Goal: Task Accomplishment & Management: Manage account settings

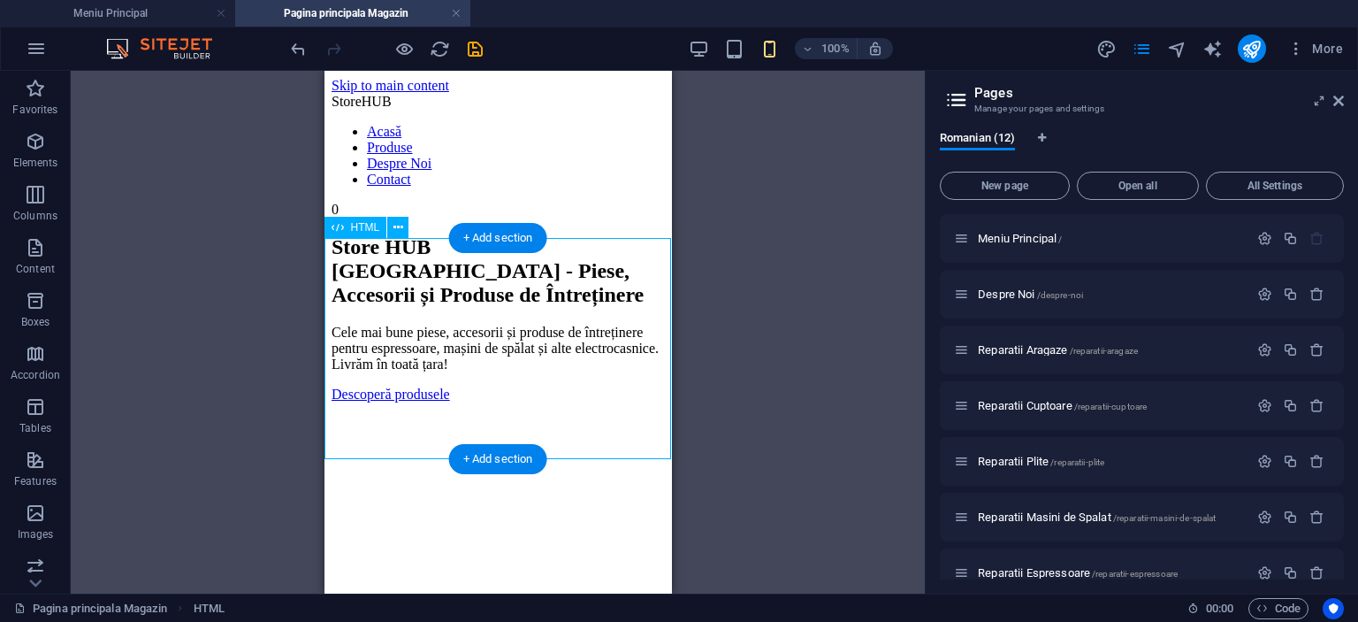
scroll to position [609, 0]
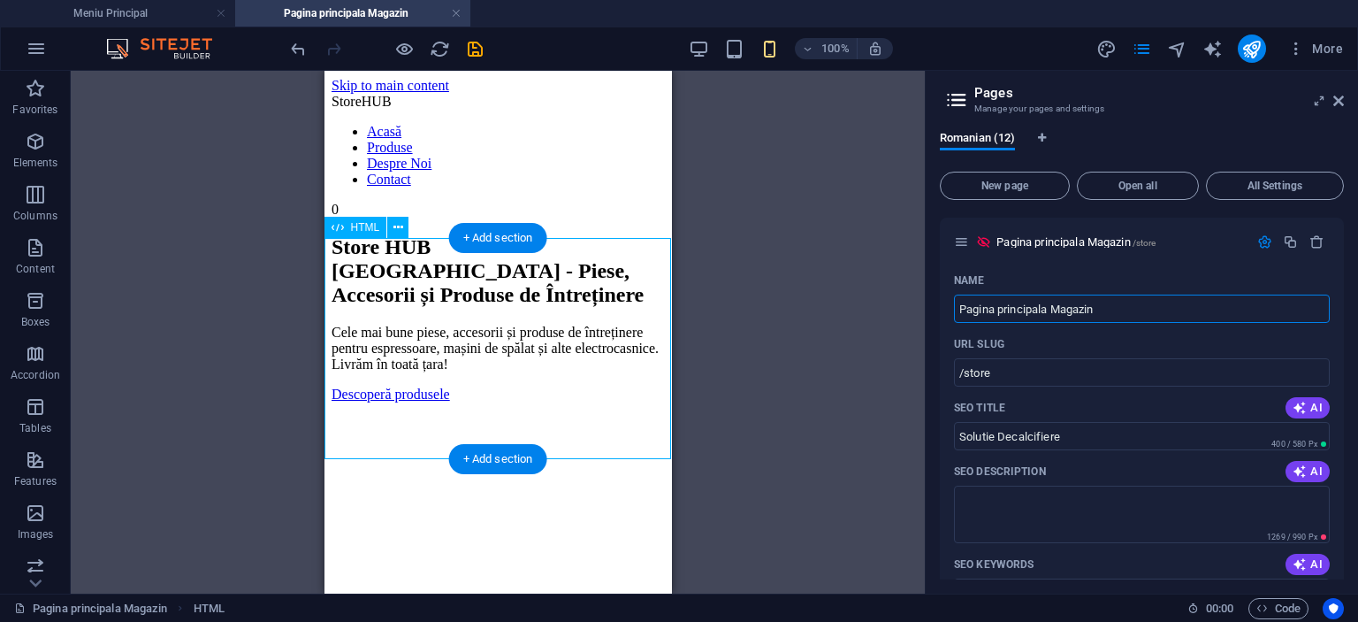
click at [561, 325] on div "Store HUB Romania - Piese, Accesorii și Produse de Întreținere Cele mai bune pi…" at bounding box center [497, 318] width 333 height 167
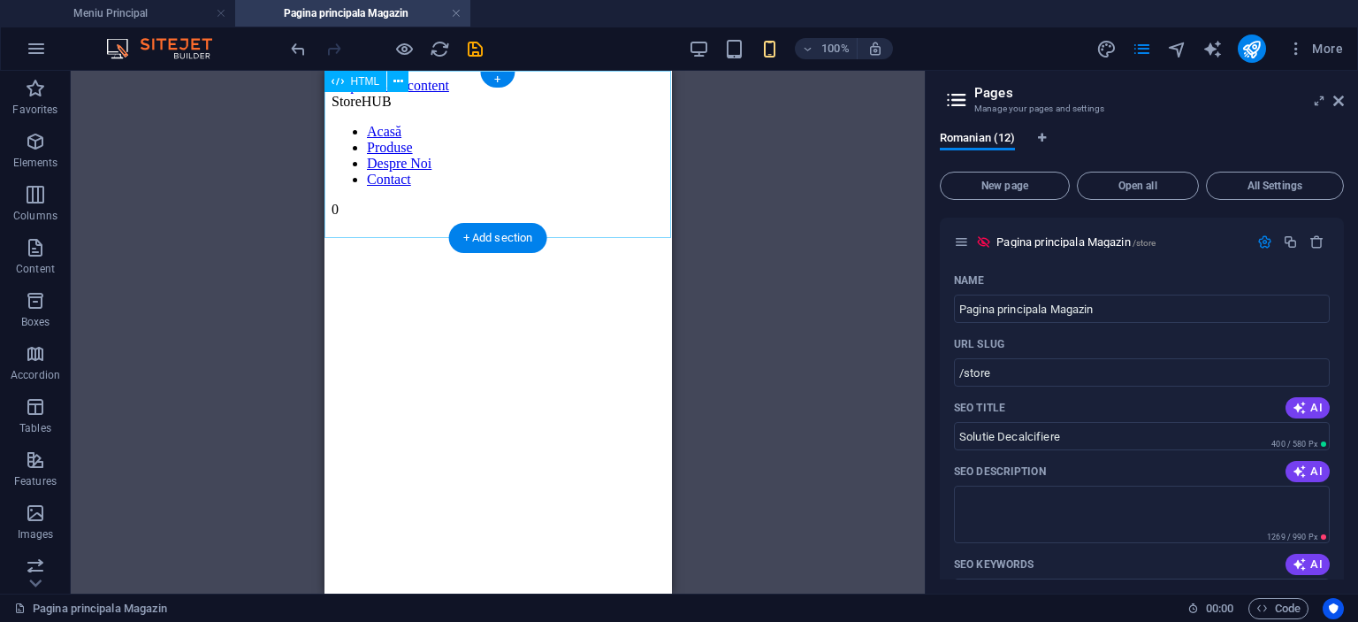
click at [524, 176] on div "Store HUB Acasă Produse Despre Noi Contact 0" at bounding box center [497, 156] width 333 height 124
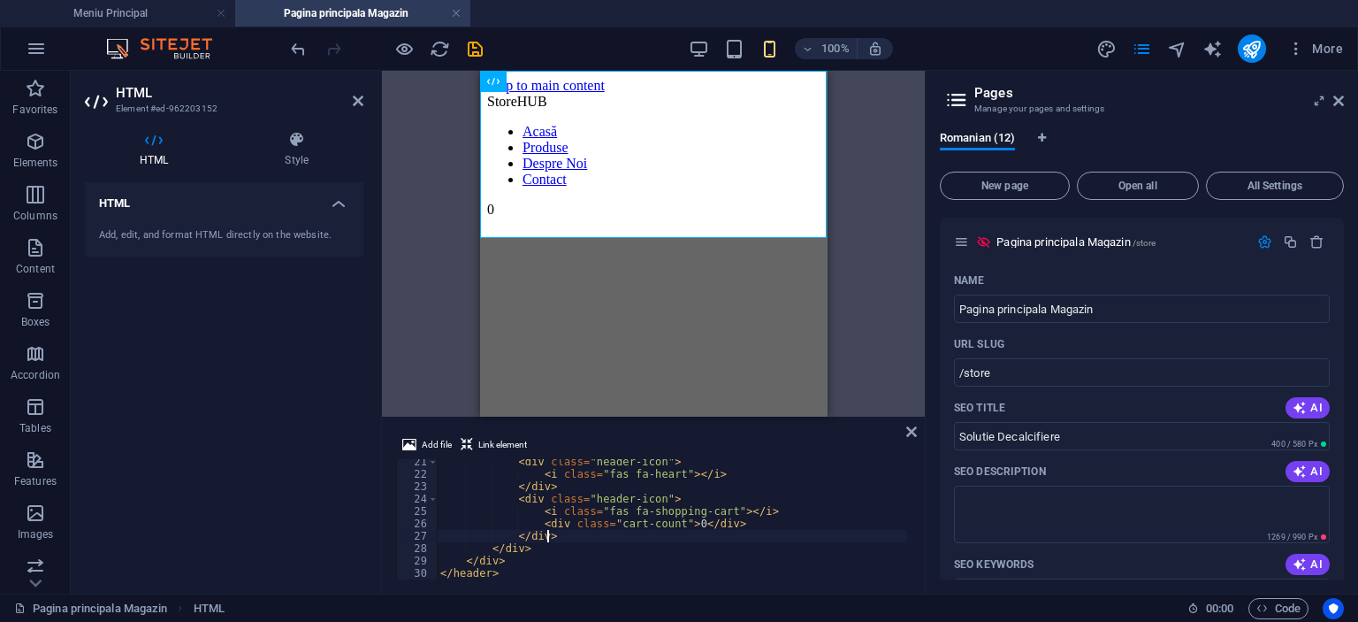
click at [608, 539] on div "< div class = "header-icon" > < i class = "fas fa-heart" > </ i > </ div > < di…" at bounding box center [672, 527] width 470 height 145
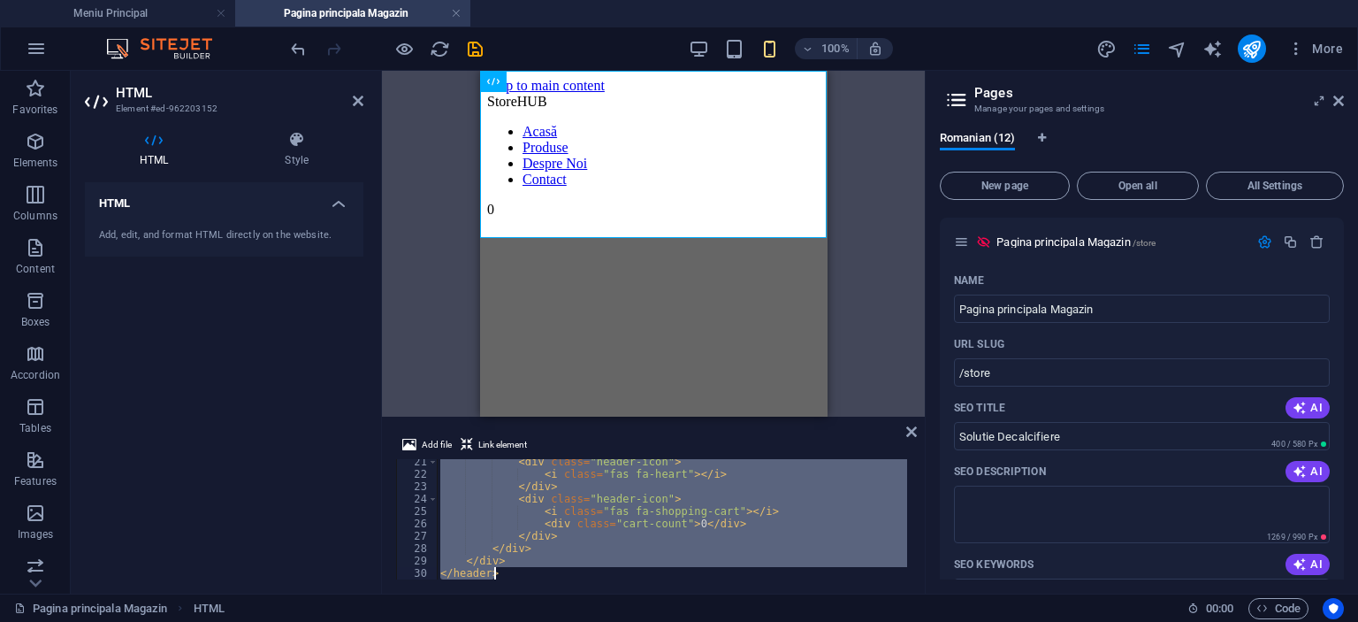
type textarea "</html>"
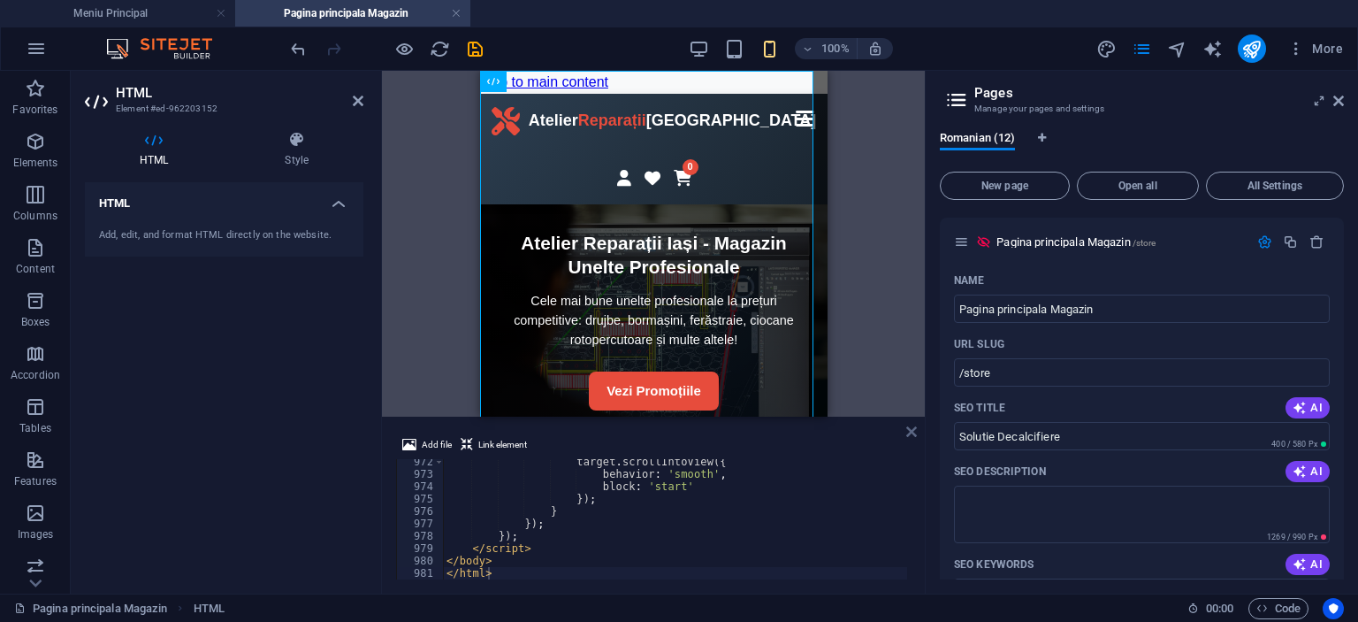
click at [912, 427] on icon at bounding box center [911, 431] width 11 height 14
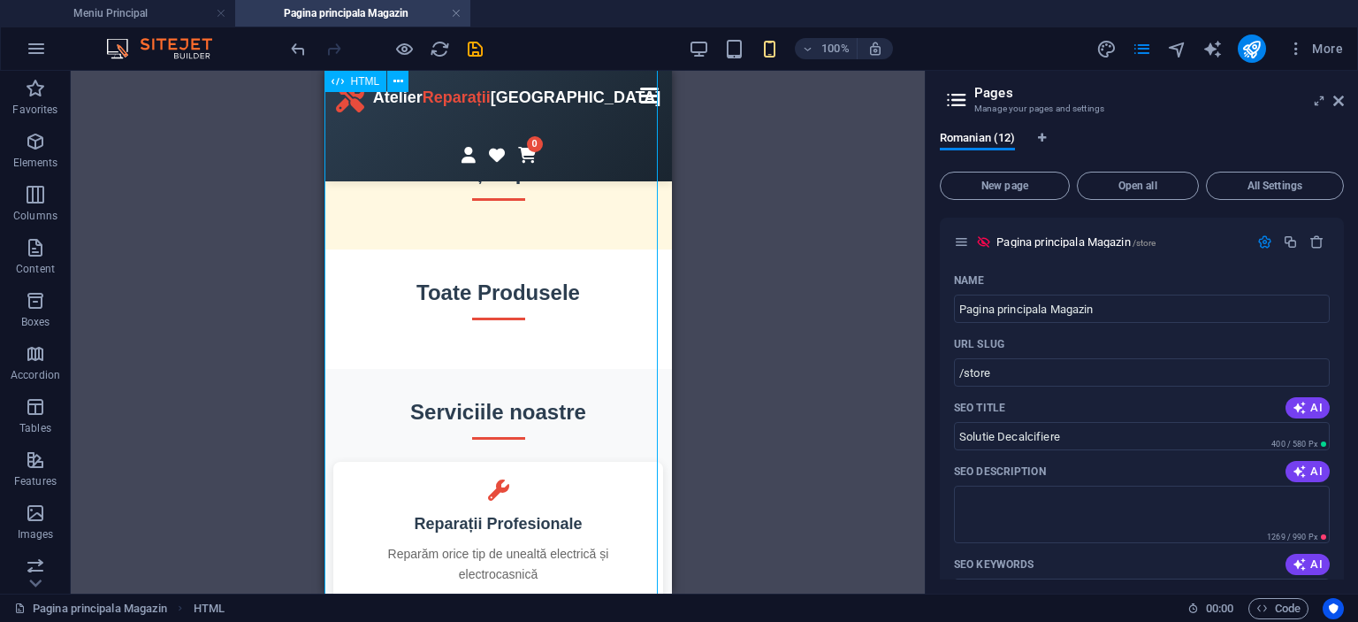
scroll to position [88, 0]
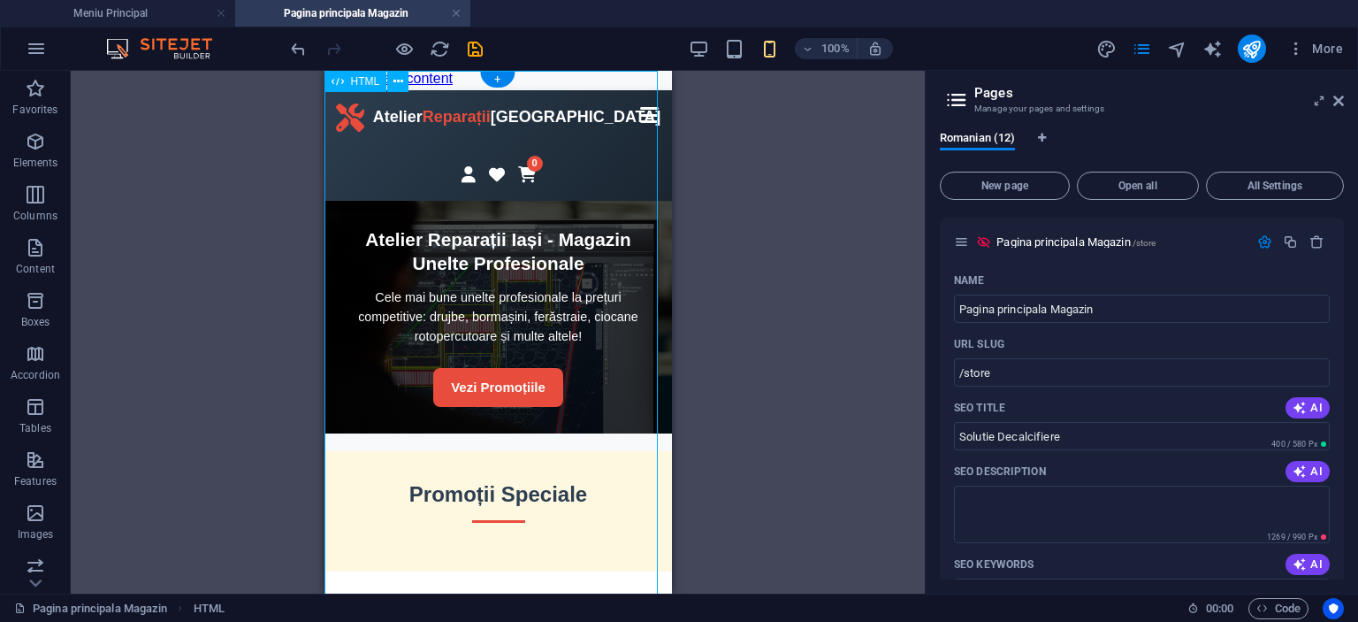
scroll to position [0, 0]
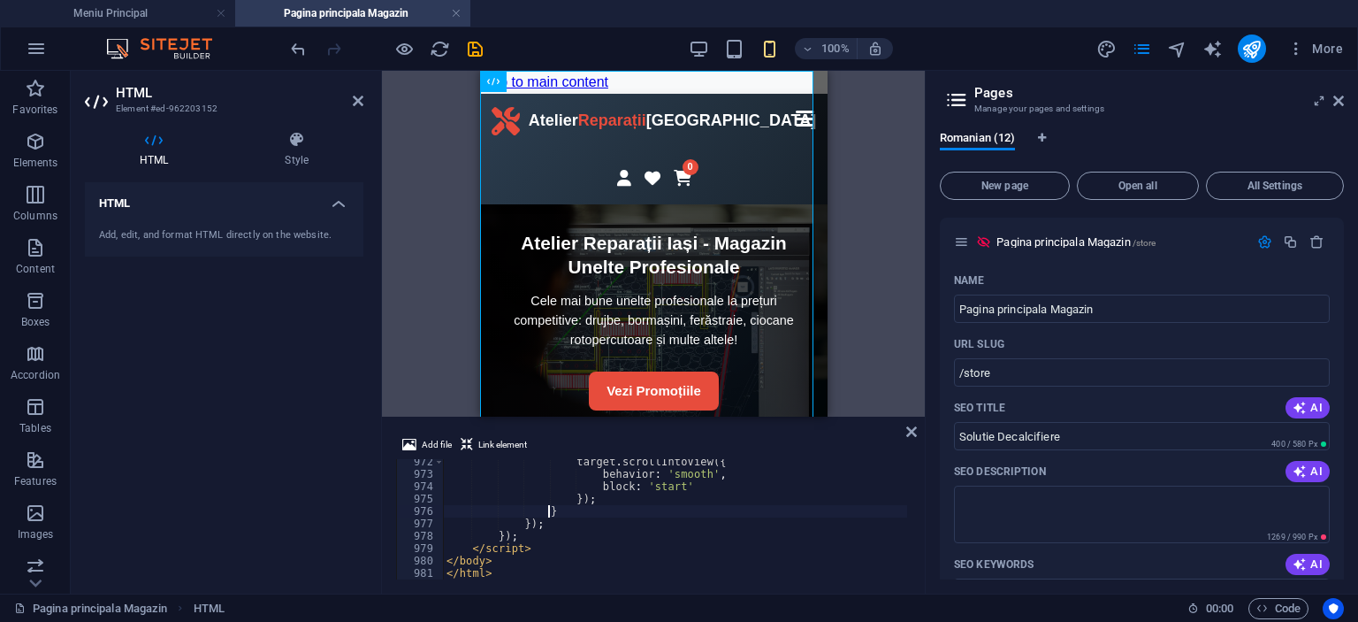
click at [652, 514] on div "target . scrollIntoView ({ behavior : 'smooth' , block : 'start' }) ; } }) ; })…" at bounding box center [1376, 525] width 1866 height 141
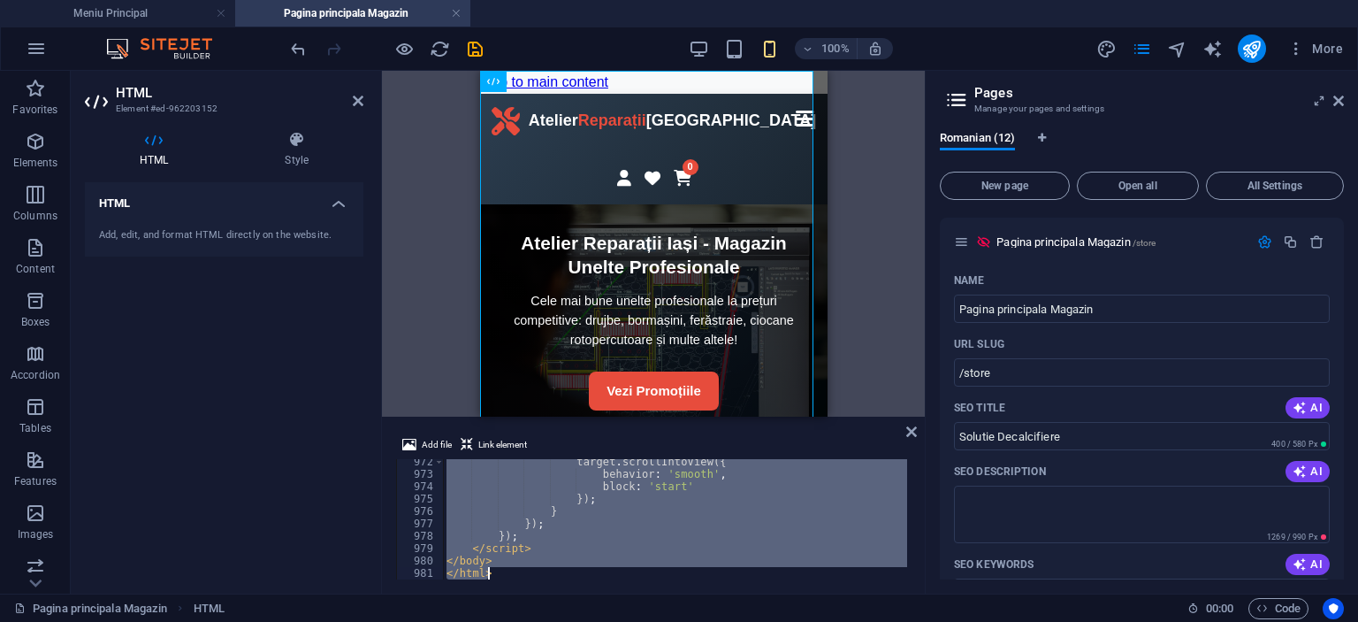
type textarea "</html>"
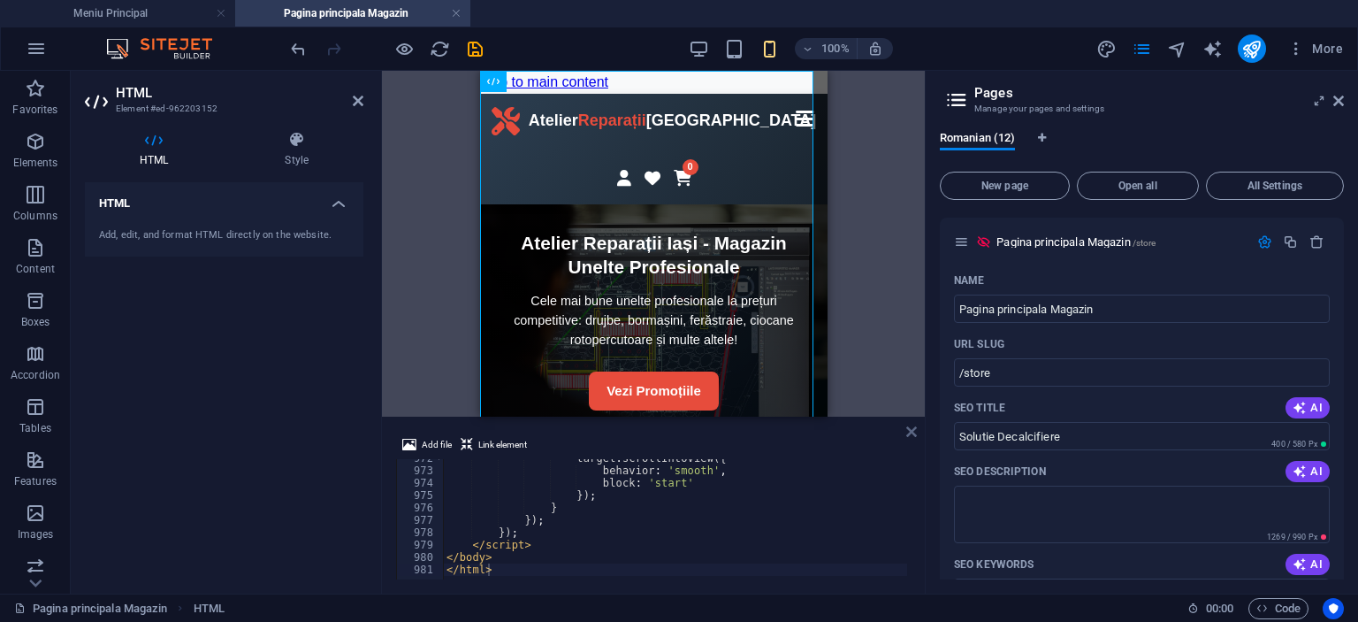
click at [908, 427] on icon at bounding box center [911, 431] width 11 height 14
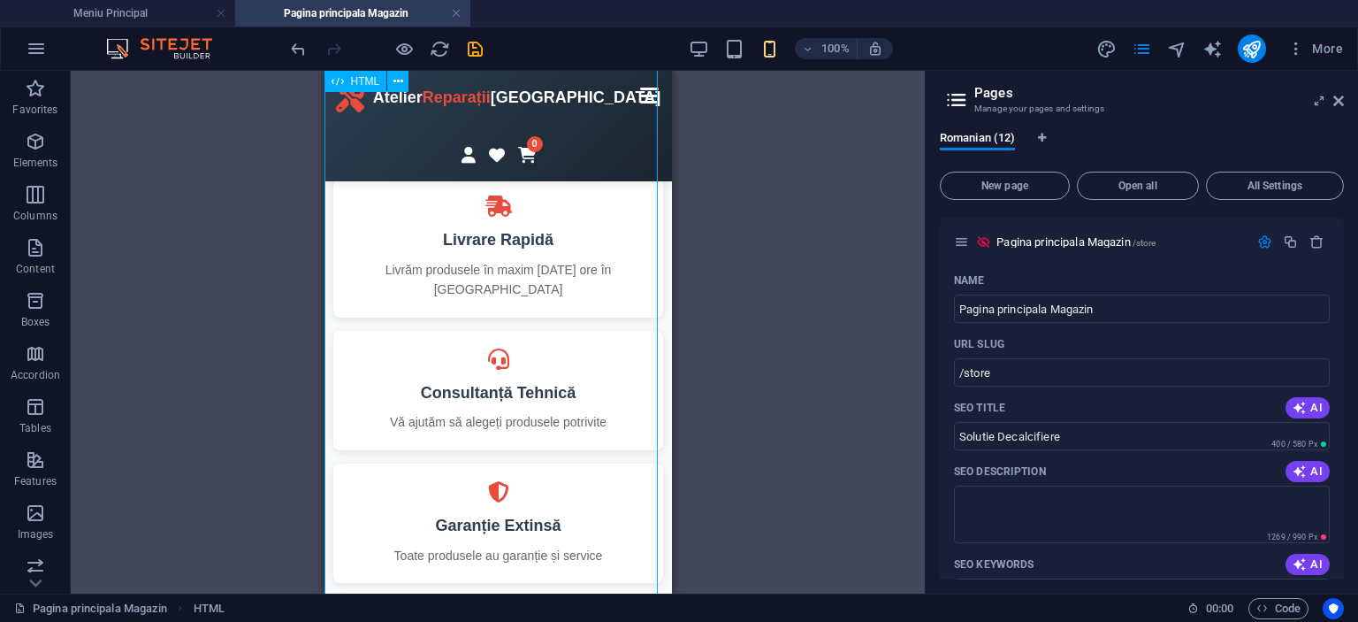
scroll to position [453, 0]
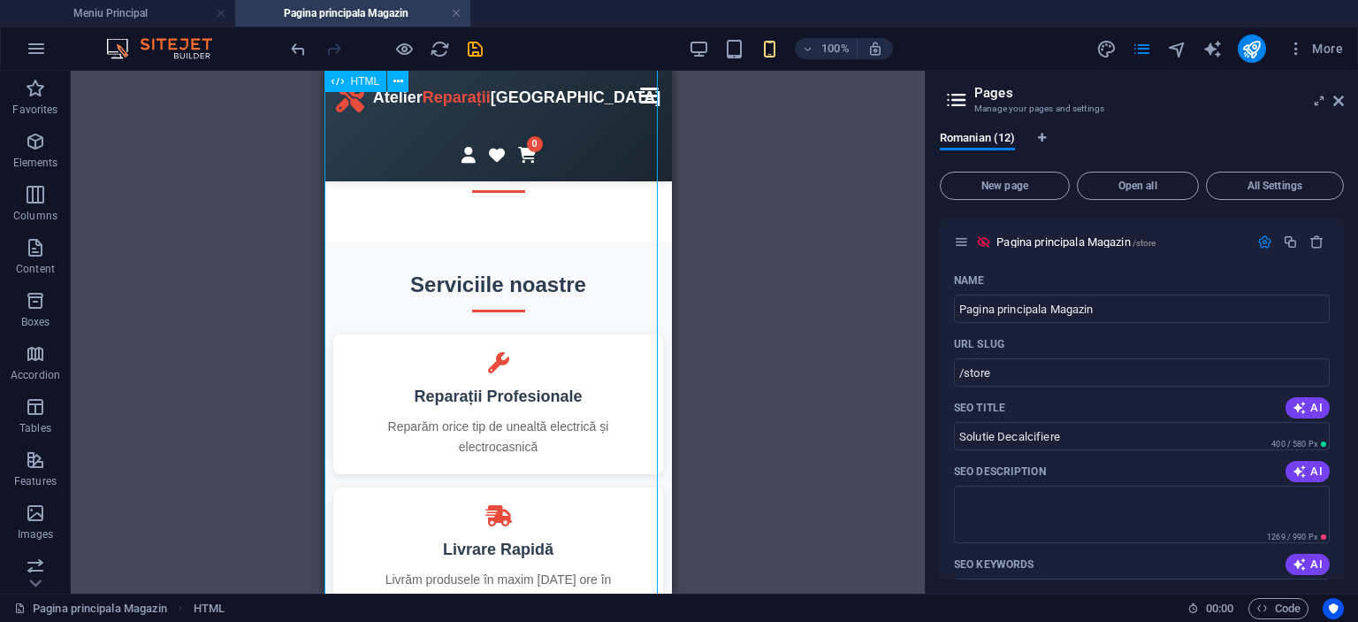
click at [1263, 42] on button "publish" at bounding box center [1252, 48] width 28 height 28
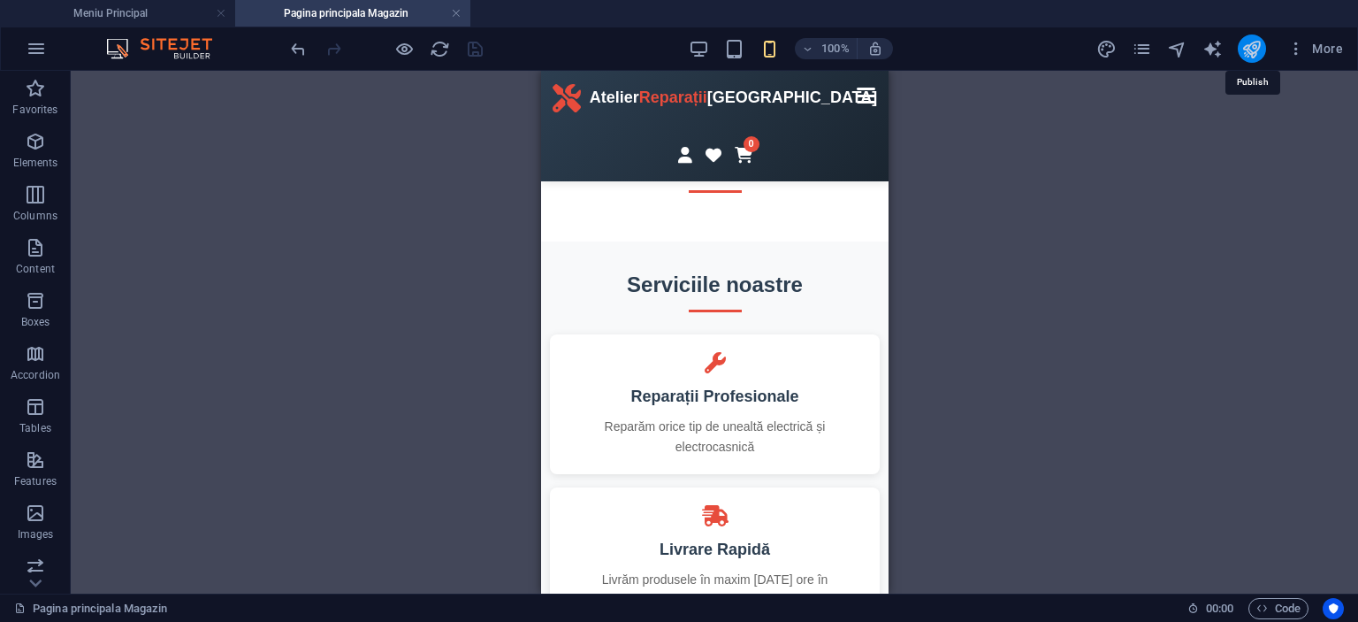
click at [1242, 46] on icon "publish" at bounding box center [1252, 49] width 20 height 20
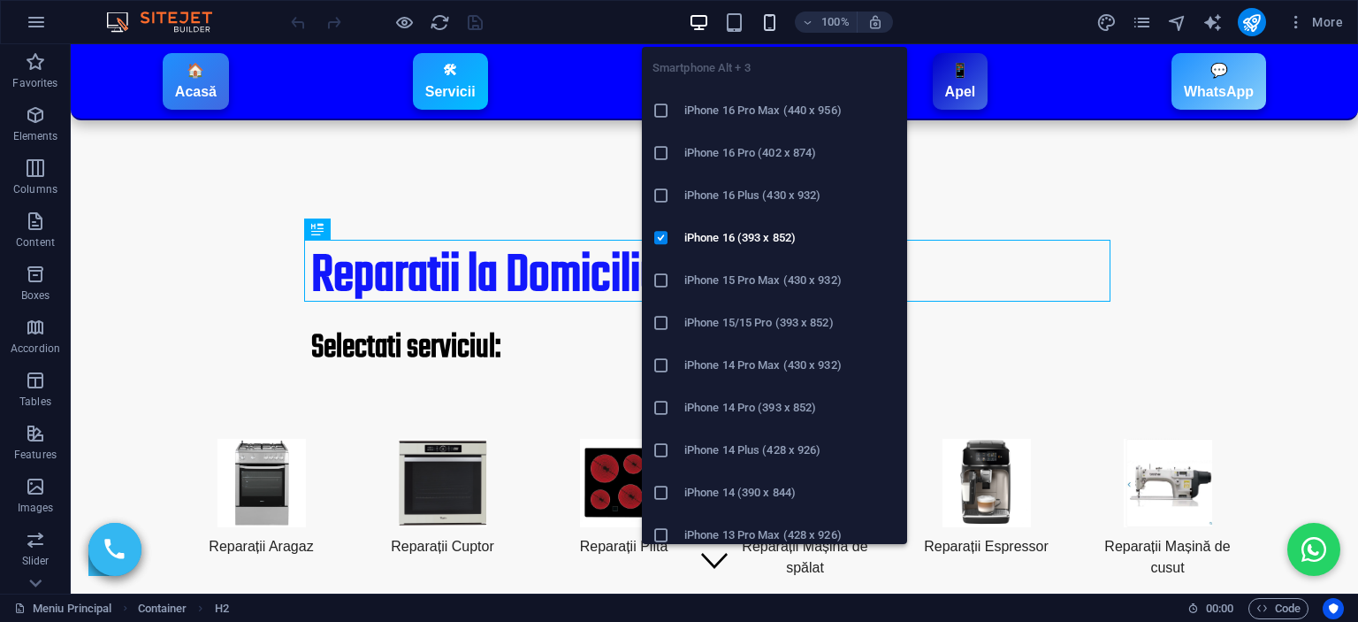
click at [761, 17] on icon "button" at bounding box center [770, 22] width 20 height 20
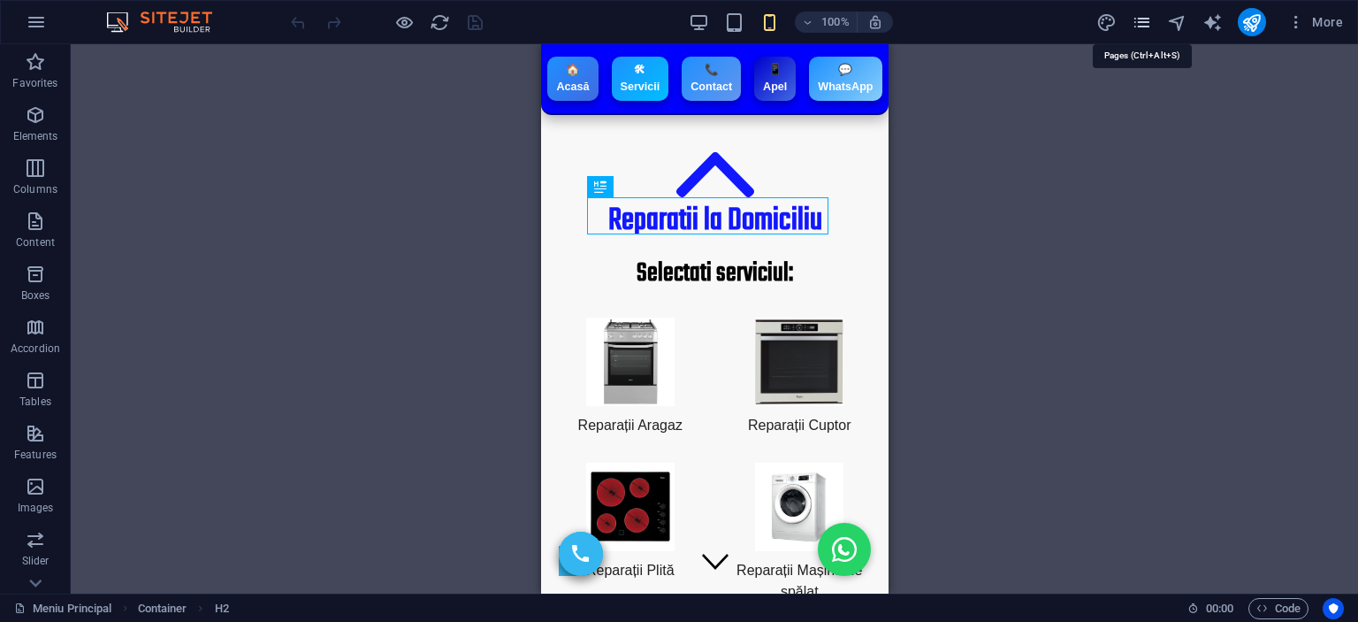
click at [1135, 20] on icon "pages" at bounding box center [1142, 22] width 20 height 20
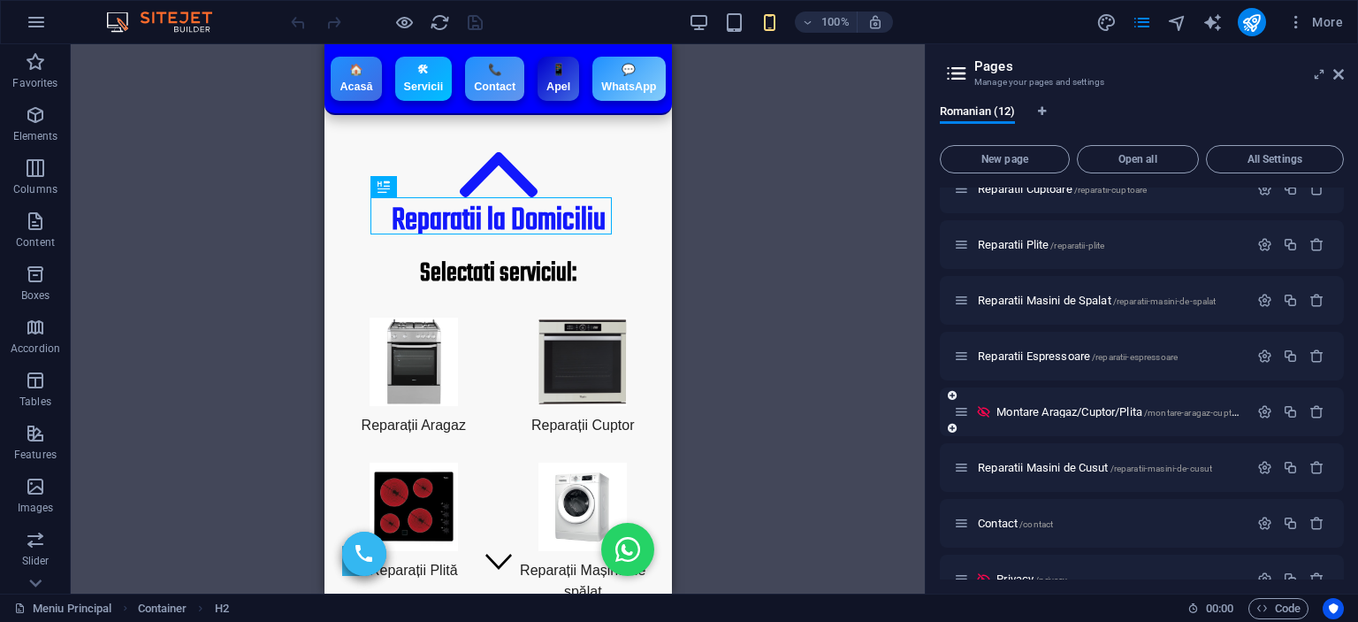
scroll to position [276, 0]
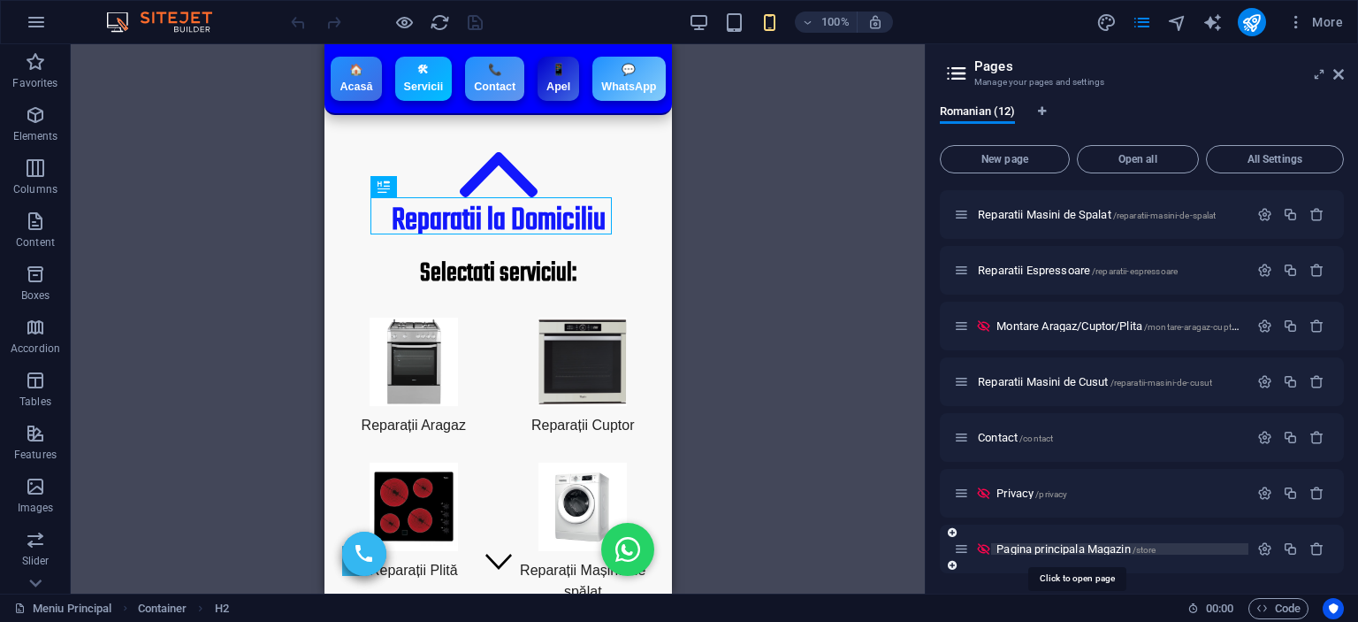
click at [1066, 550] on span "Pagina principala Magazin /store" at bounding box center [1076, 548] width 159 height 13
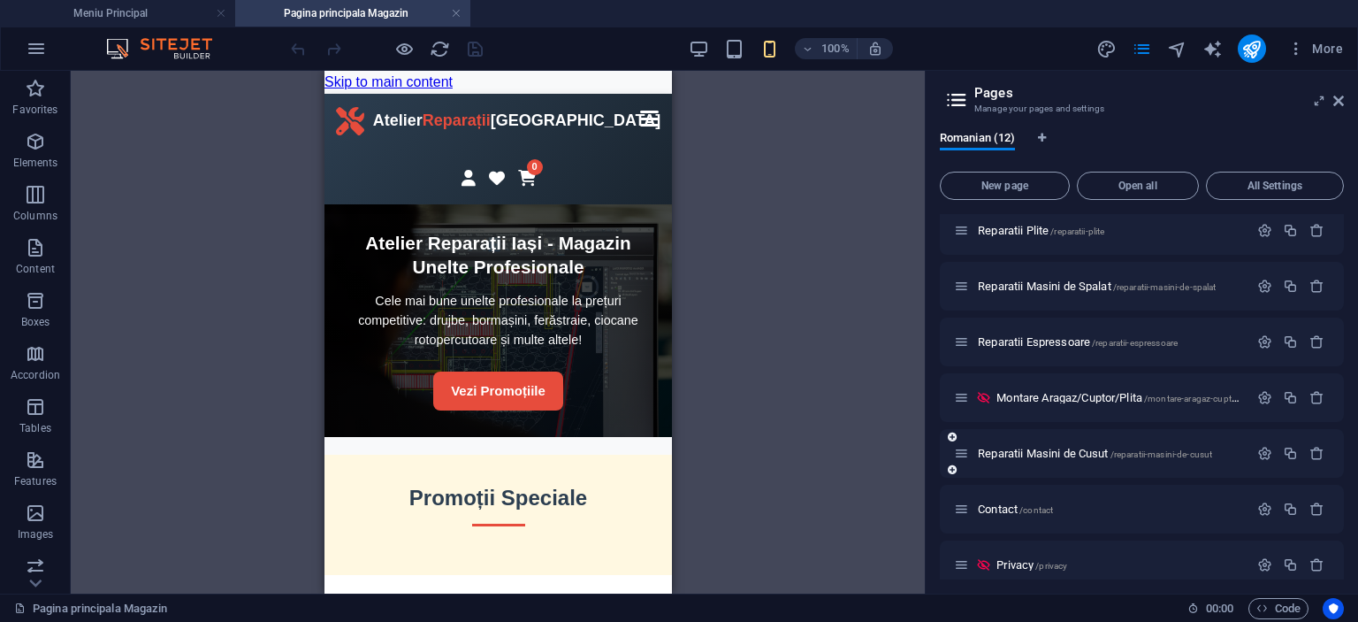
scroll to position [302, 0]
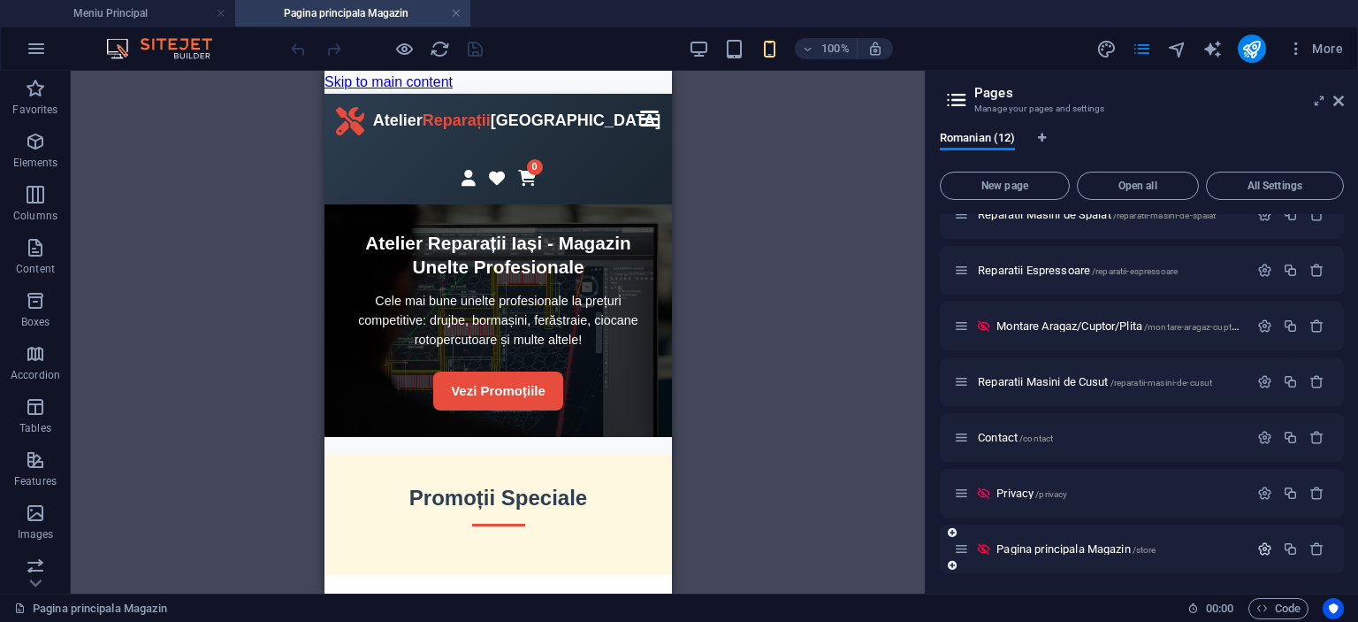
click at [1263, 546] on icon "button" at bounding box center [1265, 548] width 15 height 15
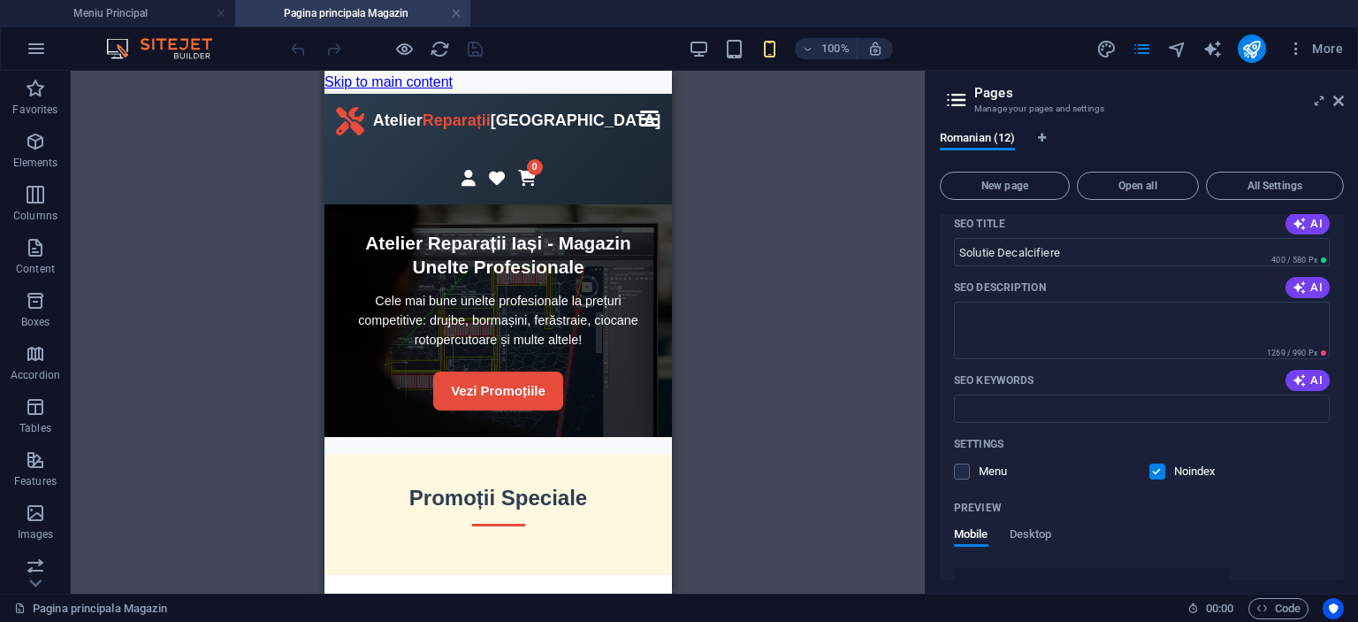
scroll to position [698, 0]
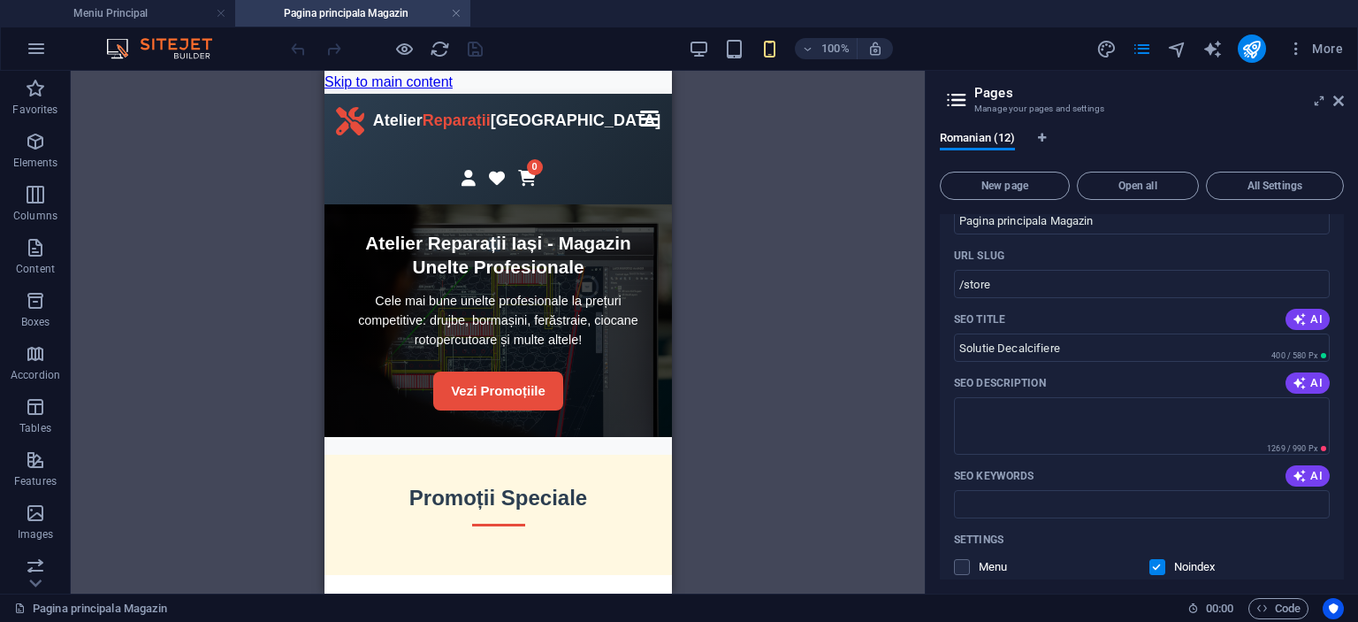
drag, startPoint x: 1051, startPoint y: 385, endPoint x: 994, endPoint y: 385, distance: 56.6
click at [944, 381] on div "Name Pagina principala Magazin ​ URL SLUG /store ​ SEO Title AI Solutie Decalci…" at bounding box center [1142, 564] width 404 height 772
click at [1082, 339] on input "Solutie Decalcifiere" at bounding box center [1142, 347] width 376 height 28
click at [1082, 340] on input "Solutie Decalcifiere" at bounding box center [1142, 347] width 376 height 28
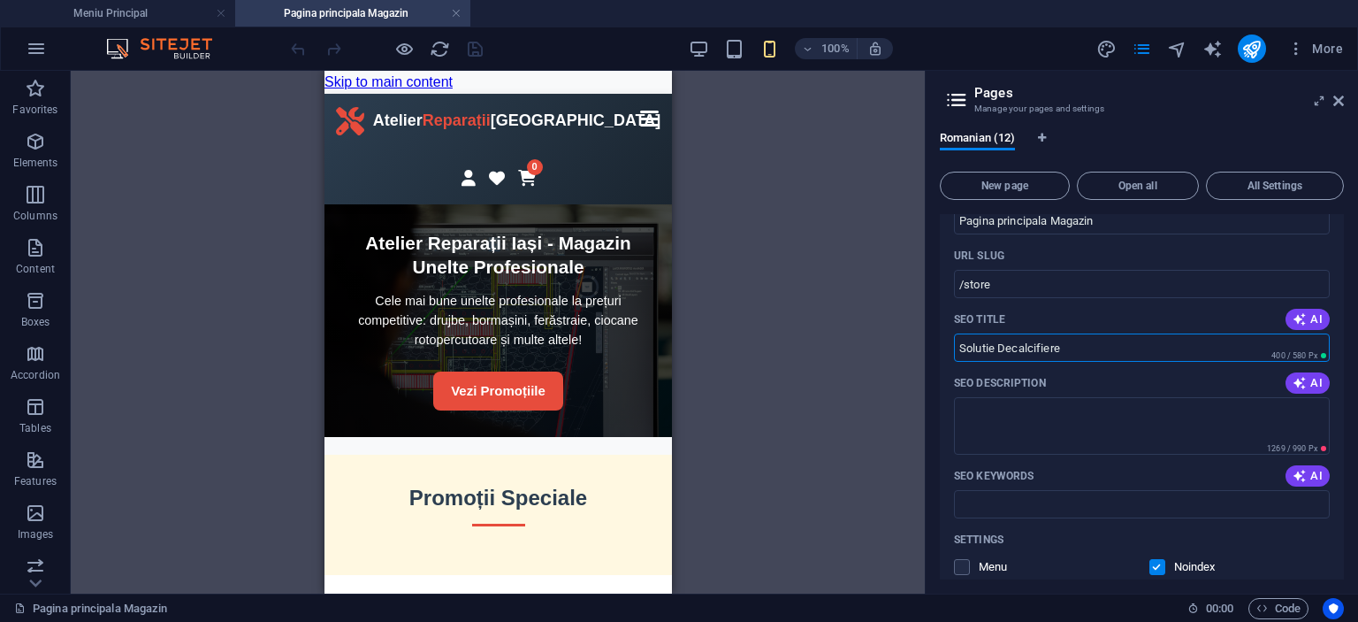
click at [1082, 340] on input "Solutie Decalcifiere" at bounding box center [1142, 347] width 376 height 28
click at [1074, 353] on input "Solutie Decalcifiere" at bounding box center [1142, 347] width 376 height 28
drag, startPoint x: 1092, startPoint y: 349, endPoint x: 909, endPoint y: 340, distance: 183.3
click at [909, 340] on div "Meniu Principal Pagina principala Magazin Favorites Elements Columns Content Bo…" at bounding box center [679, 332] width 1358 height 523
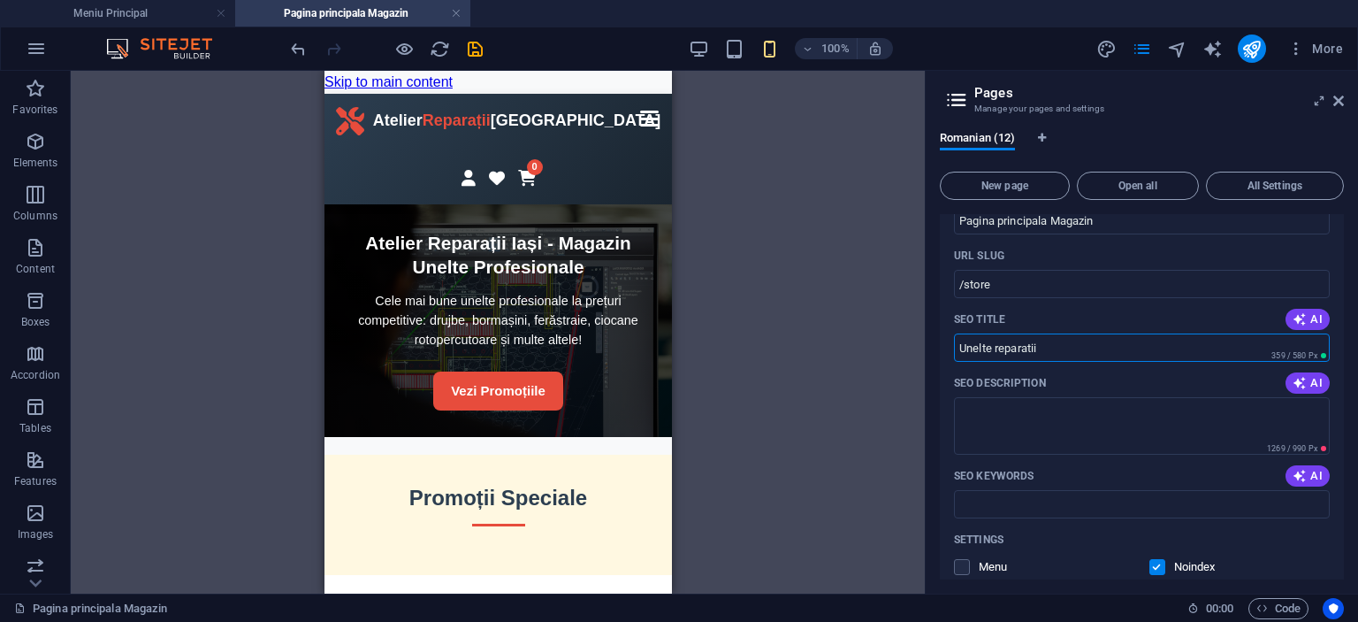
click at [1013, 339] on input "Unelte reparatii" at bounding box center [1142, 347] width 376 height 28
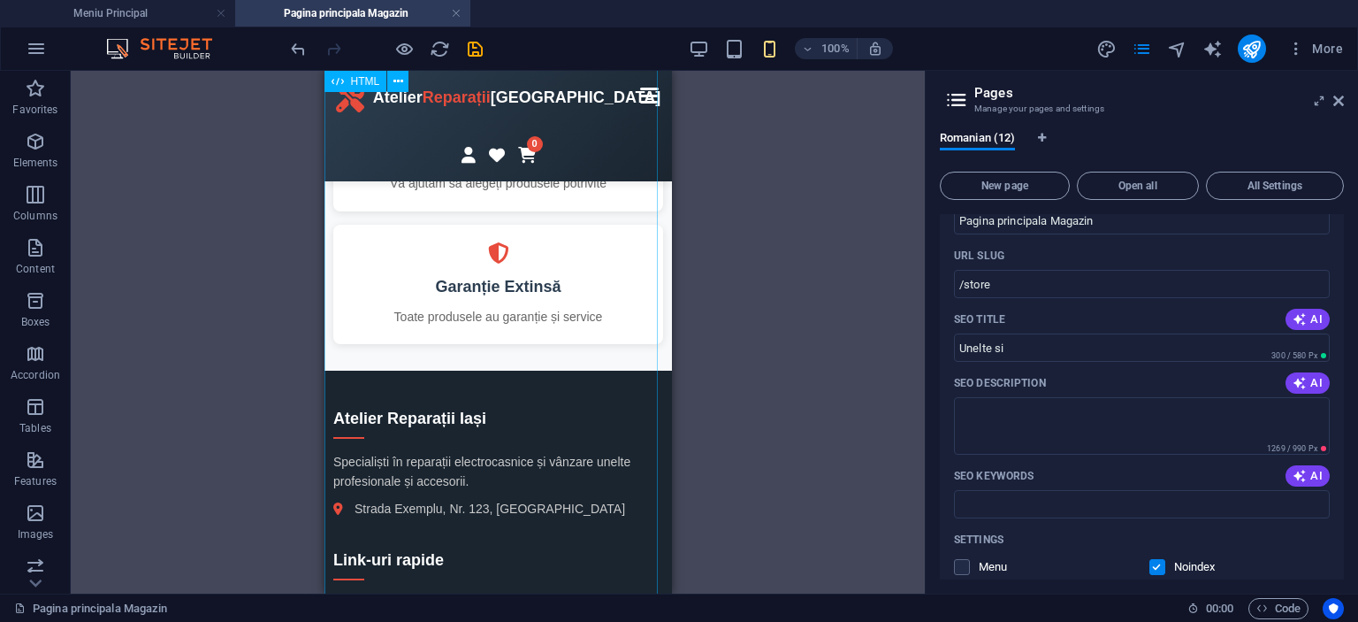
scroll to position [983, 0]
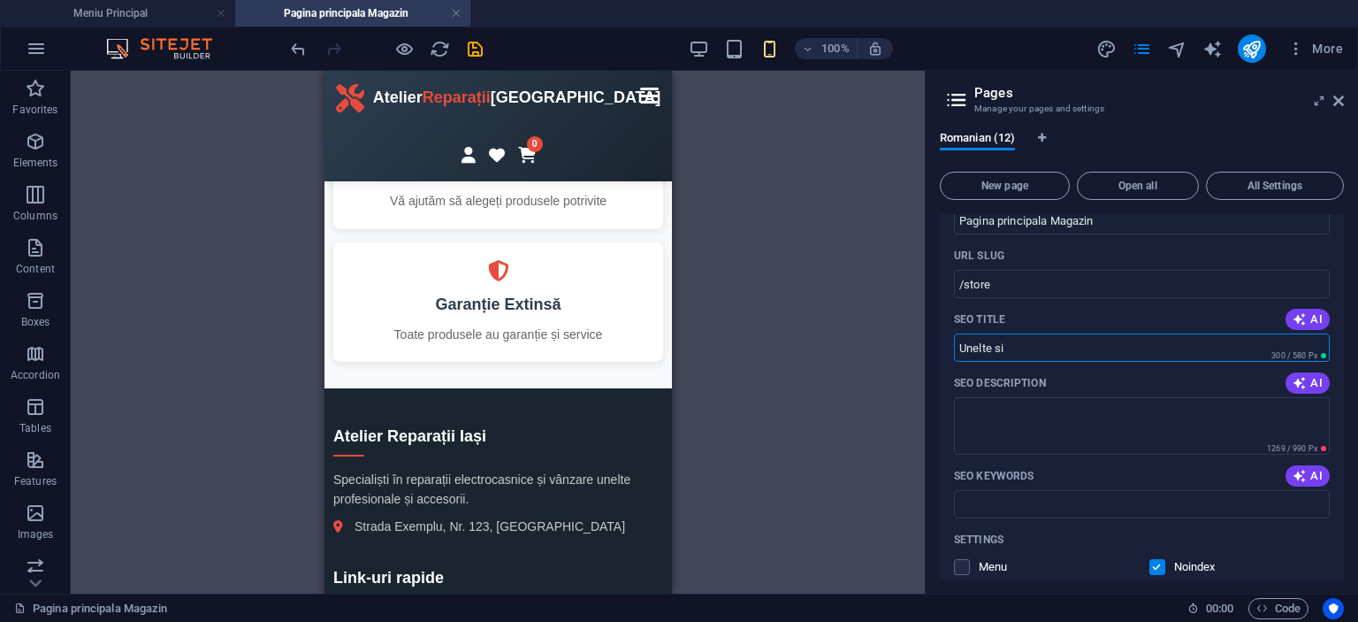
click at [1027, 339] on input "Unelte si" at bounding box center [1142, 347] width 376 height 28
click at [998, 346] on input "Unelte si" at bounding box center [1142, 347] width 376 height 28
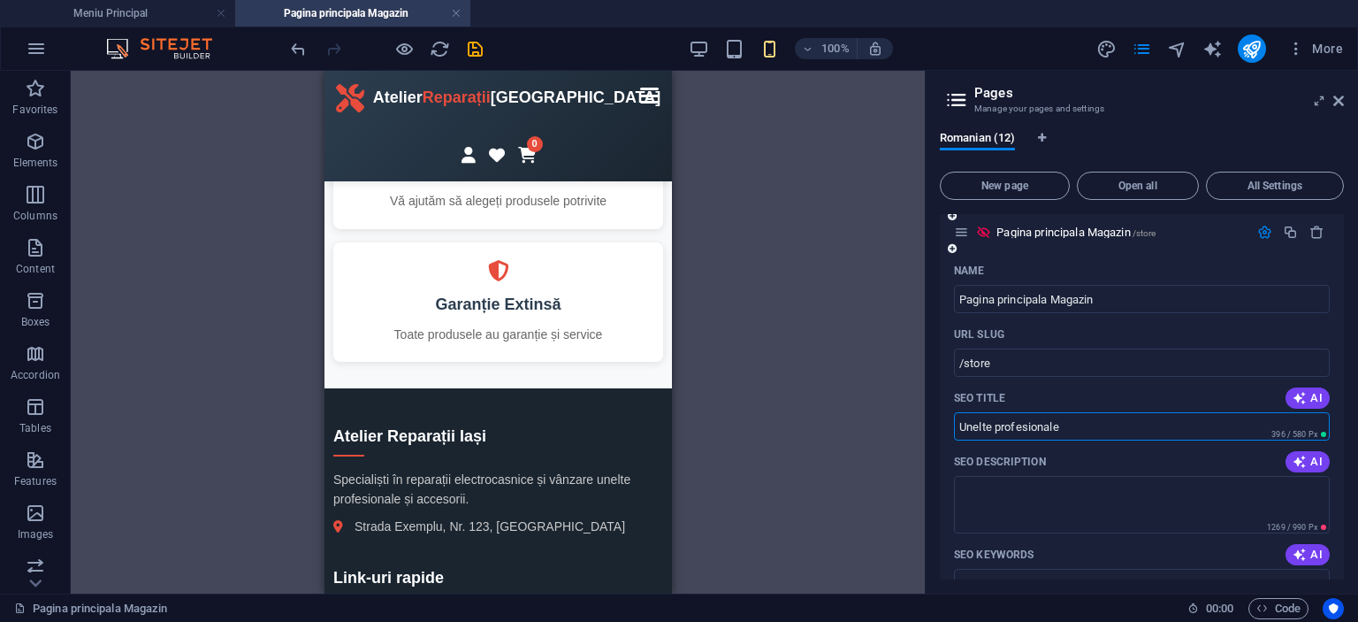
scroll to position [527, 0]
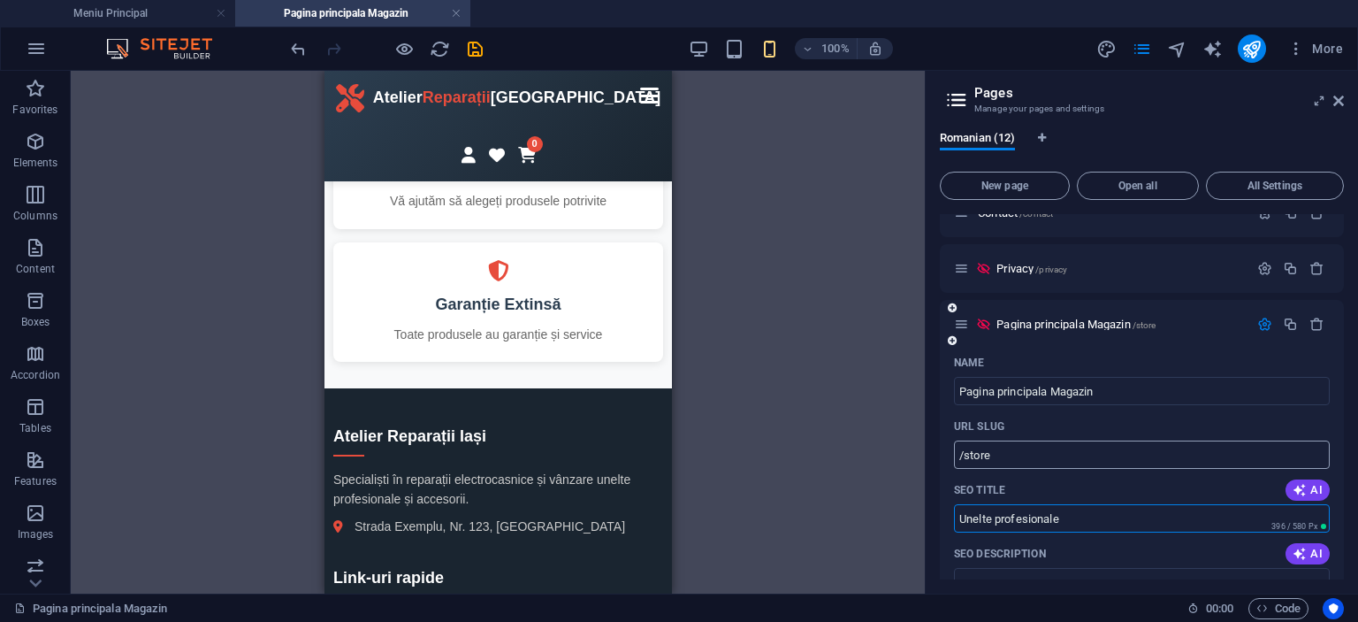
type input "Unelte profesionale"
click at [1022, 458] on input "/store" at bounding box center [1142, 454] width 376 height 28
click at [983, 455] on input "/store" at bounding box center [1142, 454] width 376 height 28
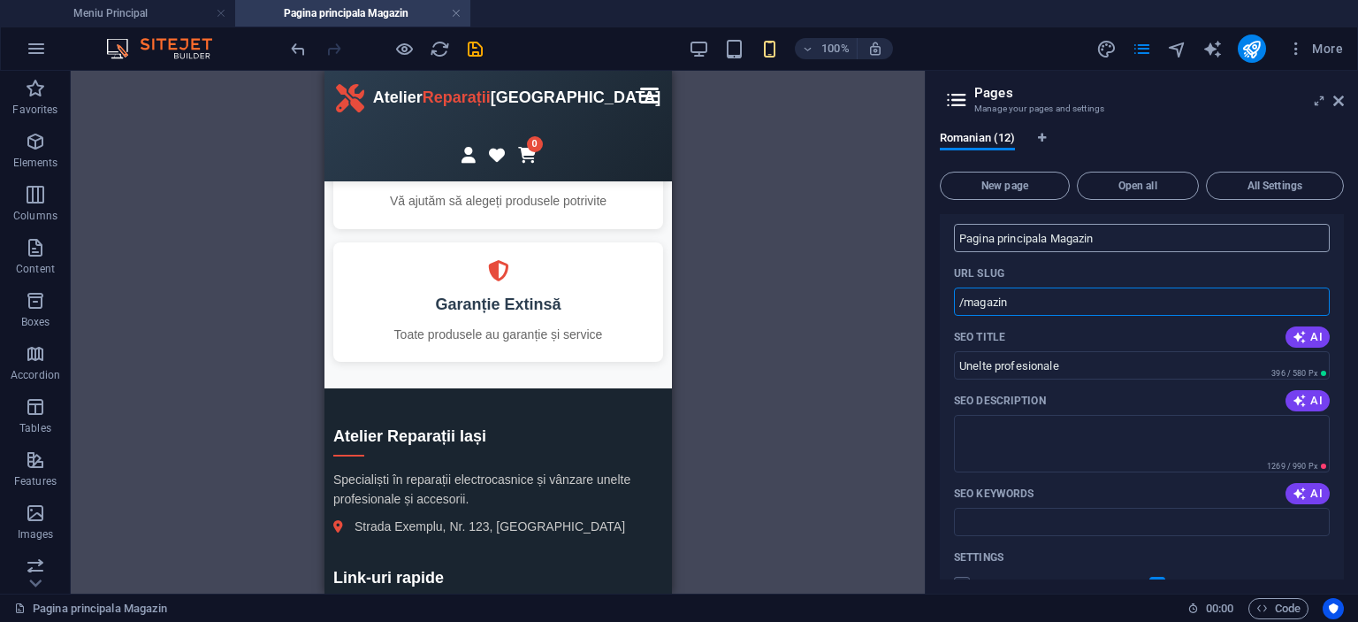
scroll to position [704, 0]
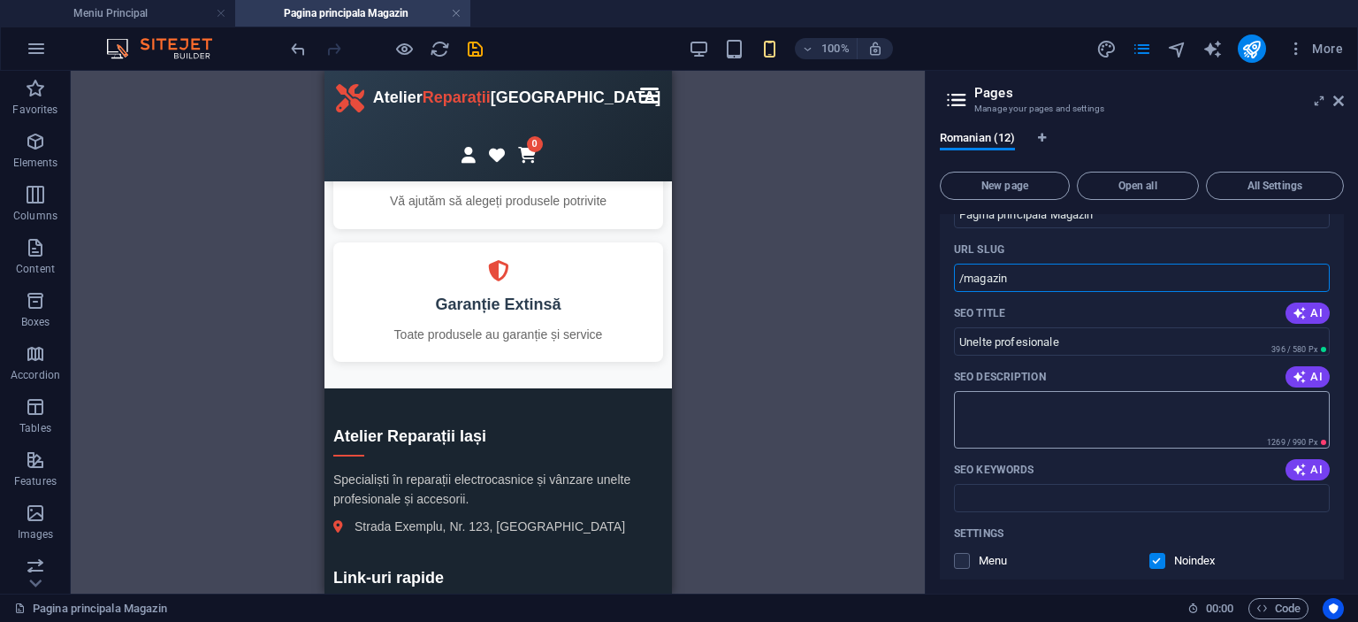
type input "/magazin"
click at [1073, 410] on textarea "SEO Description" at bounding box center [1142, 419] width 376 height 57
click at [531, 368] on div "Magazin Unelte și Electrocasnice - Atelier Reparații Iași Atelier Reparații Iaș…" at bounding box center [498, 138] width 348 height 2057
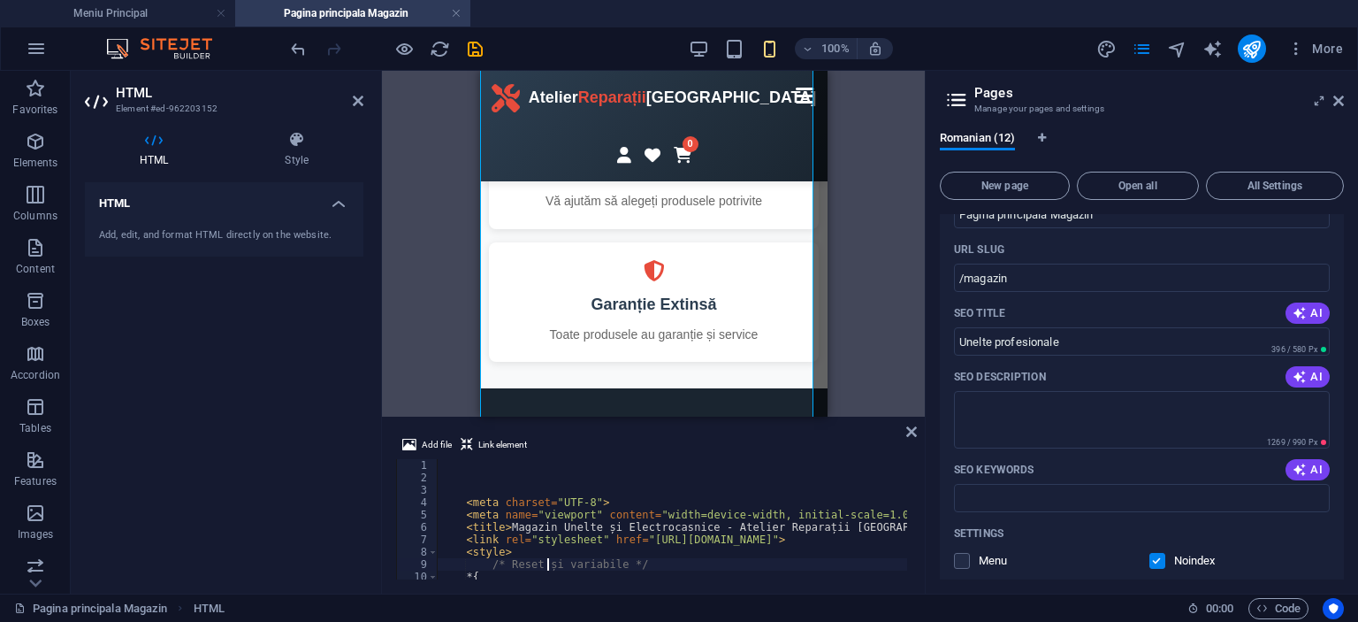
click at [546, 564] on div "< meta charset = "UTF-8" > < meta name = "viewport" content = "width=device-wid…" at bounding box center [1370, 529] width 1866 height 141
type textarea "/* Reset și variabile */"
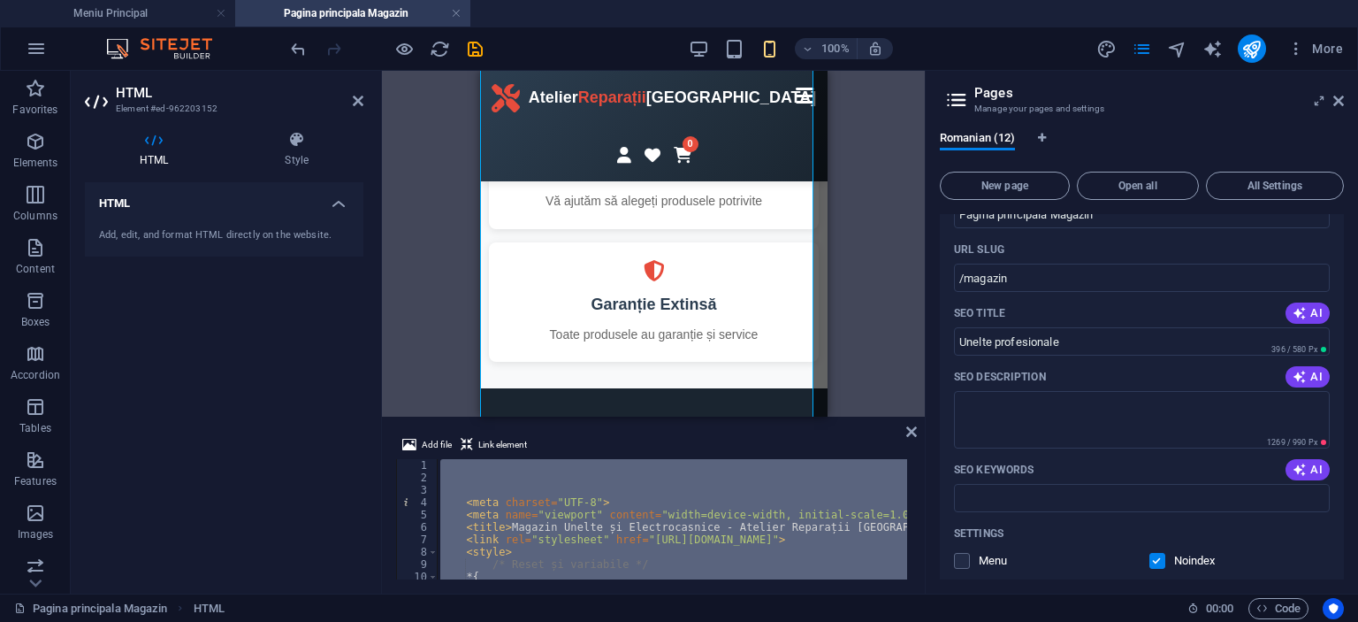
type textarea "${product.b"
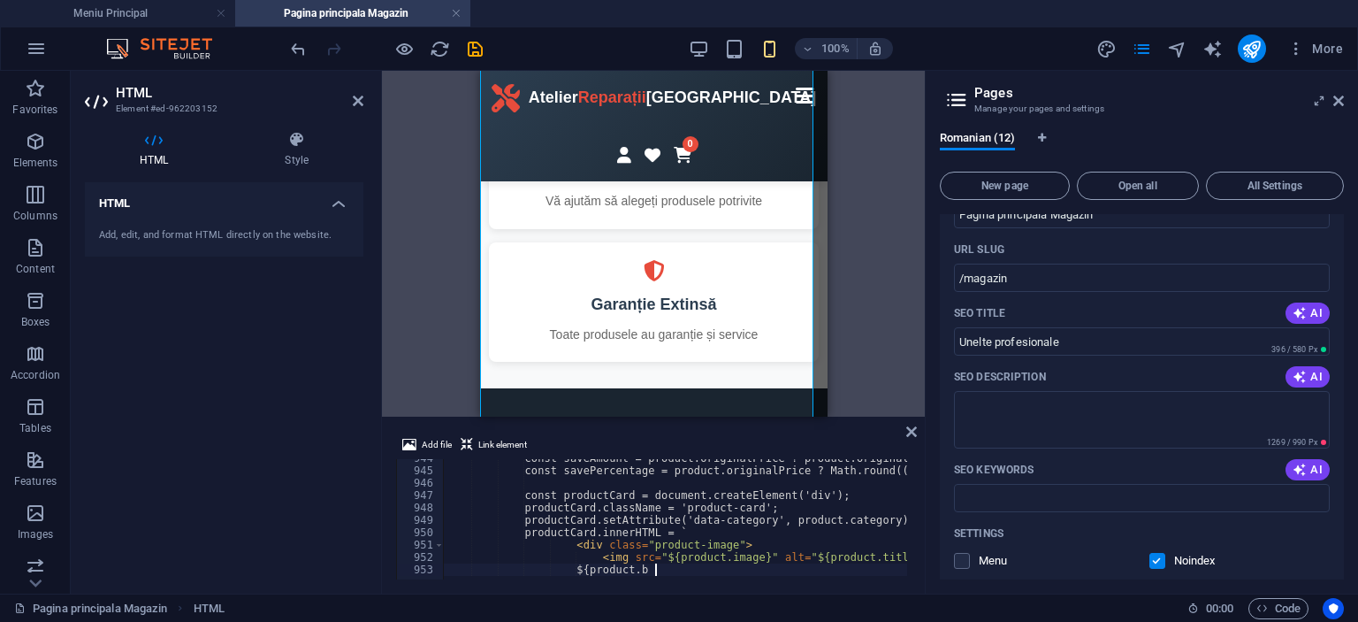
scroll to position [11682, 0]
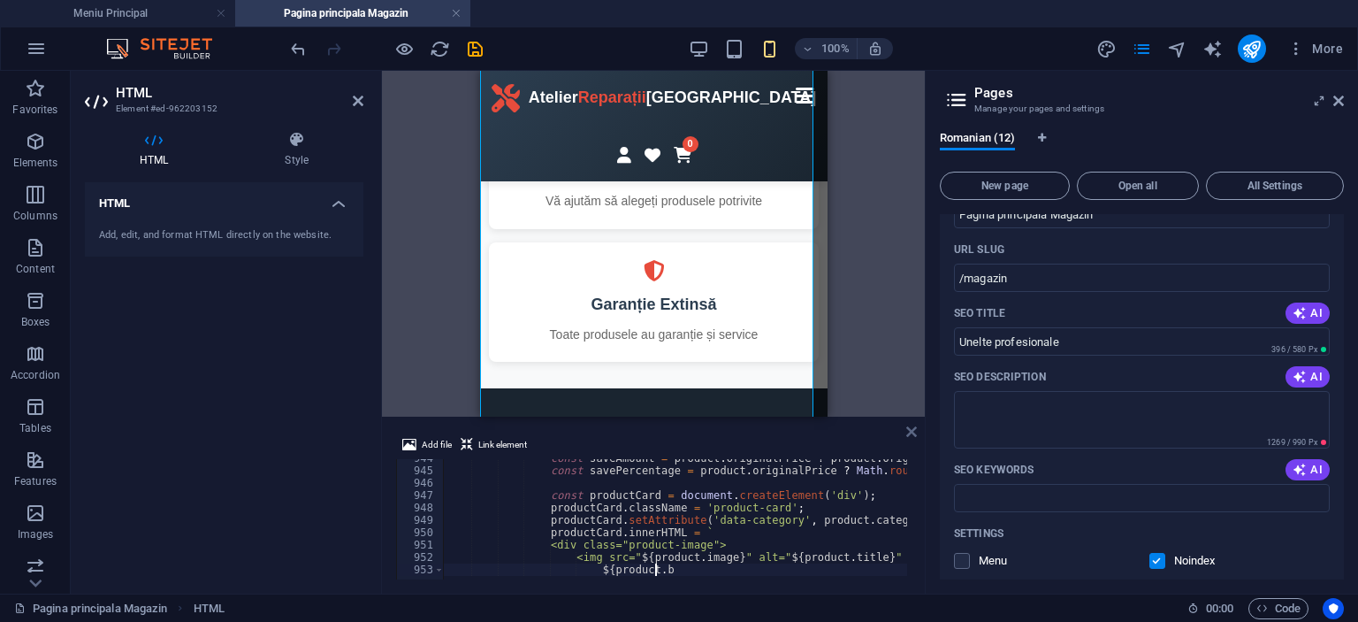
click at [909, 435] on icon at bounding box center [911, 431] width 11 height 14
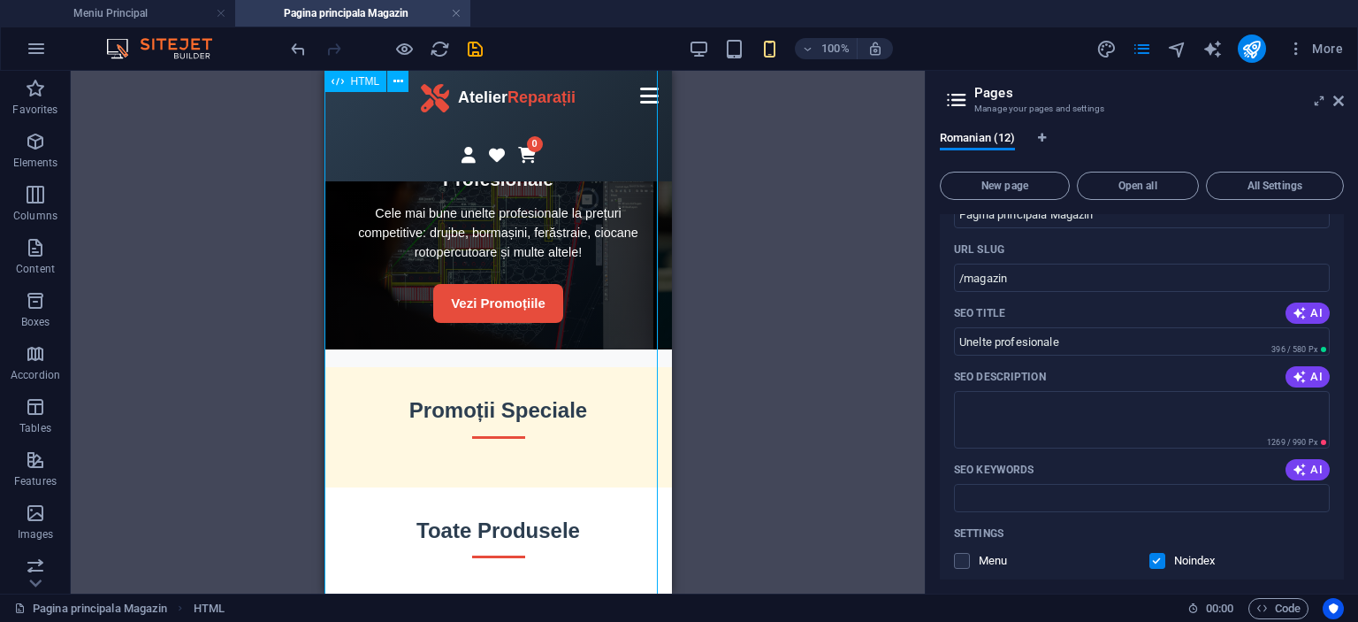
scroll to position [0, 0]
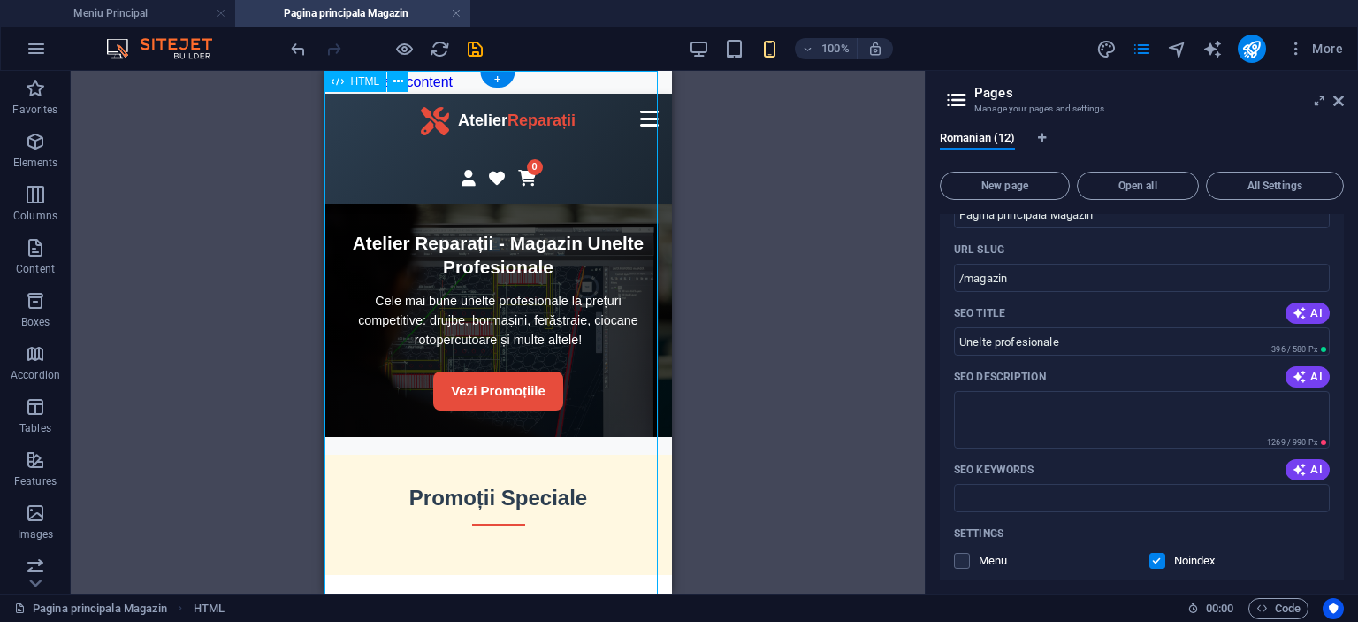
click at [927, 260] on div at bounding box center [928, 332] width 4 height 523
click at [1031, 503] on input "SEO Keywords" at bounding box center [1142, 498] width 376 height 28
click at [1144, 374] on div "SEO Description AI" at bounding box center [1142, 377] width 376 height 28
click at [1135, 391] on textarea "SEO Description" at bounding box center [1142, 419] width 376 height 57
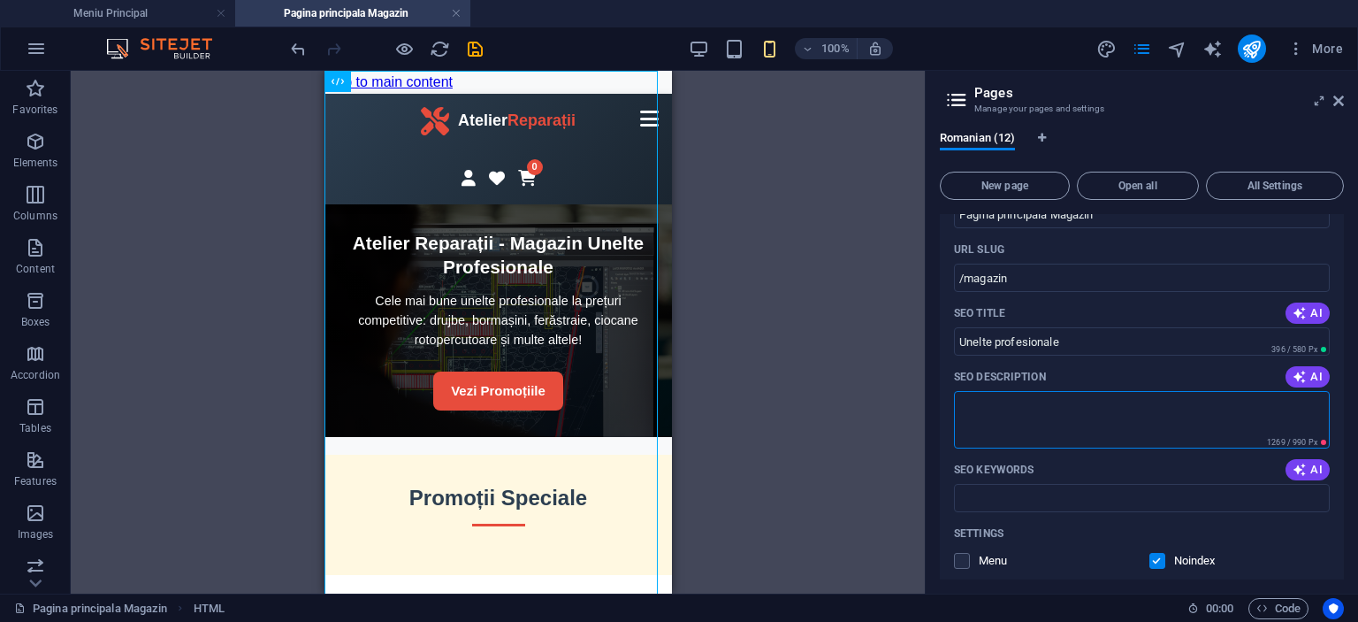
paste textarea "Magazin specializat în unelte profesionale și piese electrocasnice. Vânzare dru…"
type textarea "Magazin specializat în unelte profesionale și piese electrocasnice. Vânzare dru…"
click at [1092, 494] on input "SEO Keywords" at bounding box center [1142, 498] width 376 height 28
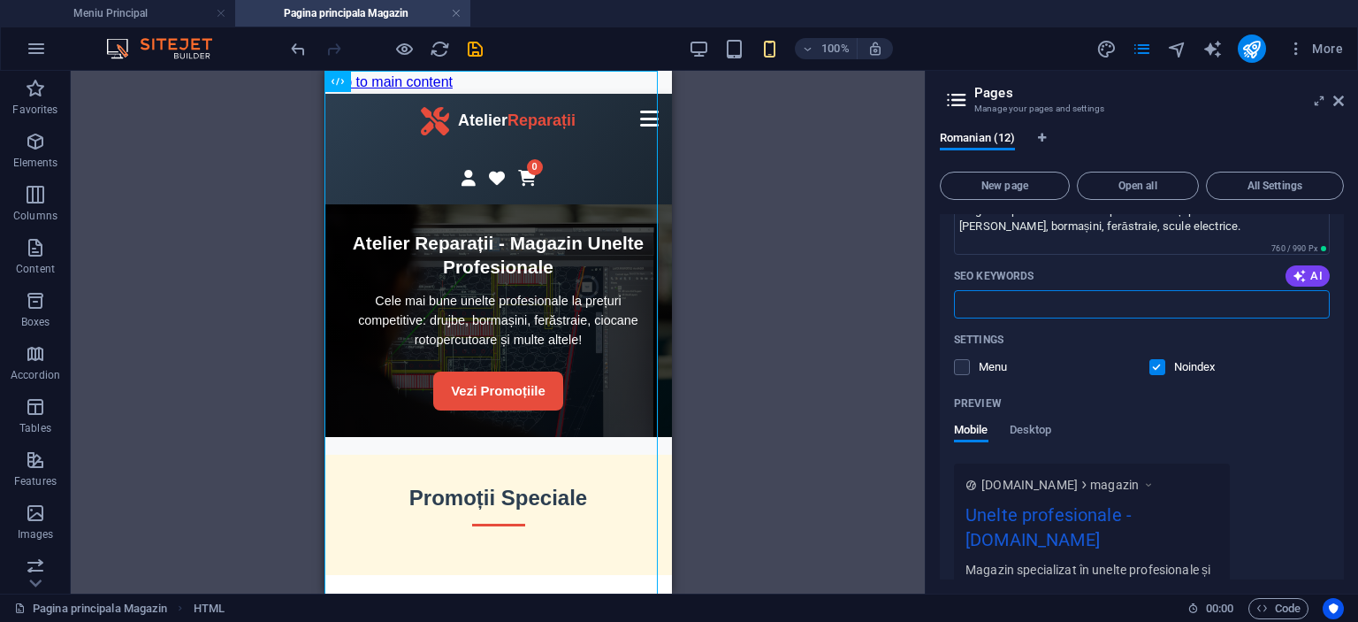
scroll to position [845, 0]
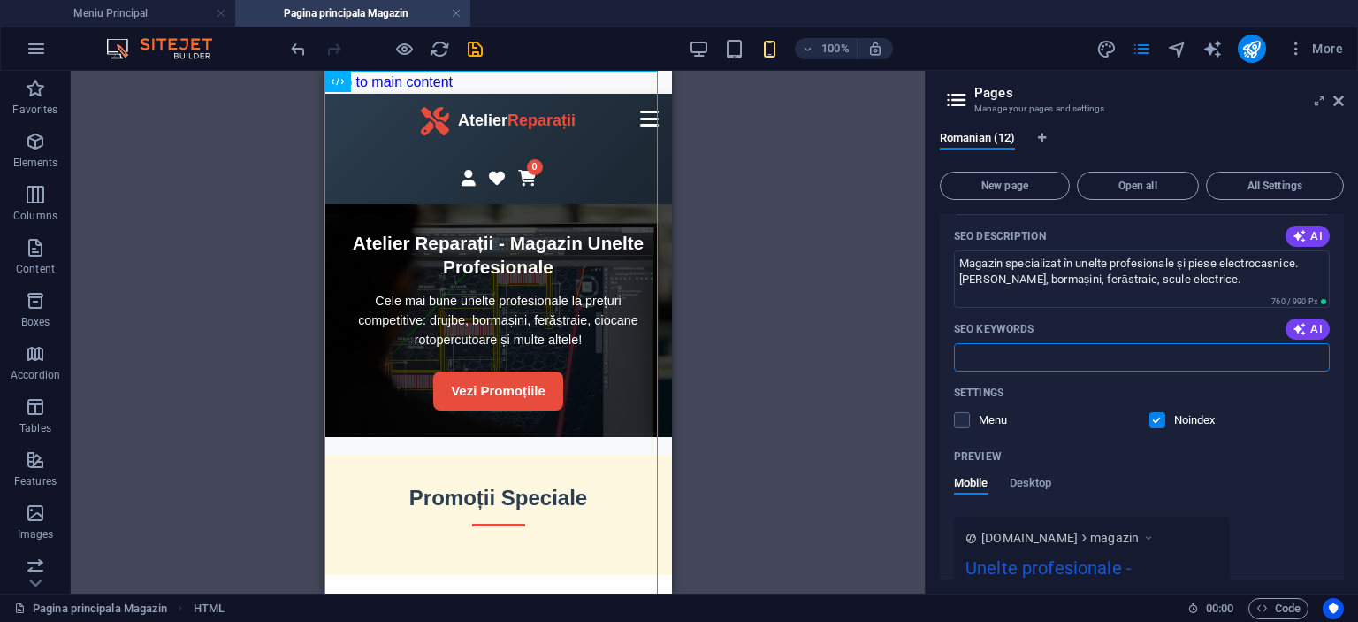
paste input "- unelte electrice profesionale - scule profesionale construcții - service elec…"
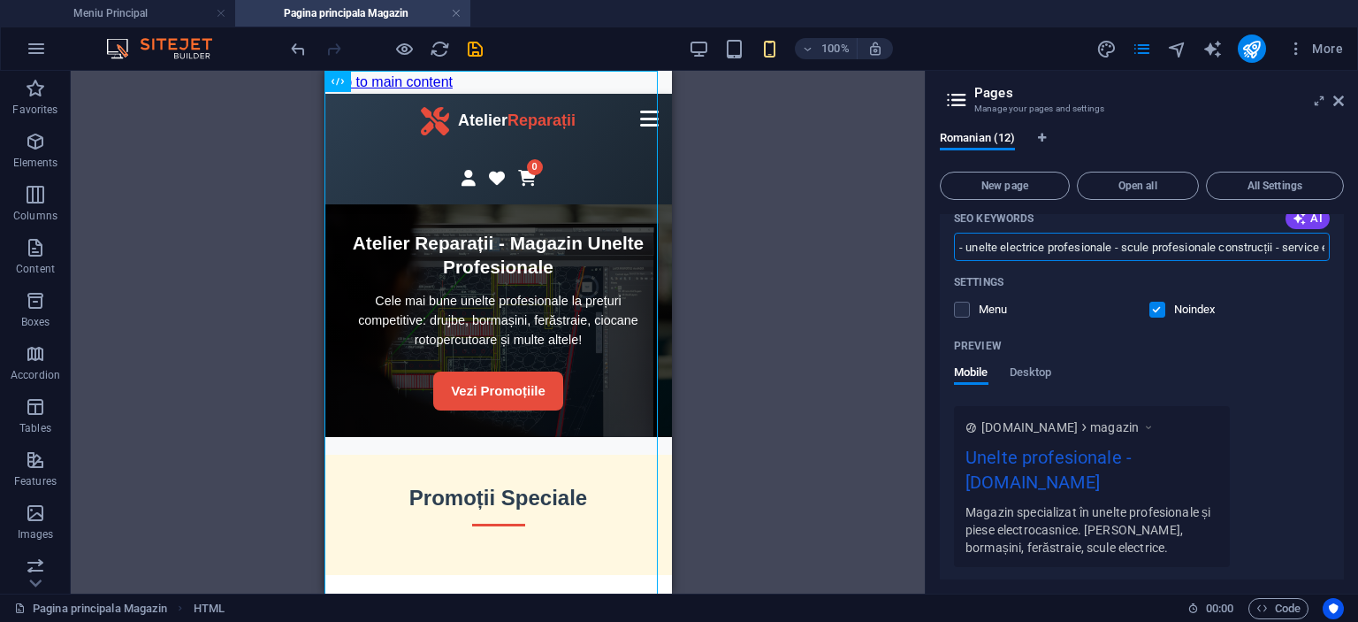
scroll to position [1021, 0]
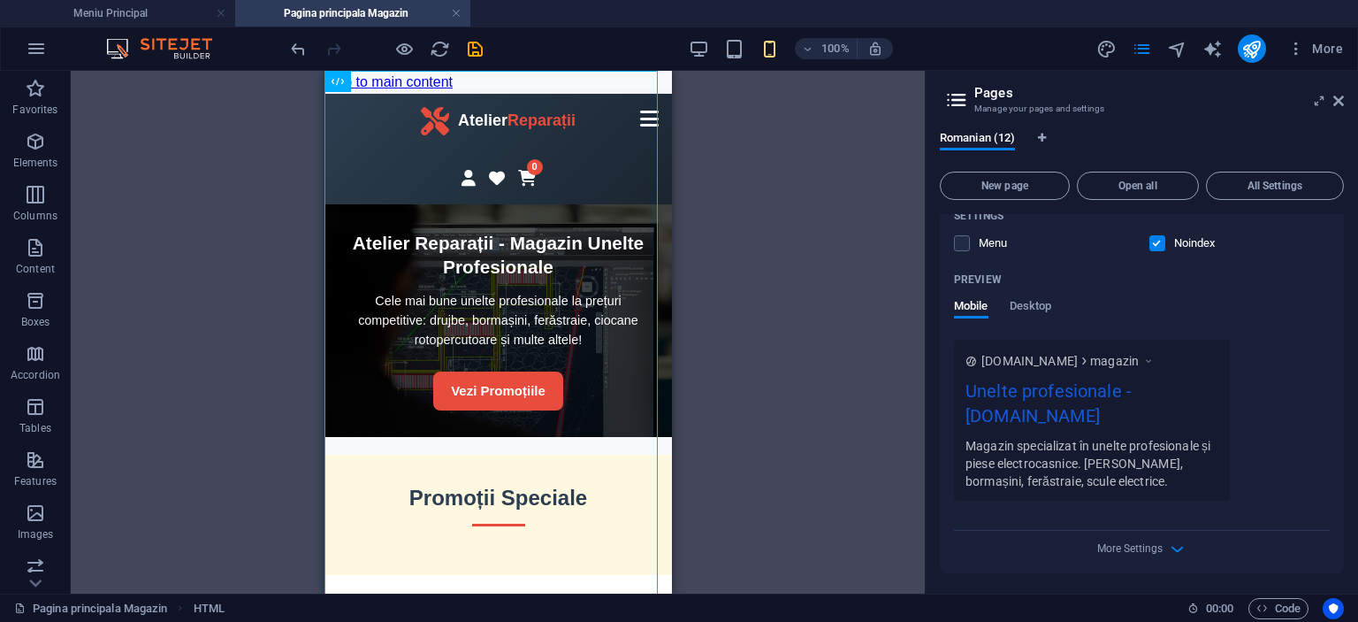
type input "- unelte electrice profesionale - scule profesionale construcții - service elec…"
click at [1156, 241] on label at bounding box center [1158, 243] width 16 height 16
click at [0, 0] on input "checkbox" at bounding box center [0, 0] width 0 height 0
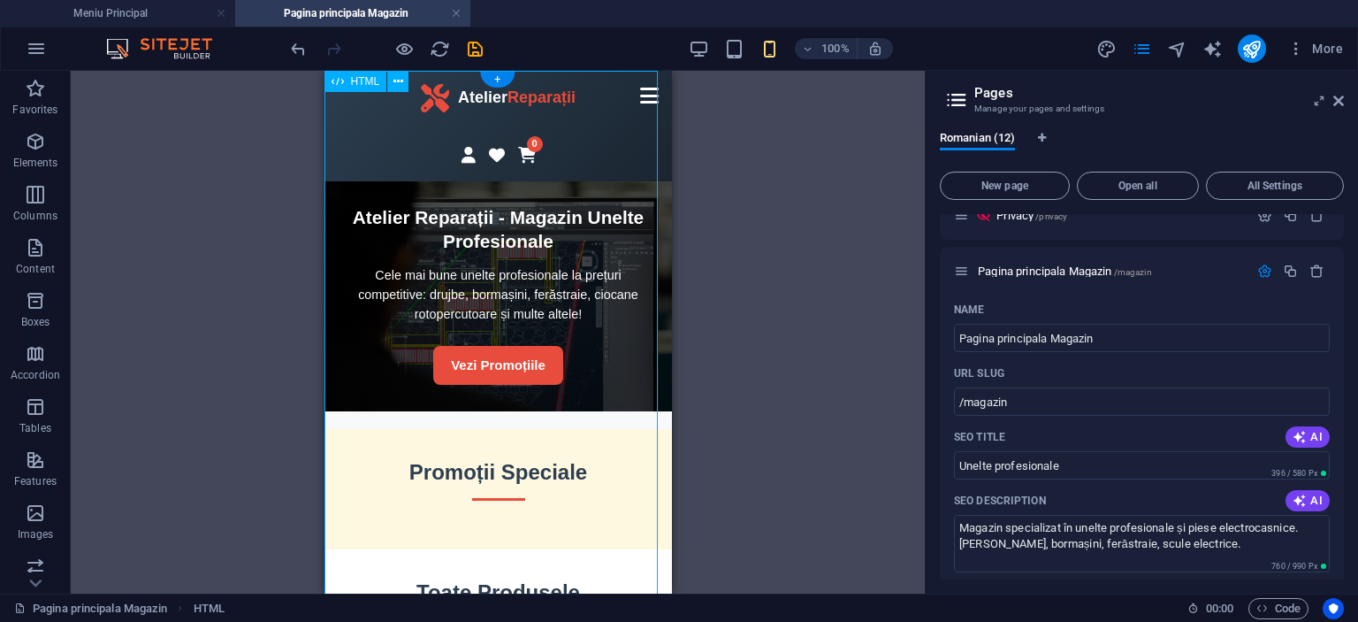
scroll to position [0, 0]
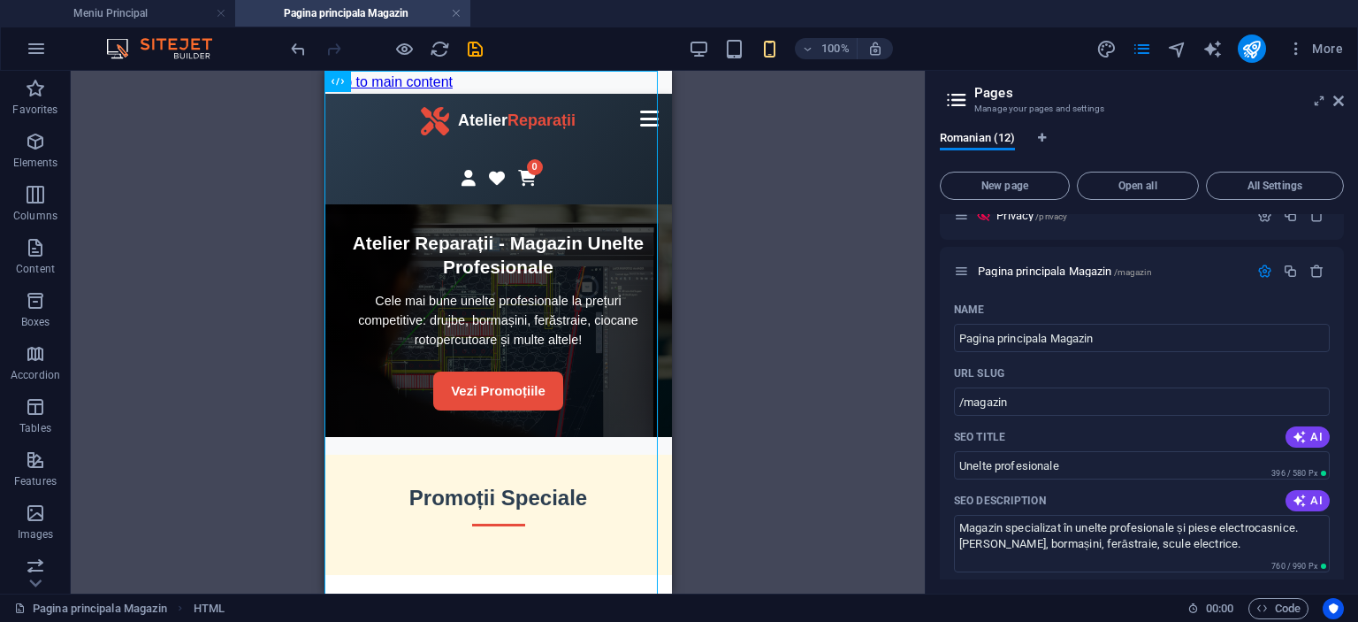
click at [836, 287] on div "HTML" at bounding box center [498, 332] width 854 height 523
click at [1245, 50] on icon "publish" at bounding box center [1252, 49] width 20 height 20
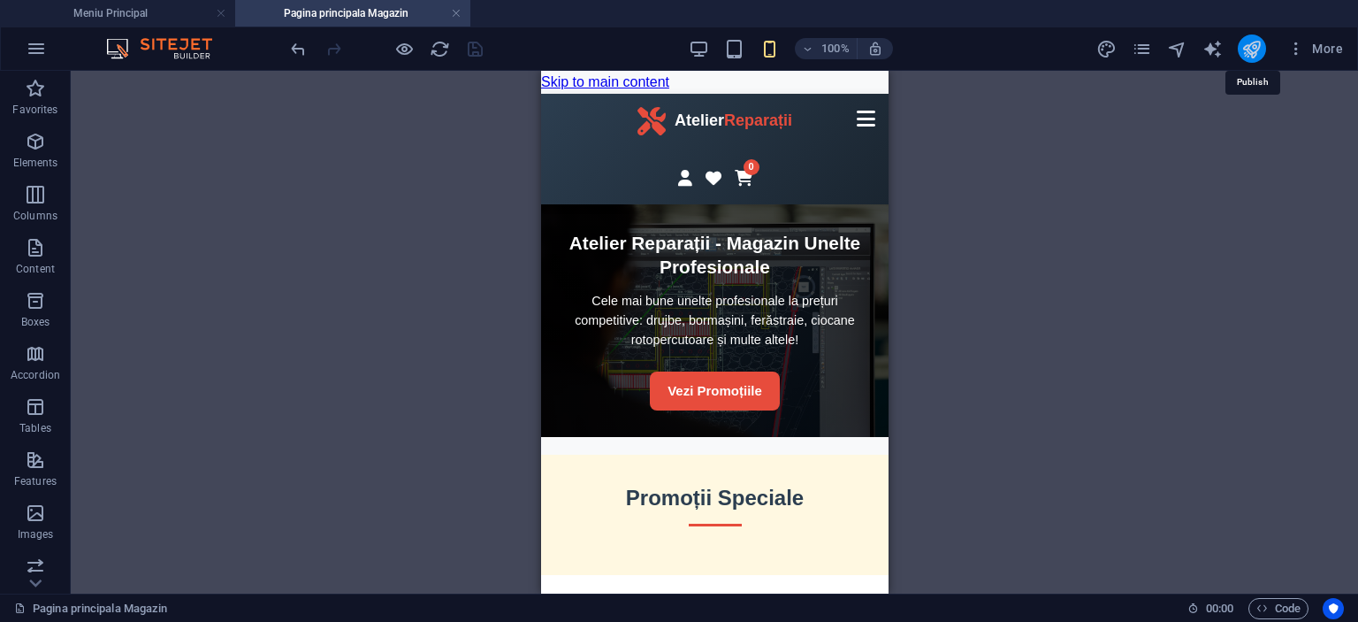
click at [1245, 50] on icon "publish" at bounding box center [1252, 49] width 20 height 20
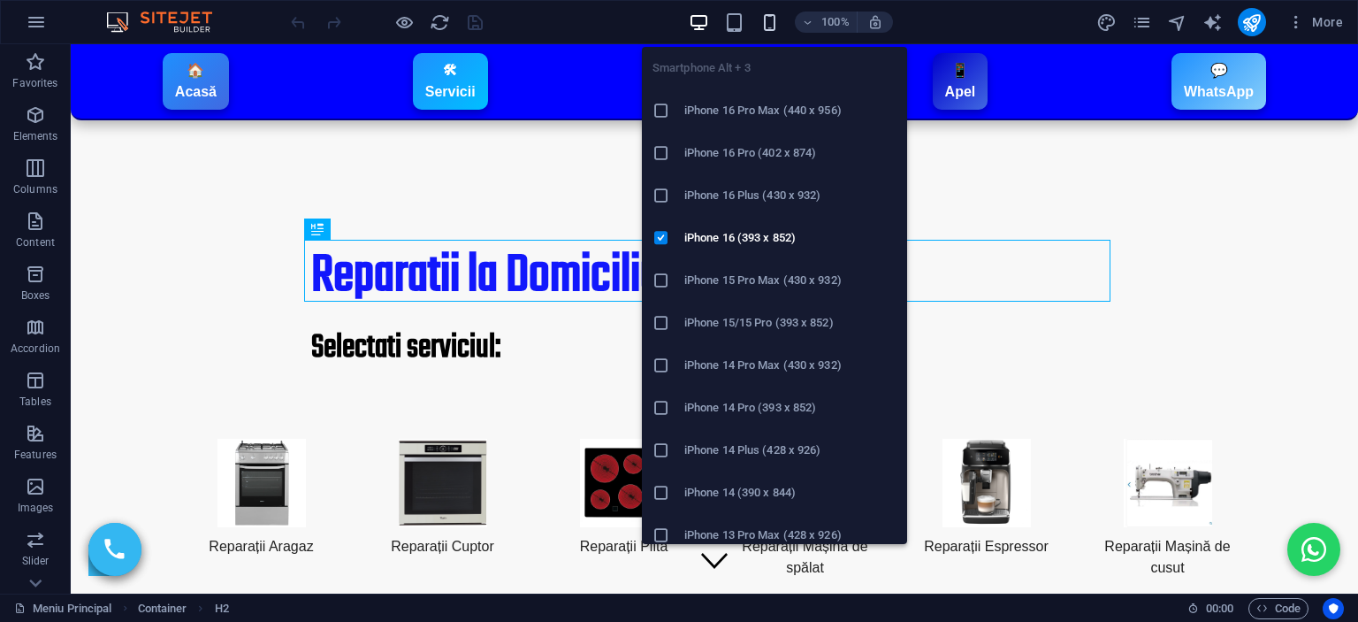
click at [776, 27] on icon "button" at bounding box center [770, 22] width 20 height 20
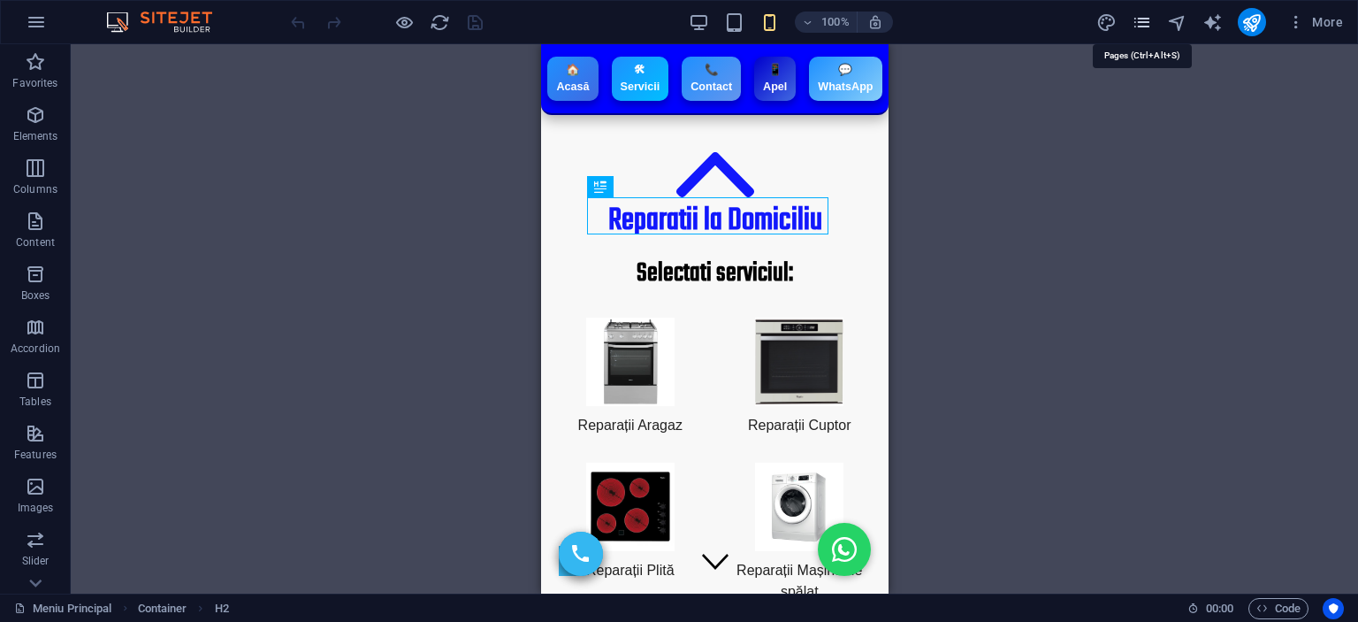
click at [1145, 26] on icon "pages" at bounding box center [1142, 22] width 20 height 20
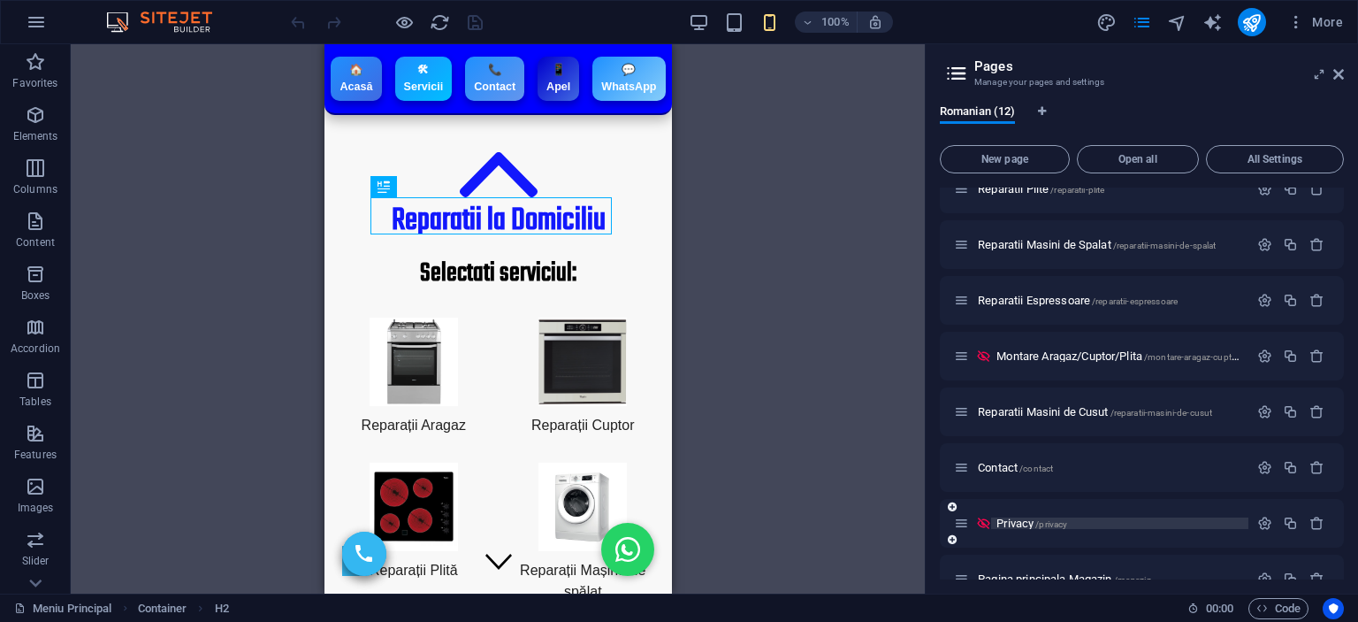
scroll to position [276, 0]
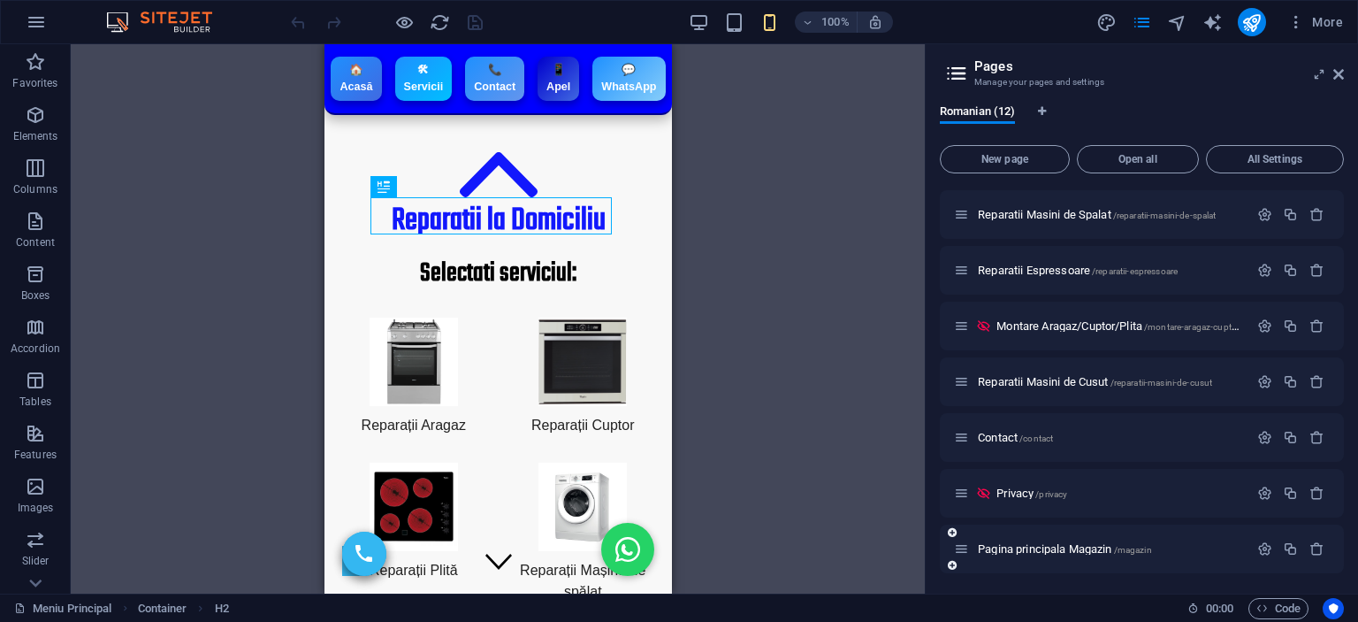
click at [1075, 558] on div "Pagina principala Magazin /magazin" at bounding box center [1101, 549] width 294 height 20
click at [1075, 551] on span "Pagina principala Magazin /magazin" at bounding box center [1065, 548] width 174 height 13
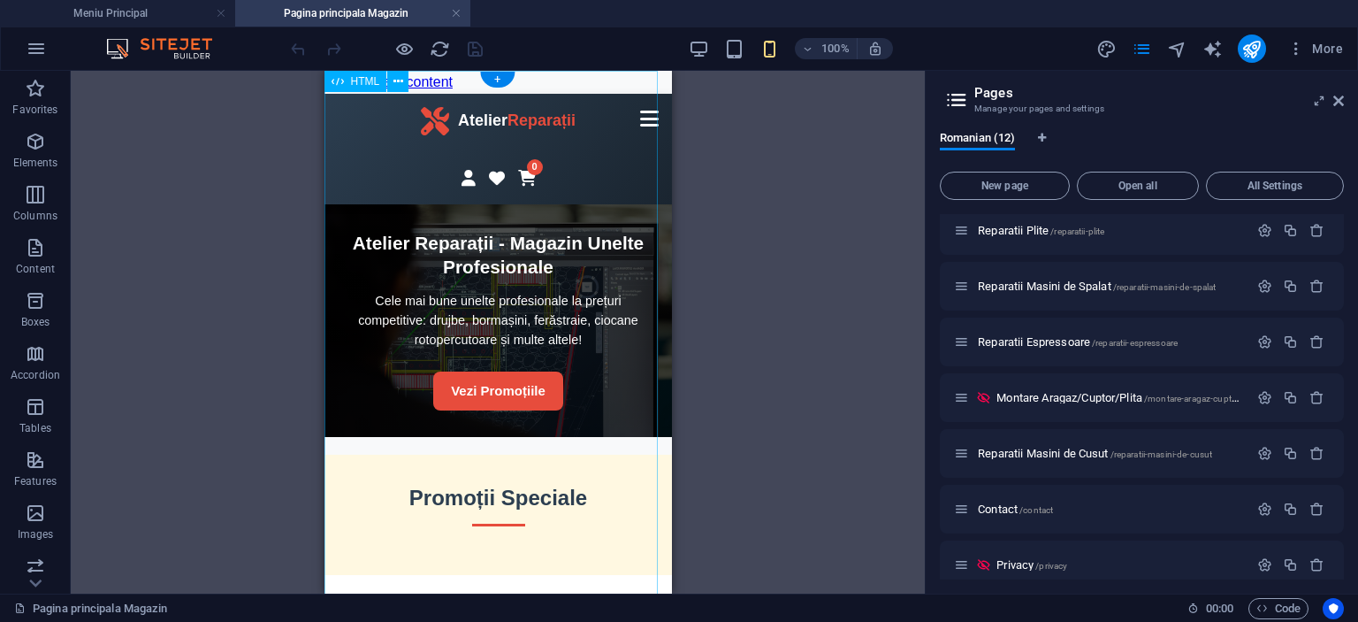
scroll to position [0, 0]
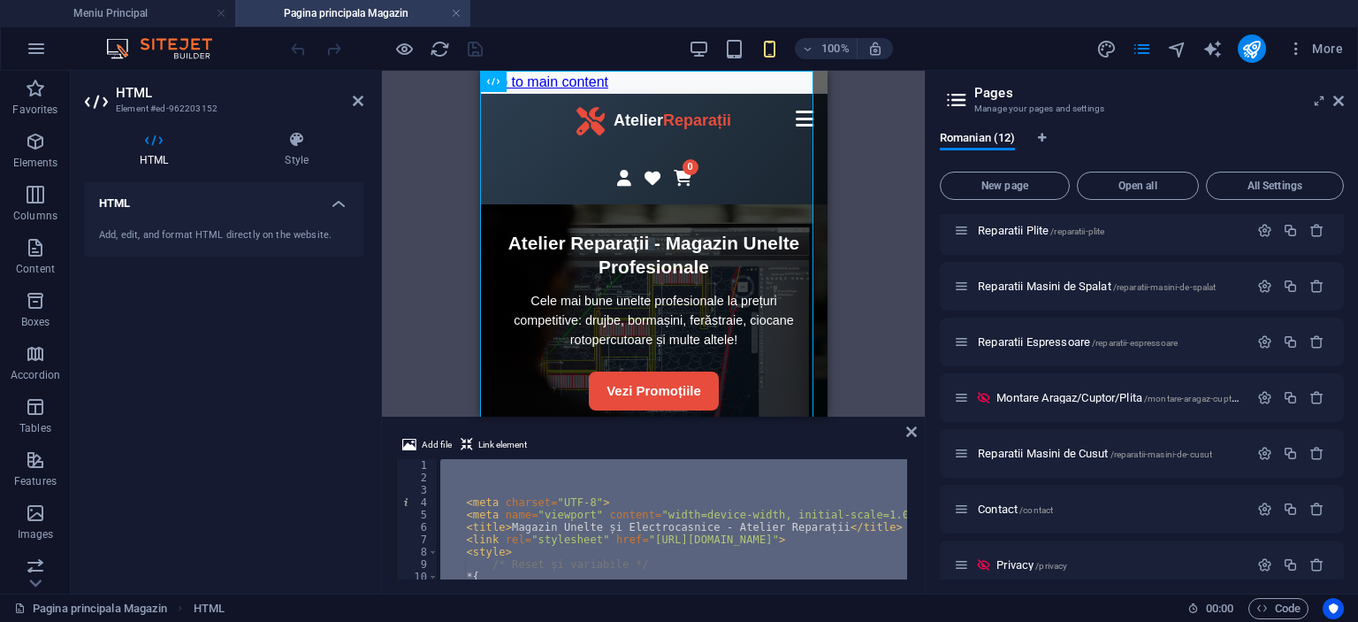
type textarea "</html>"
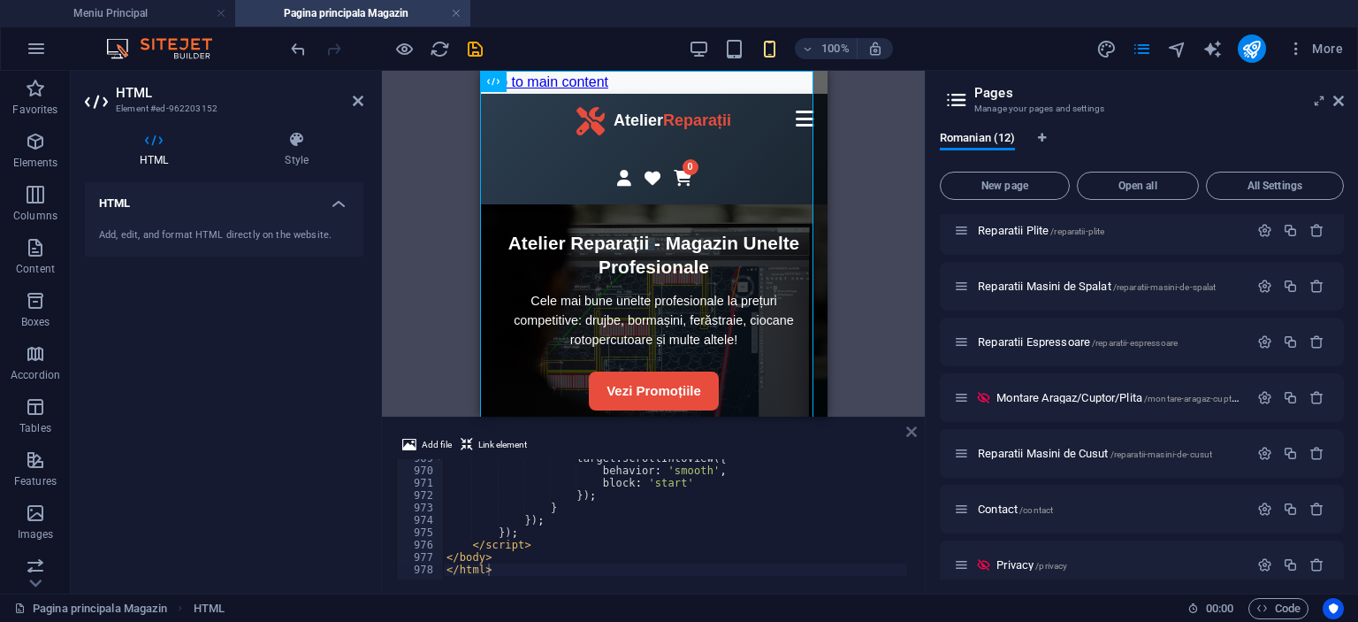
click at [913, 431] on icon at bounding box center [911, 431] width 11 height 14
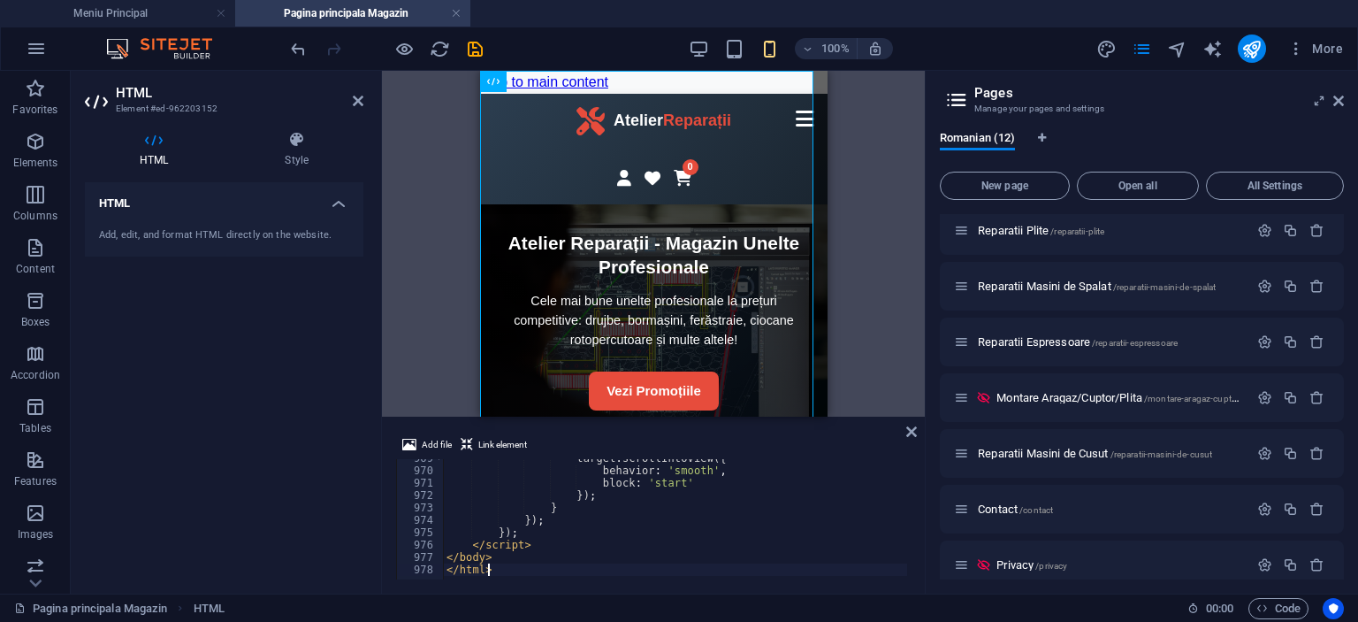
click at [577, 524] on div "target . scrollIntoView ({ behavior : 'smooth' , block : 'start' }) ; } }) ; })…" at bounding box center [1376, 522] width 1866 height 141
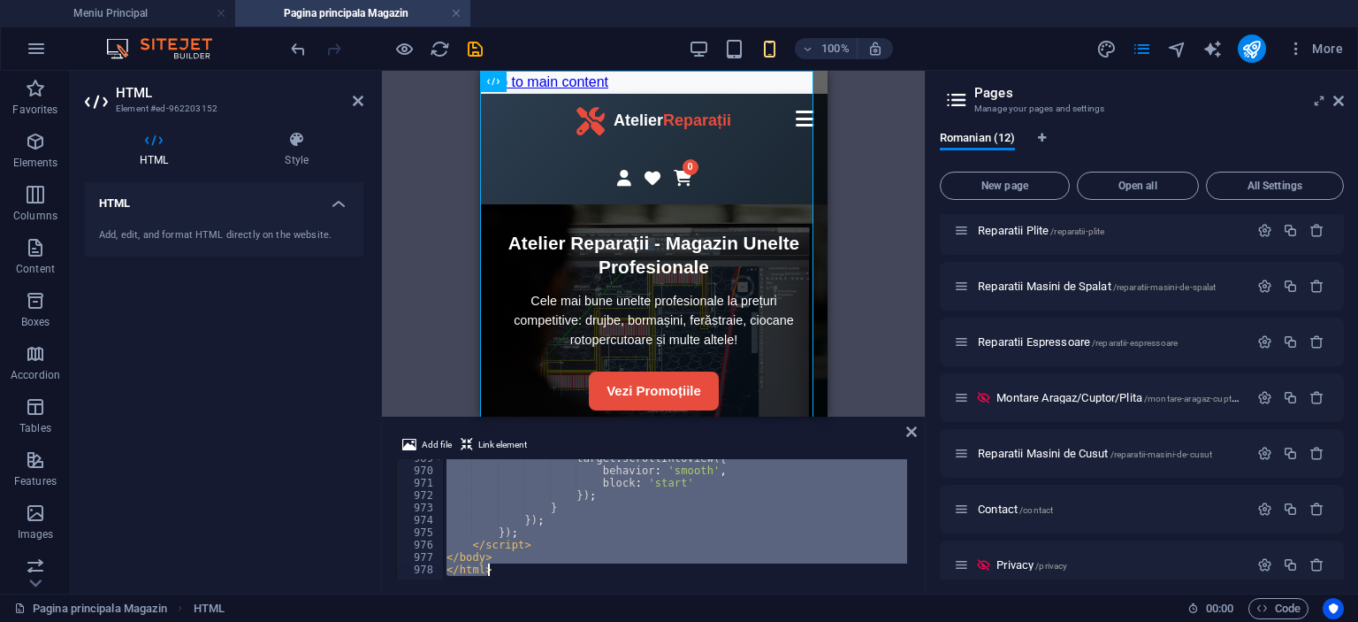
type textarea "</html>"
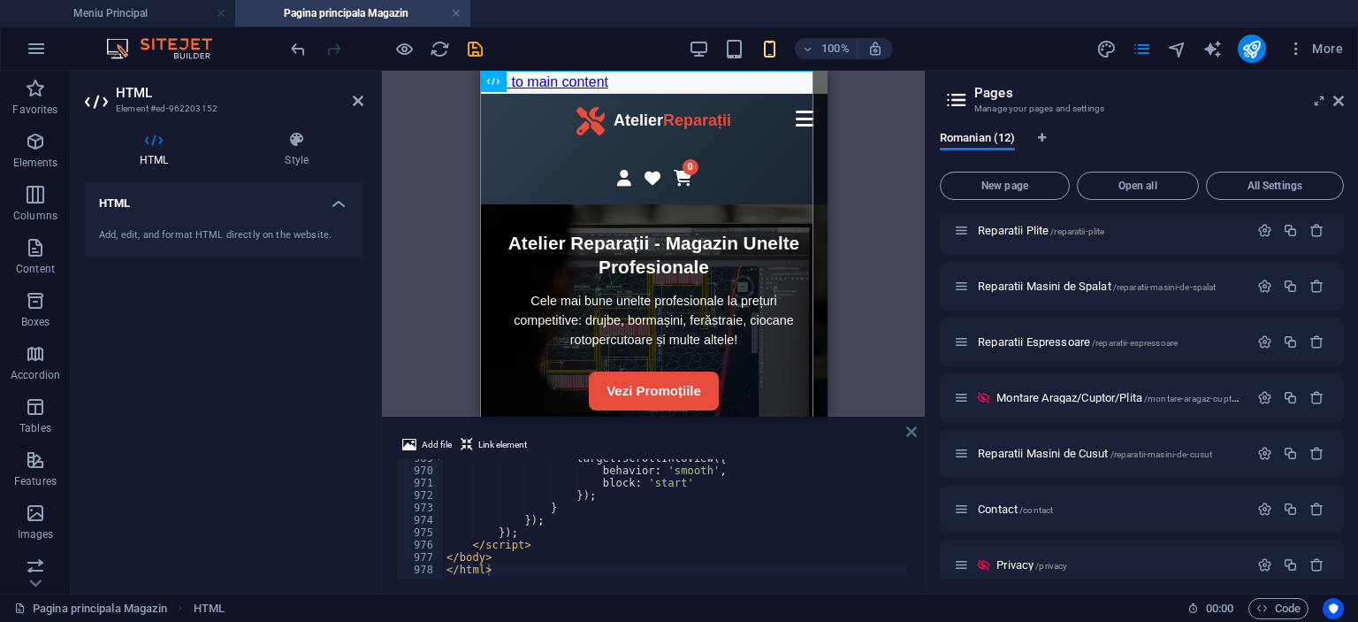
click at [912, 430] on icon at bounding box center [911, 431] width 11 height 14
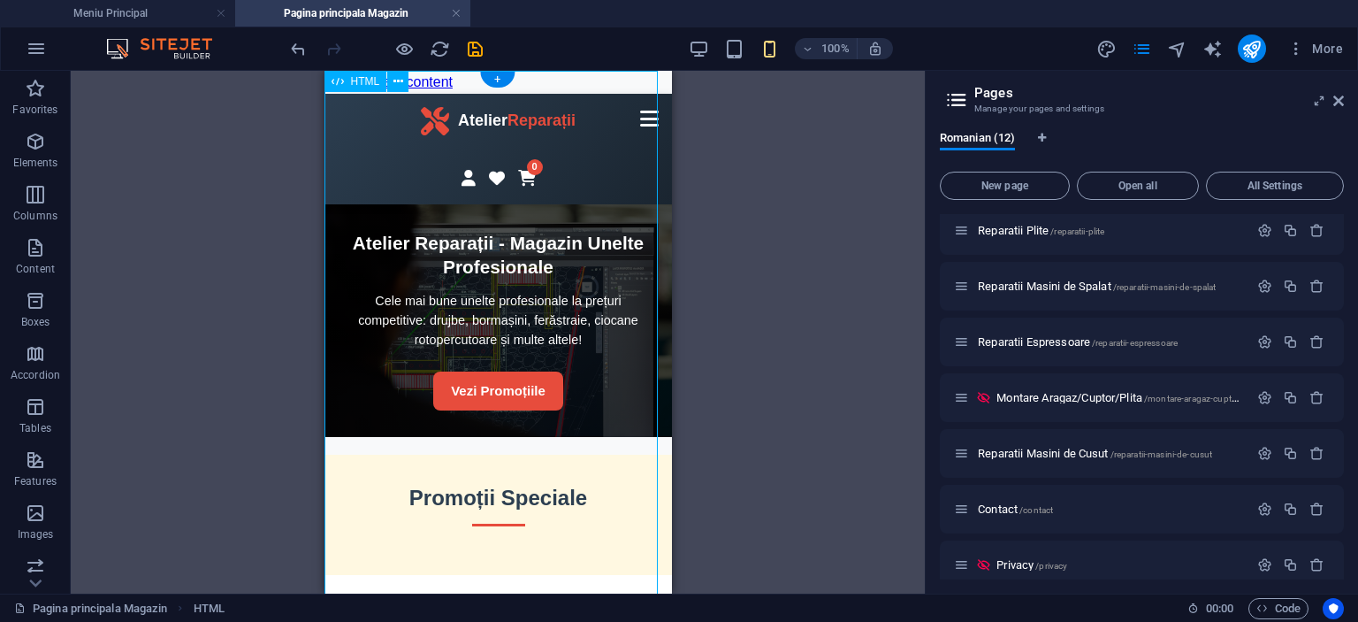
scroll to position [354, 0]
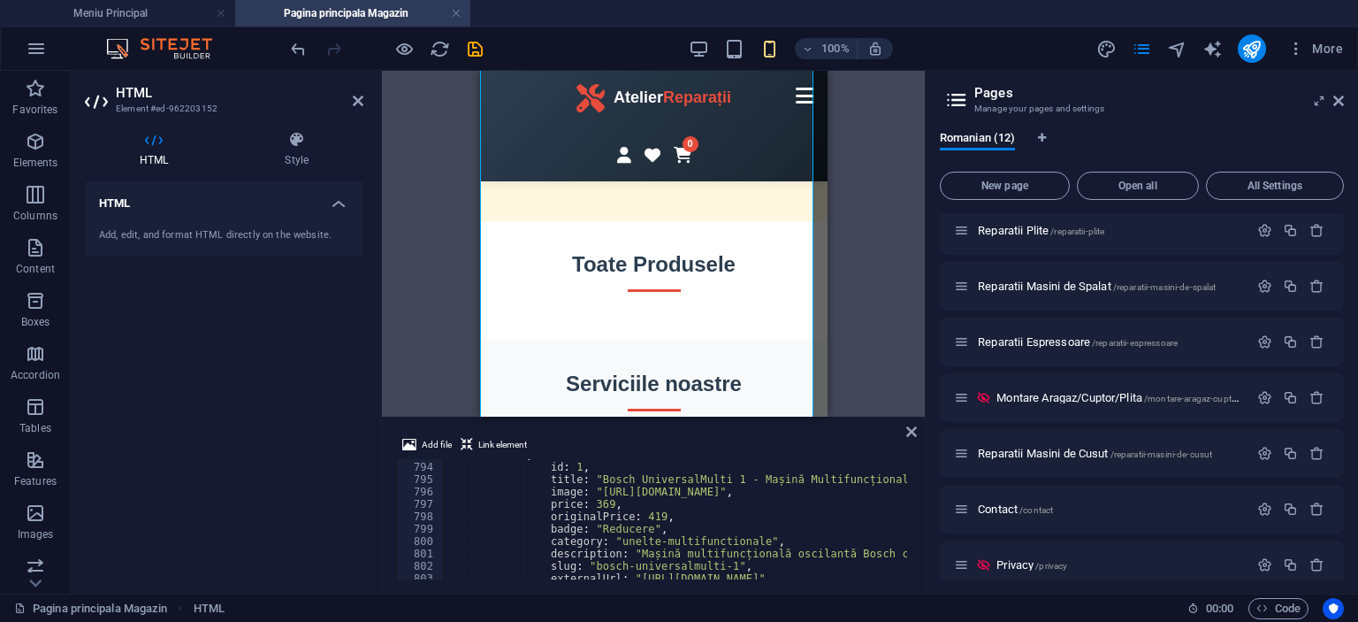
scroll to position [9816, 0]
click at [633, 508] on div "{ id : 1 , title : "Bosch UniversalMulti 1 - Mașină Multifuncțională Oscilantă …" at bounding box center [1376, 518] width 1866 height 141
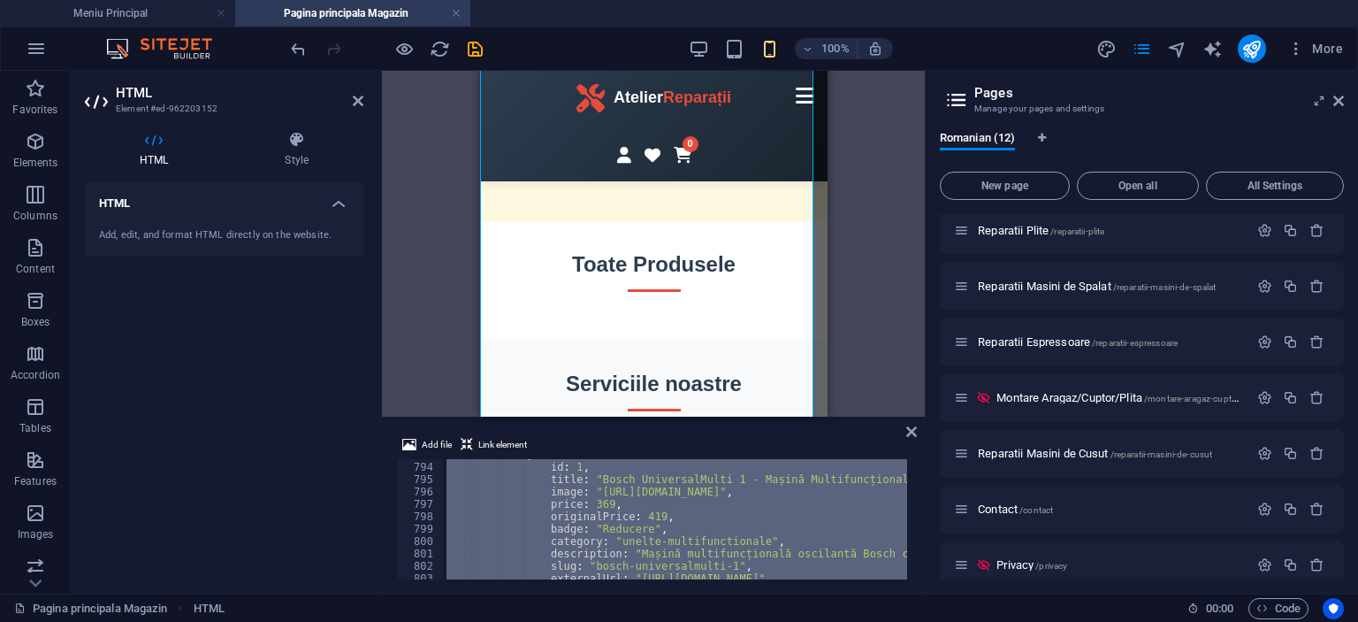
paste textarea
type textarea "</html>"
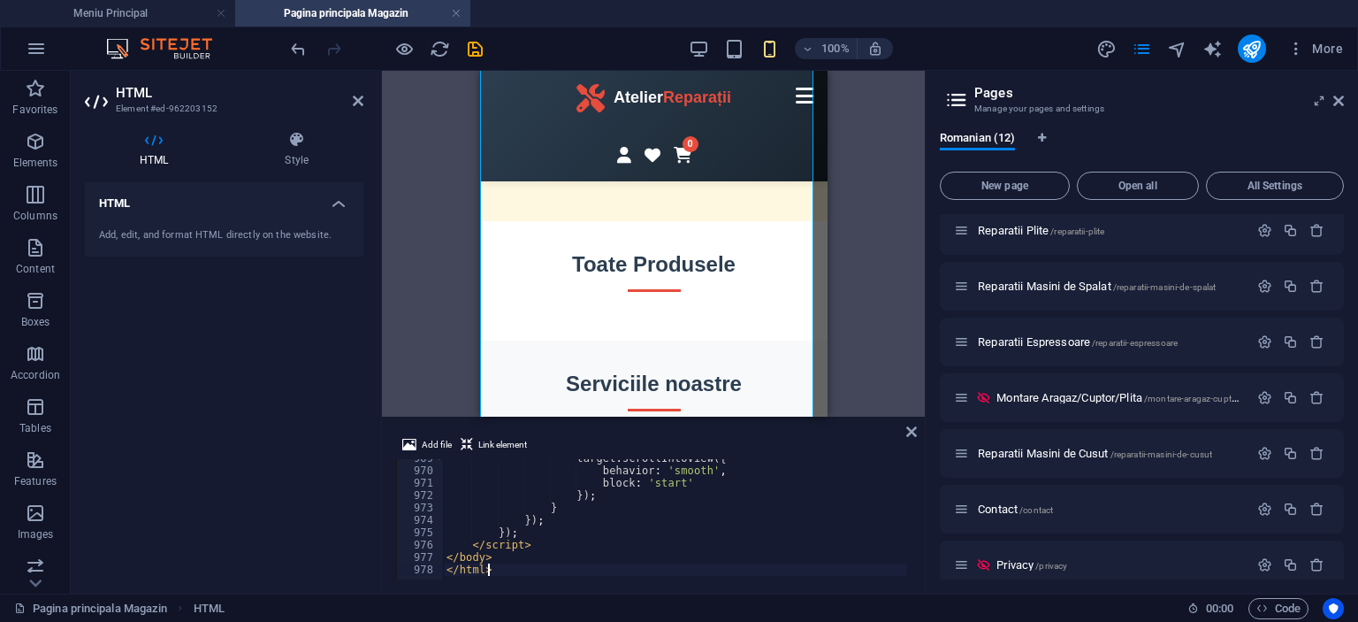
click at [917, 432] on div "Add file Link element </html> 969 970 971 972 973 974 975 976 977 978 target . …" at bounding box center [653, 506] width 543 height 173
click at [910, 428] on icon at bounding box center [911, 431] width 11 height 14
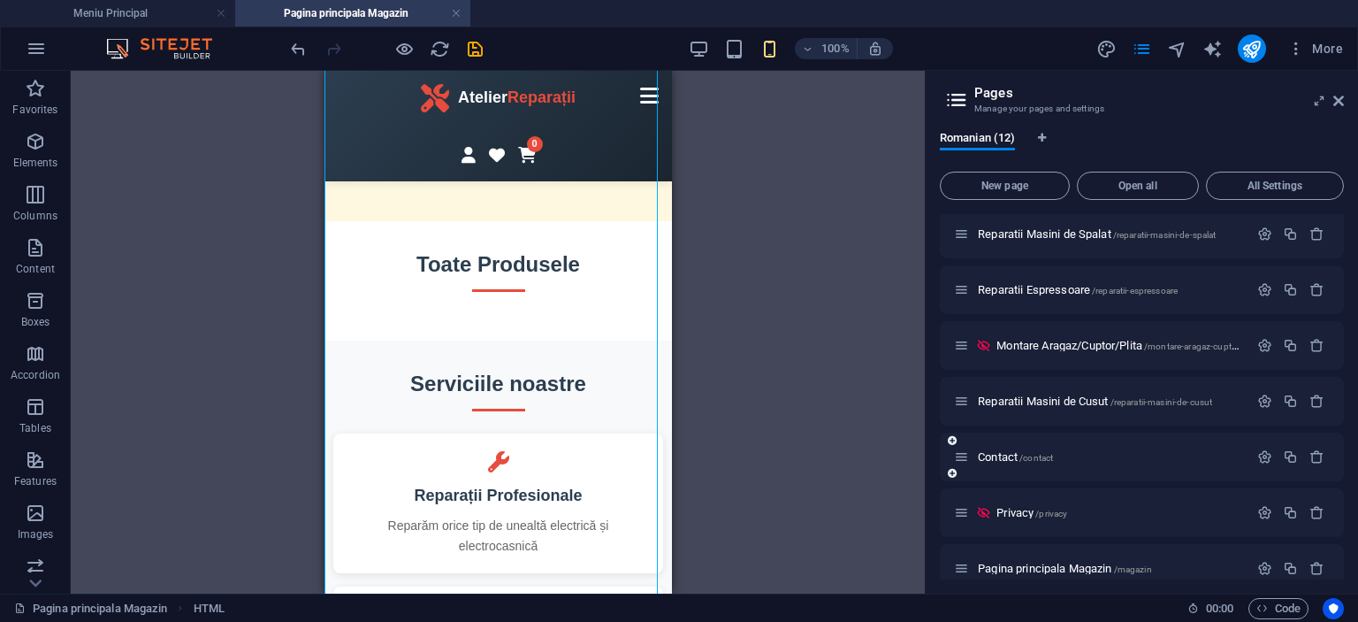
scroll to position [302, 0]
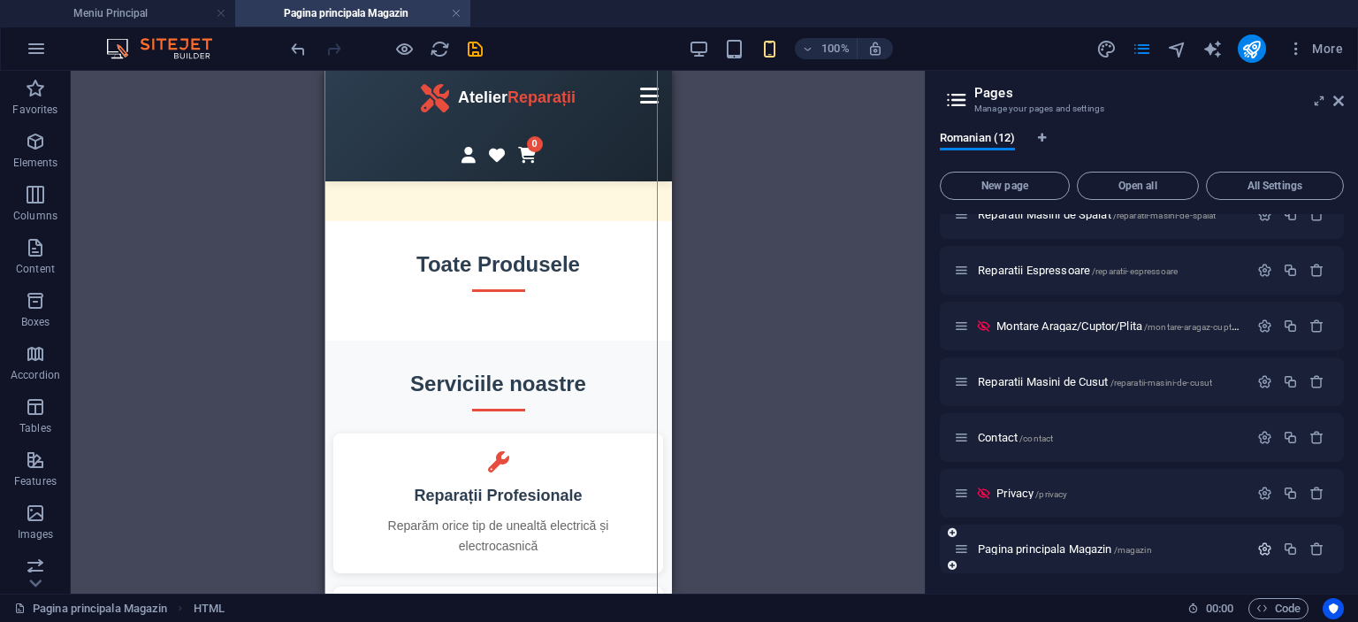
click at [1259, 547] on icon "button" at bounding box center [1265, 548] width 15 height 15
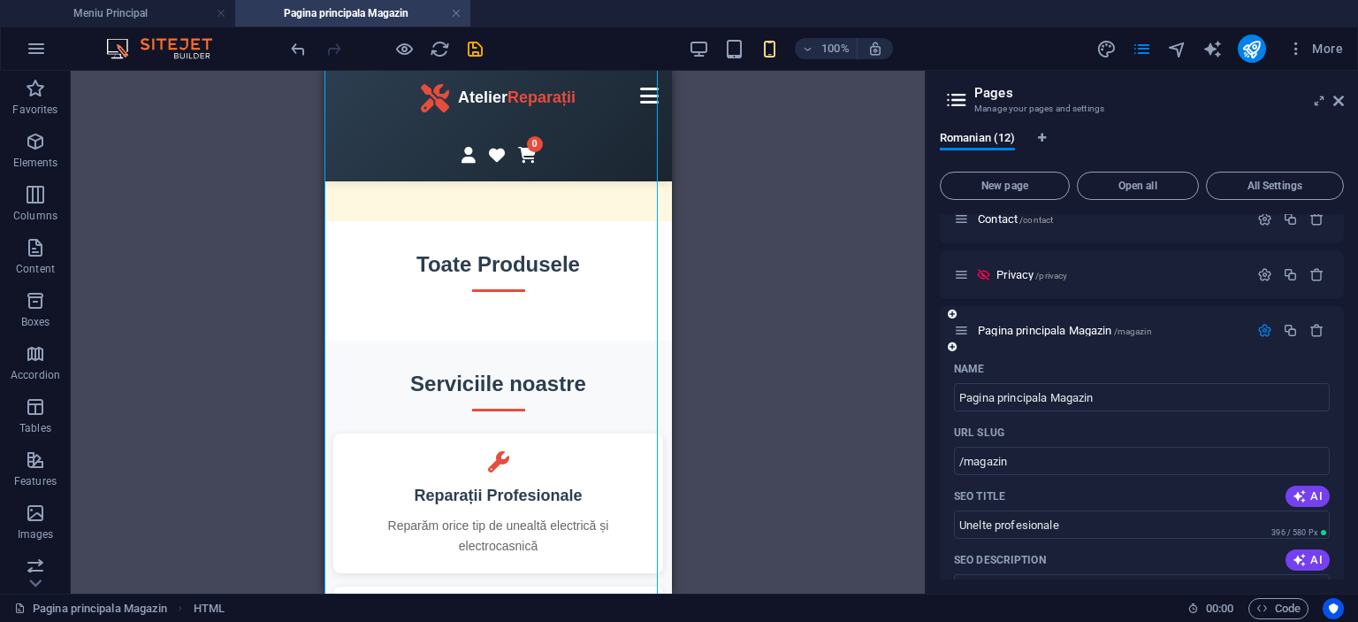
click at [953, 347] on icon at bounding box center [952, 346] width 9 height 11
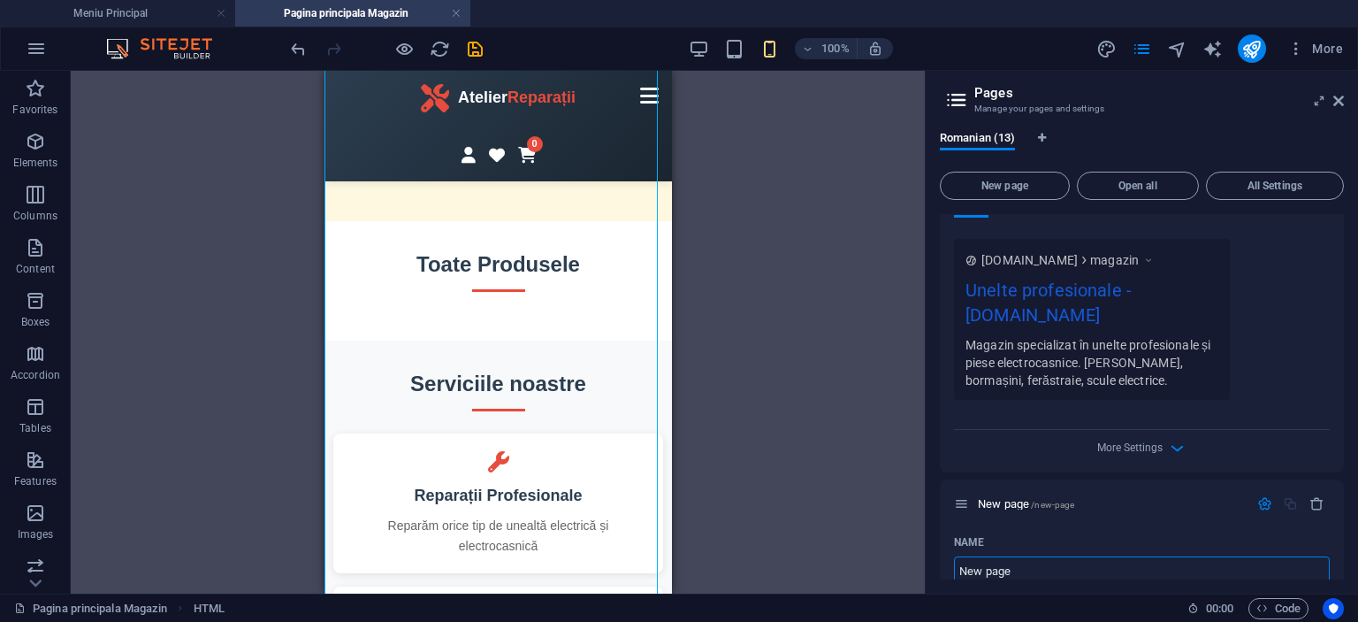
scroll to position [1164, 0]
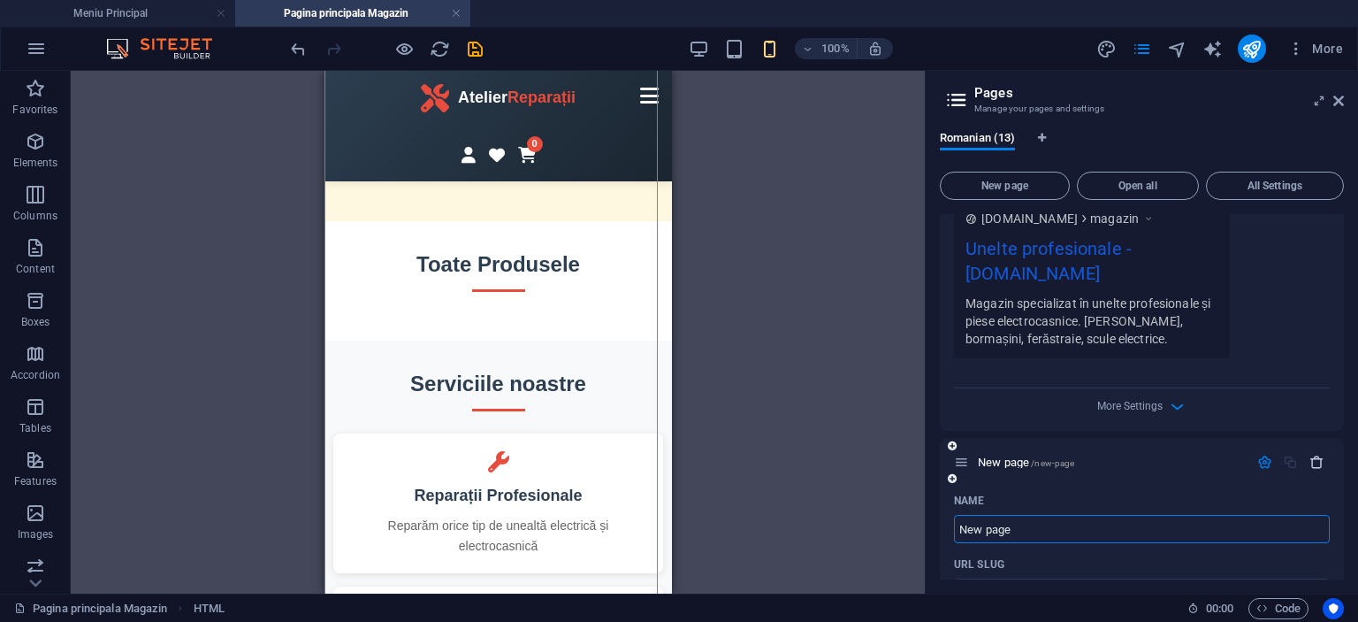
click at [1312, 462] on icon "button" at bounding box center [1317, 462] width 15 height 15
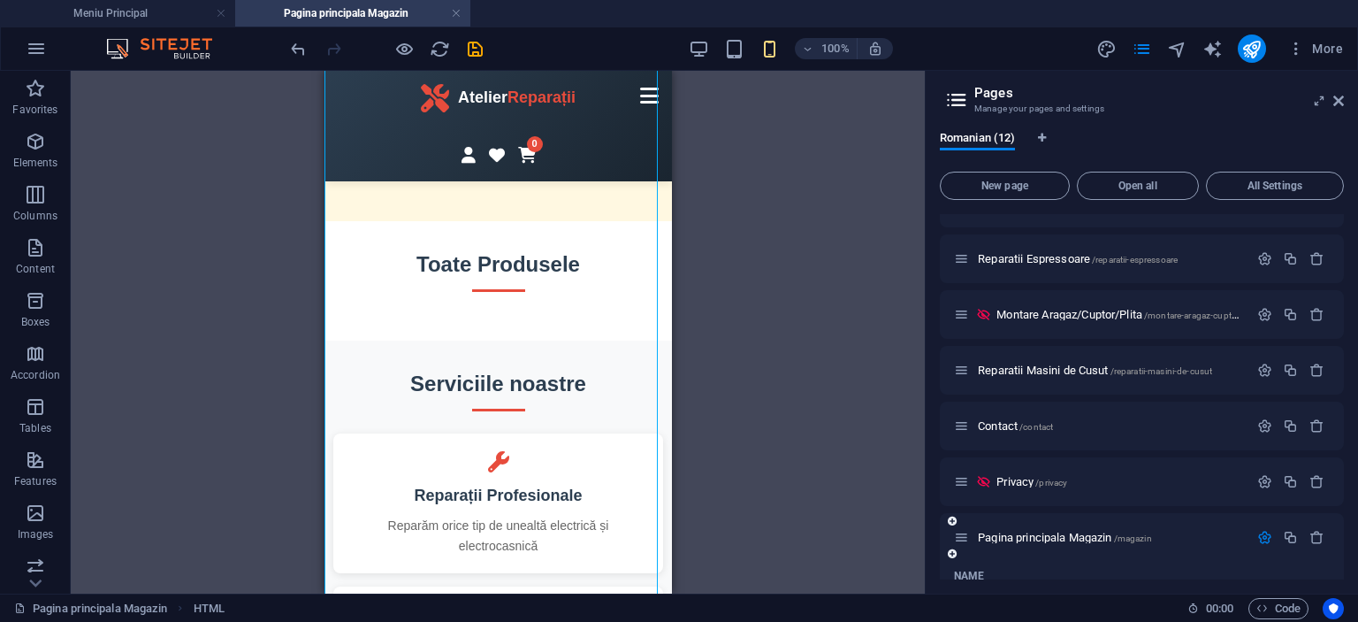
scroll to position [491, 0]
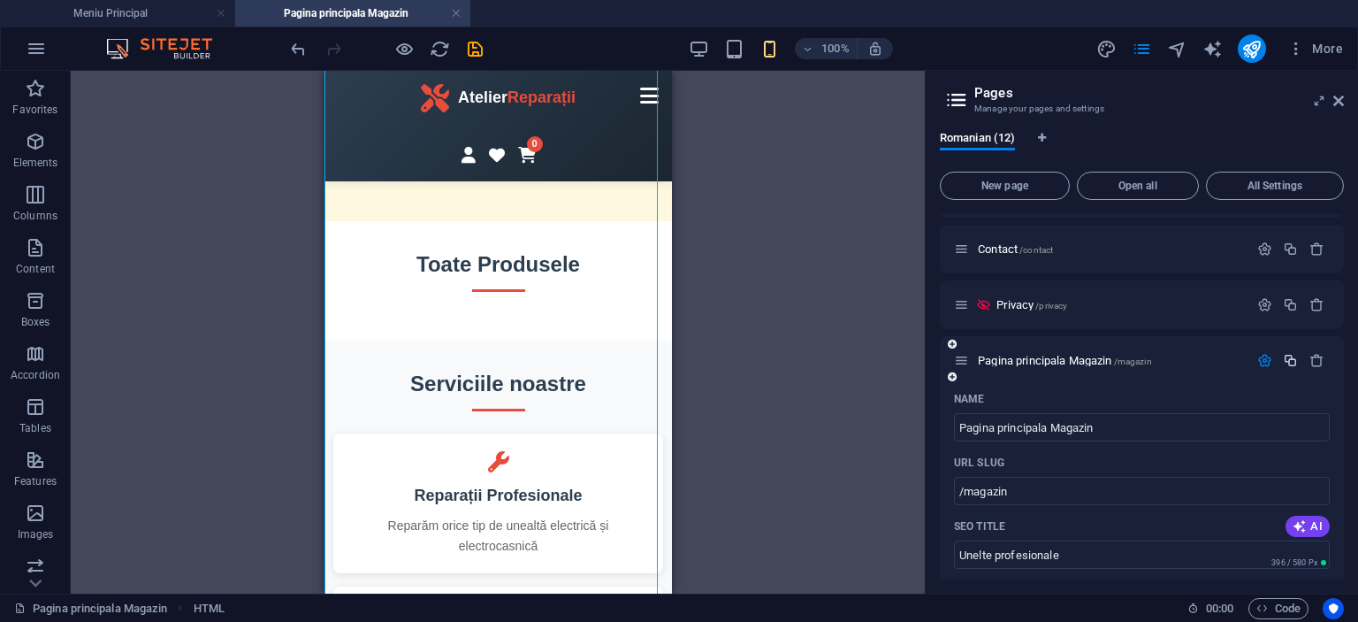
click at [1289, 363] on icon "button" at bounding box center [1290, 360] width 15 height 15
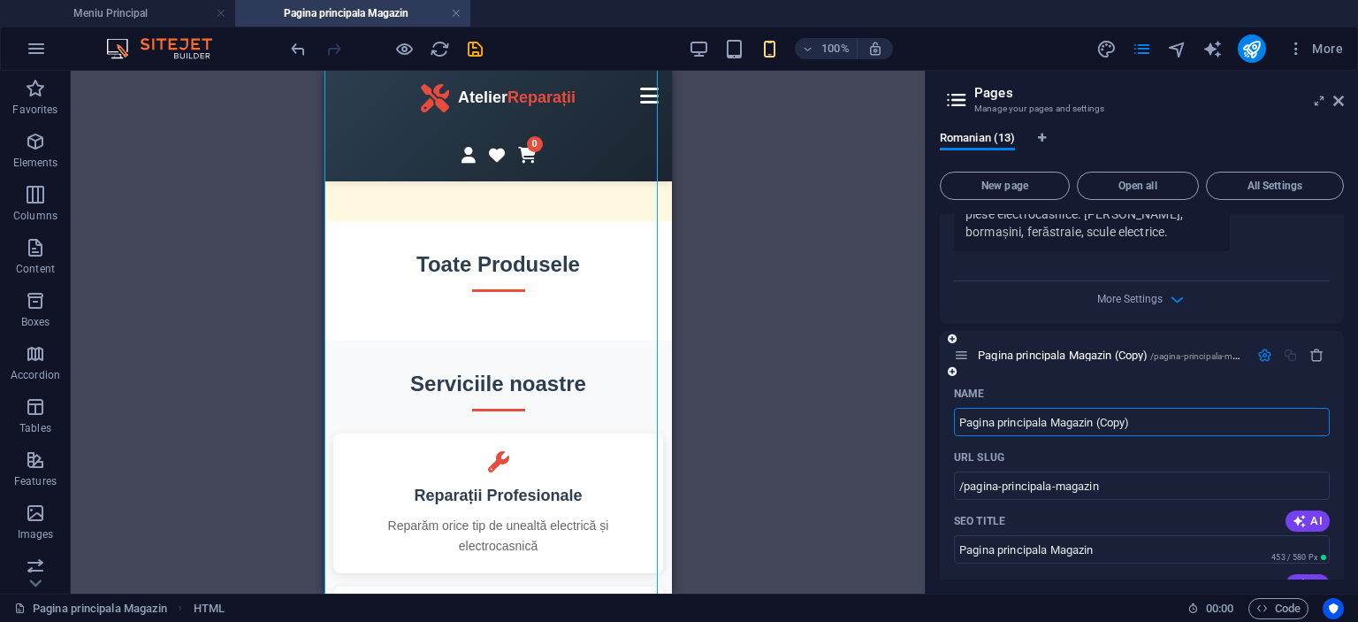
scroll to position [1296, 0]
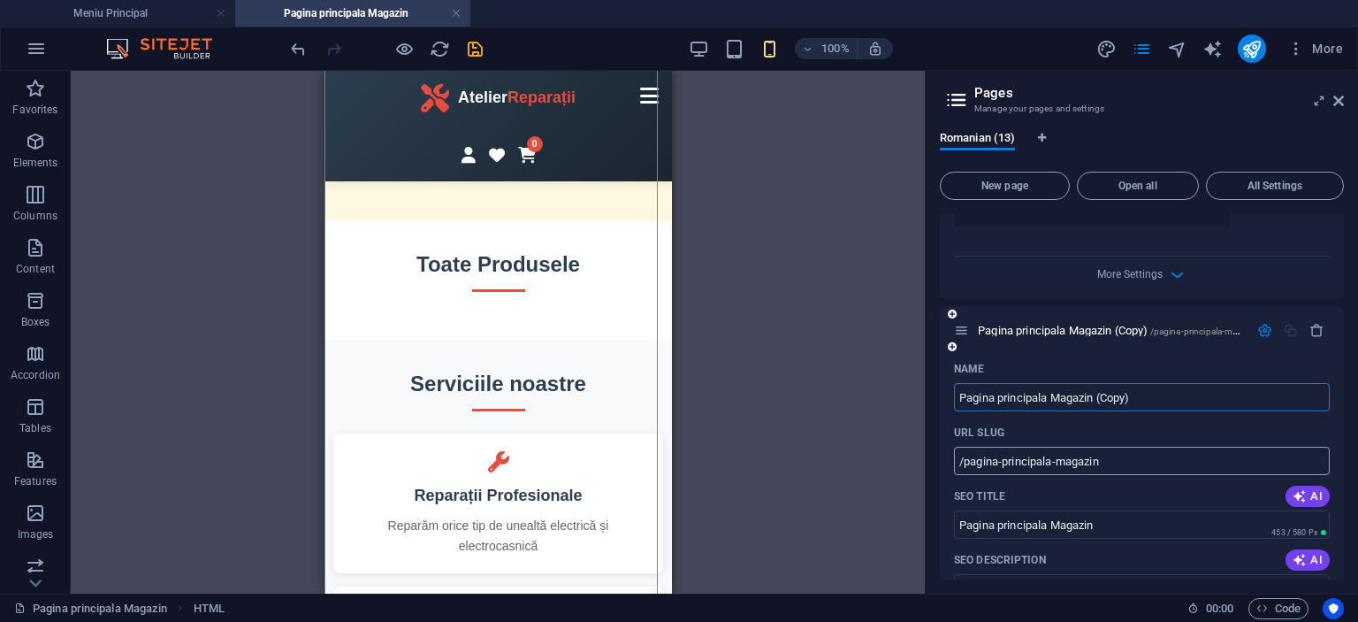
click at [1164, 455] on input "/pagina-principala-magazin" at bounding box center [1142, 461] width 376 height 28
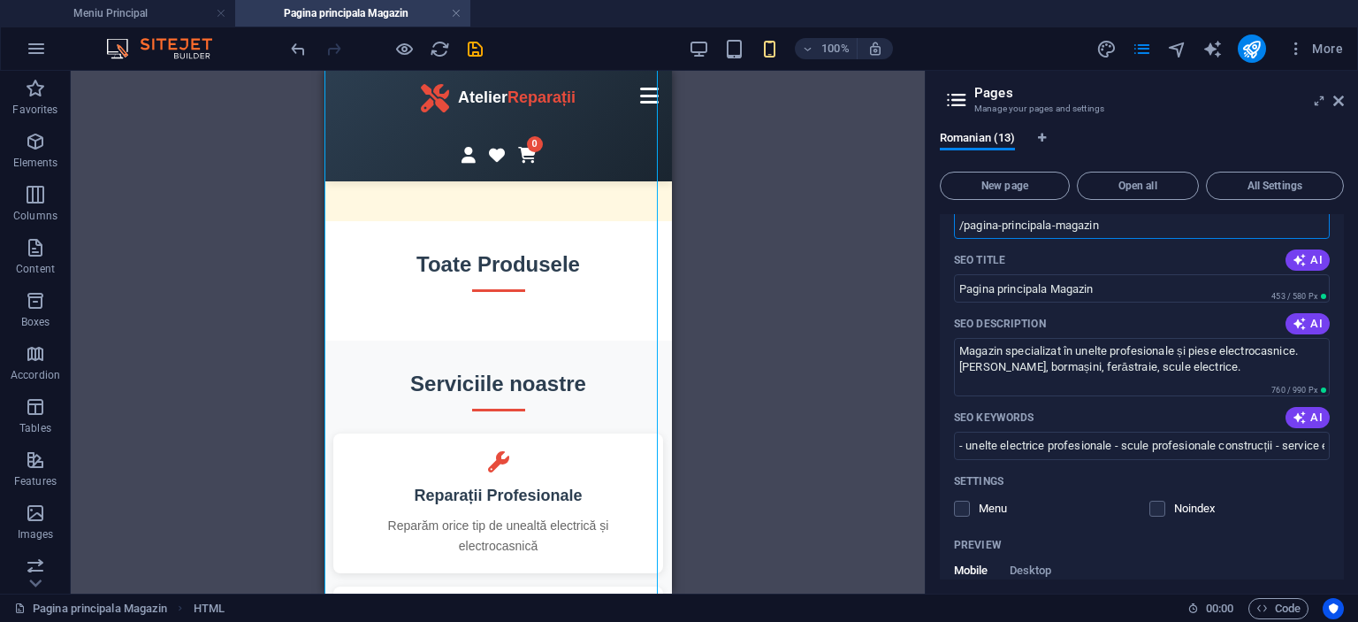
scroll to position [1355, 0]
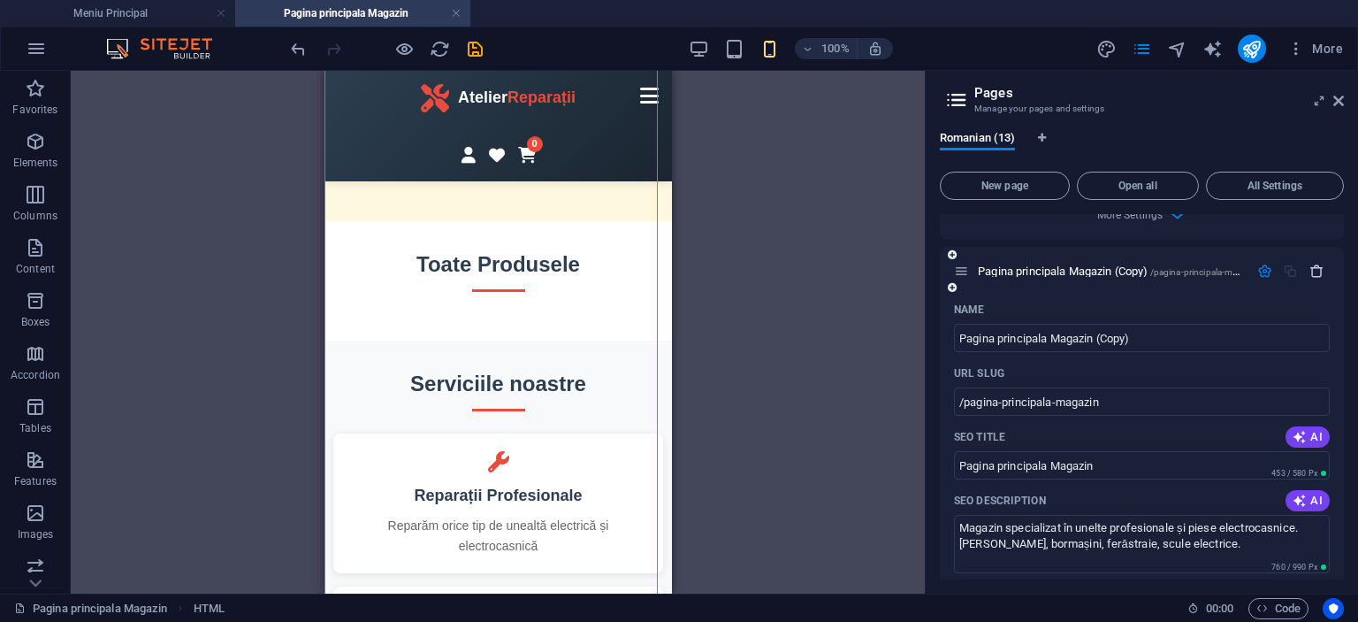
click at [1320, 271] on icon "button" at bounding box center [1317, 271] width 15 height 15
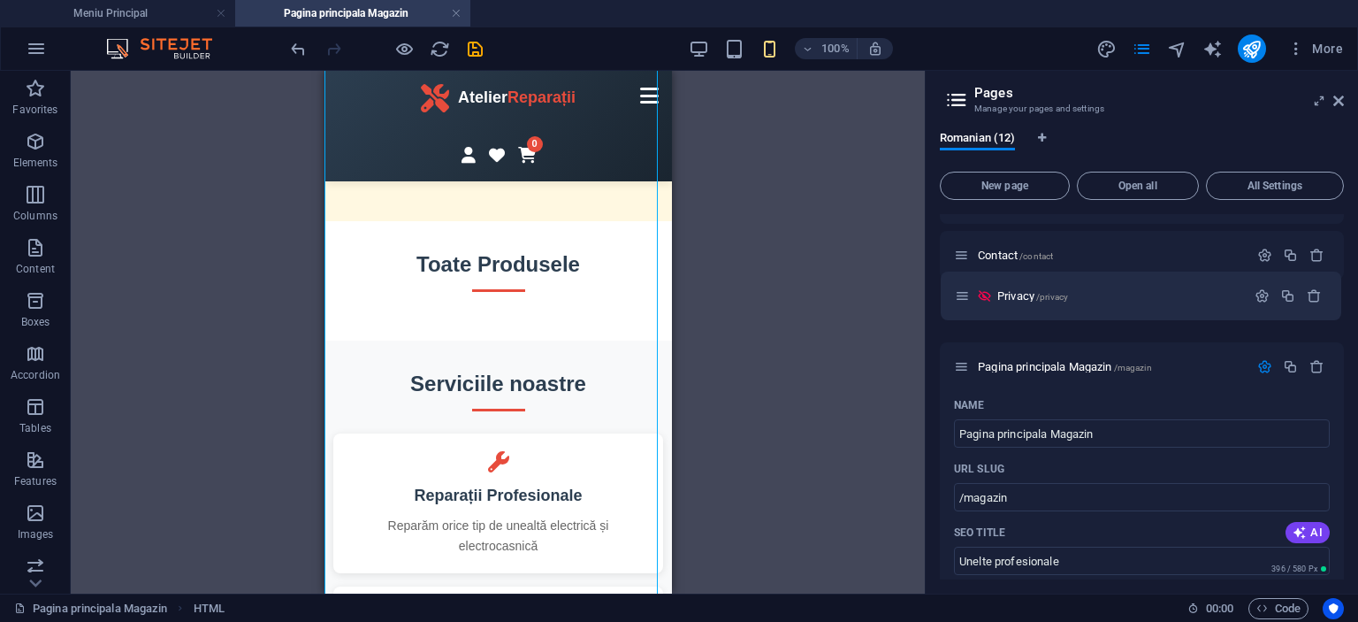
scroll to position [479, 0]
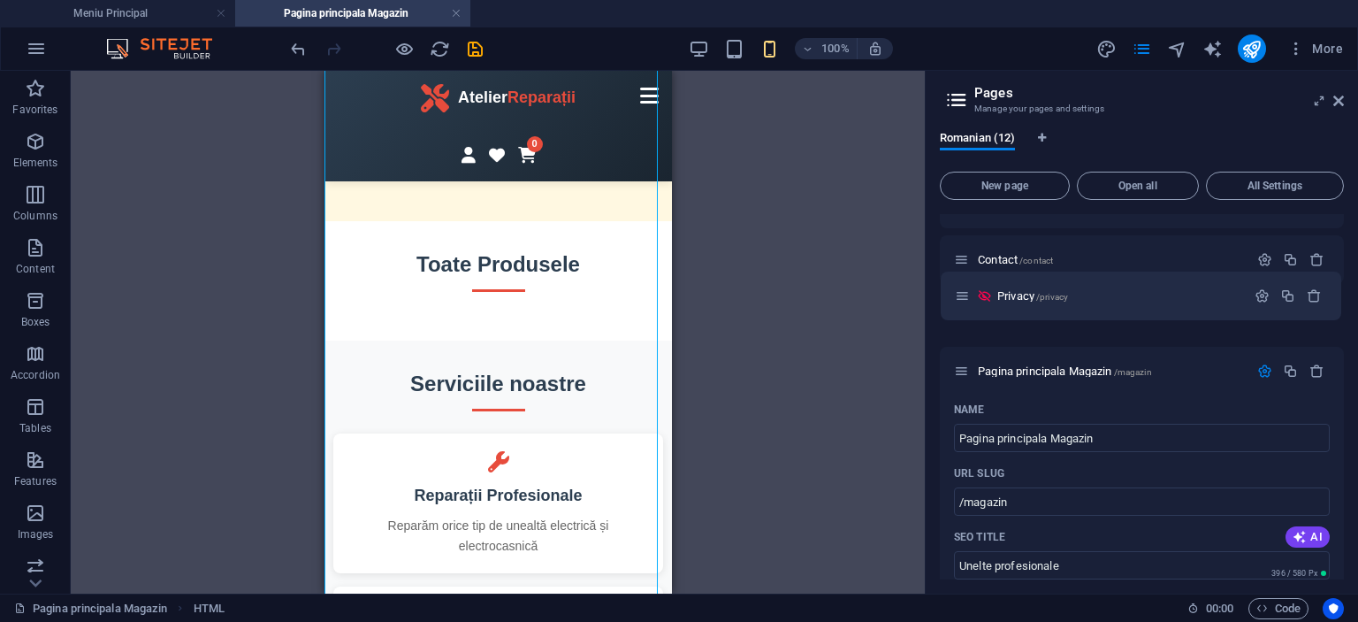
drag, startPoint x: 959, startPoint y: 298, endPoint x: 980, endPoint y: 304, distance: 22.1
click at [964, 296] on div "Meniu Principal / Despre Noi /despre-noi Reparatii Aragaze /reparatii-aragaze R…" at bounding box center [1142, 396] width 404 height 1325
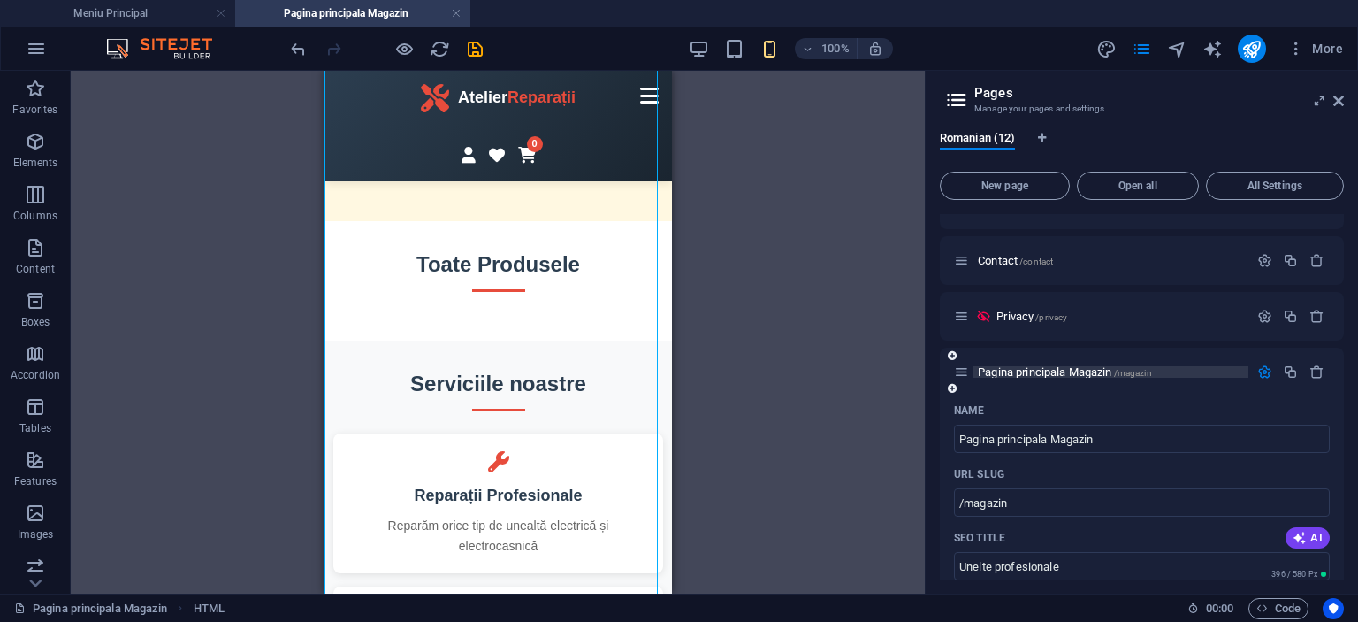
click at [1080, 371] on span "Pagina principala Magazin /magazin" at bounding box center [1065, 371] width 174 height 13
click at [1259, 371] on icon "button" at bounding box center [1265, 371] width 15 height 15
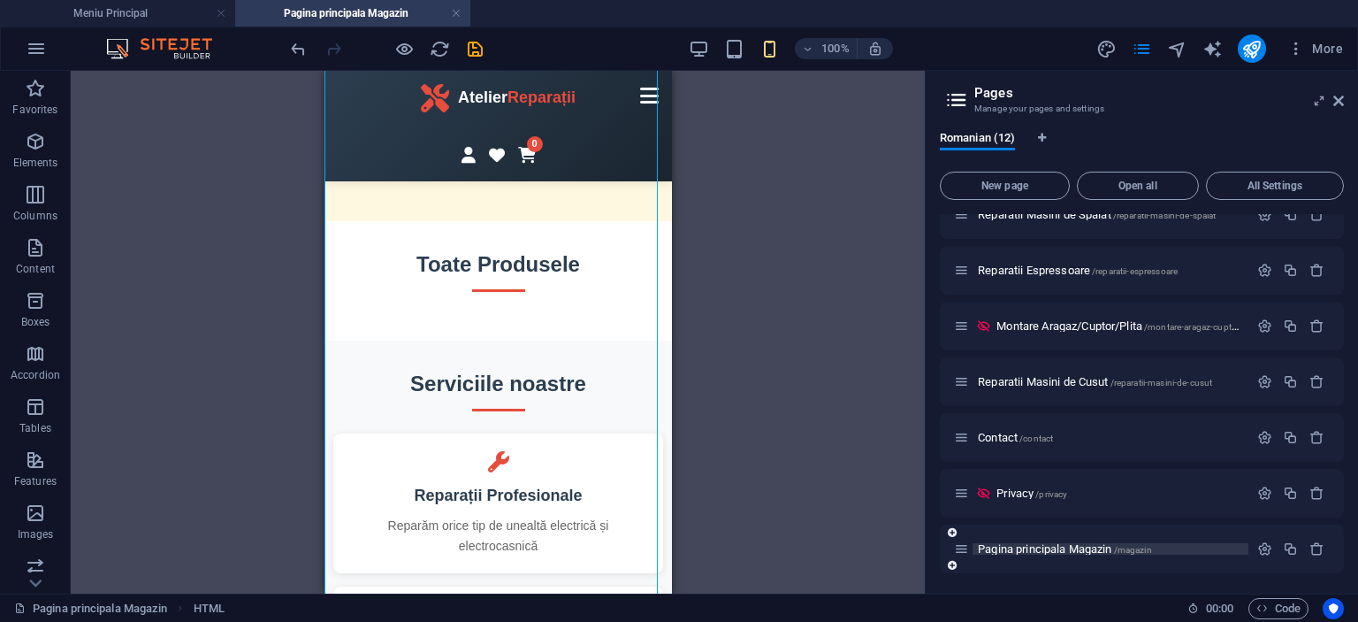
drag, startPoint x: 1015, startPoint y: 493, endPoint x: 1058, endPoint y: 547, distance: 68.6
click at [1058, 547] on div "Meniu Principal / Despre Noi /despre-noi Reparatii Aragaze /reparatii-aragaze R…" at bounding box center [1142, 242] width 404 height 661
click at [1055, 544] on span "Pagina principala Magazin /magazin" at bounding box center [1065, 548] width 174 height 13
click at [951, 560] on icon at bounding box center [952, 565] width 9 height 11
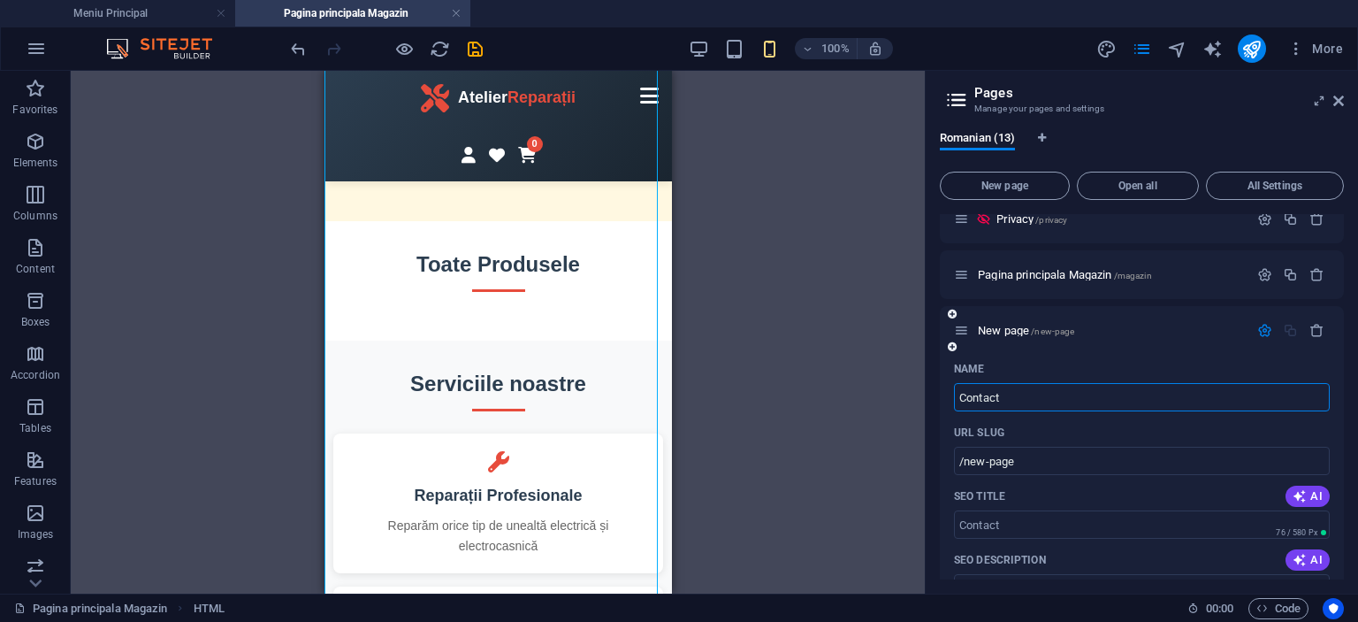
type input "Contact M"
type input "/contact-13"
type input "Contact Magazin"
click at [1062, 459] on input "/contact-13" at bounding box center [1142, 461] width 376 height 28
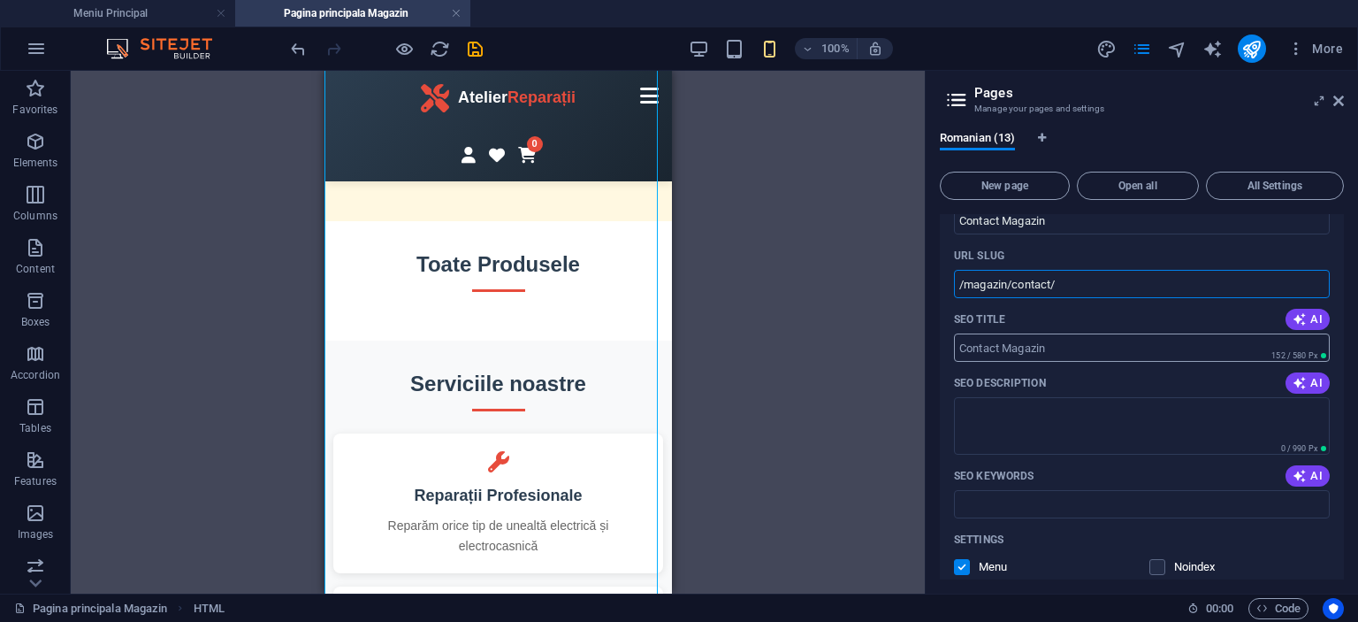
click at [1036, 342] on input "SEO Title" at bounding box center [1142, 347] width 376 height 28
type input "/magazin/contact"
click at [1093, 348] on input "SEO Title" at bounding box center [1142, 347] width 376 height 28
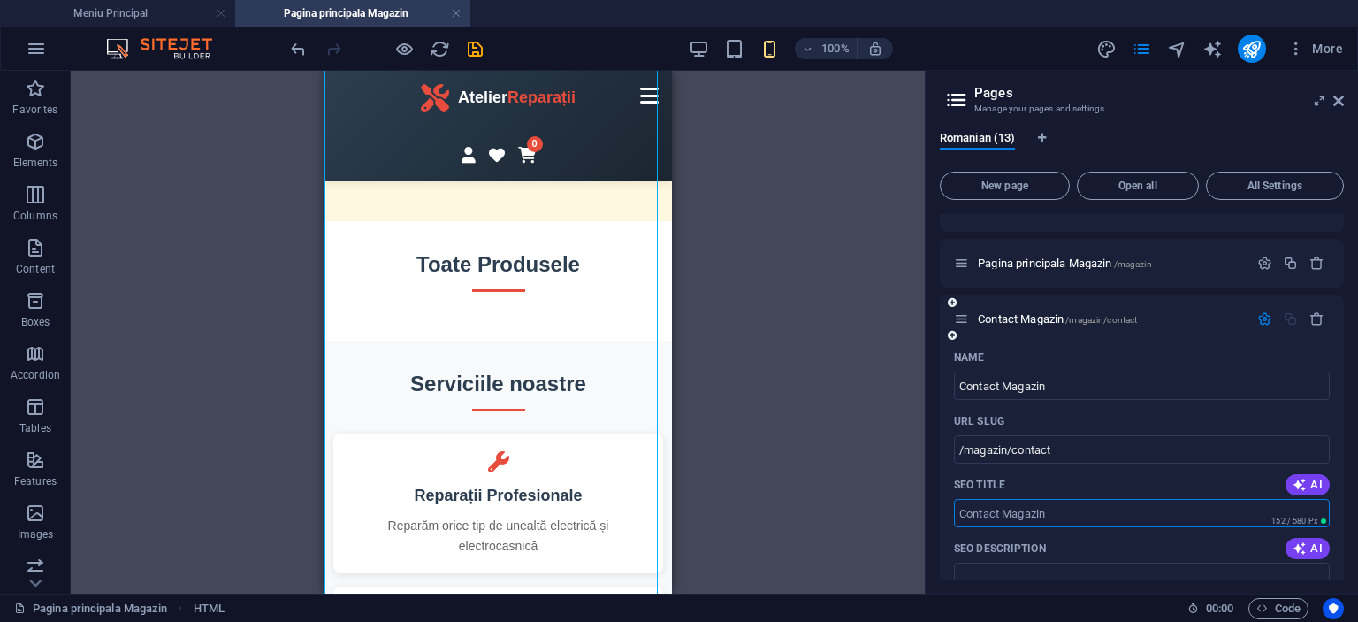
scroll to position [665, 0]
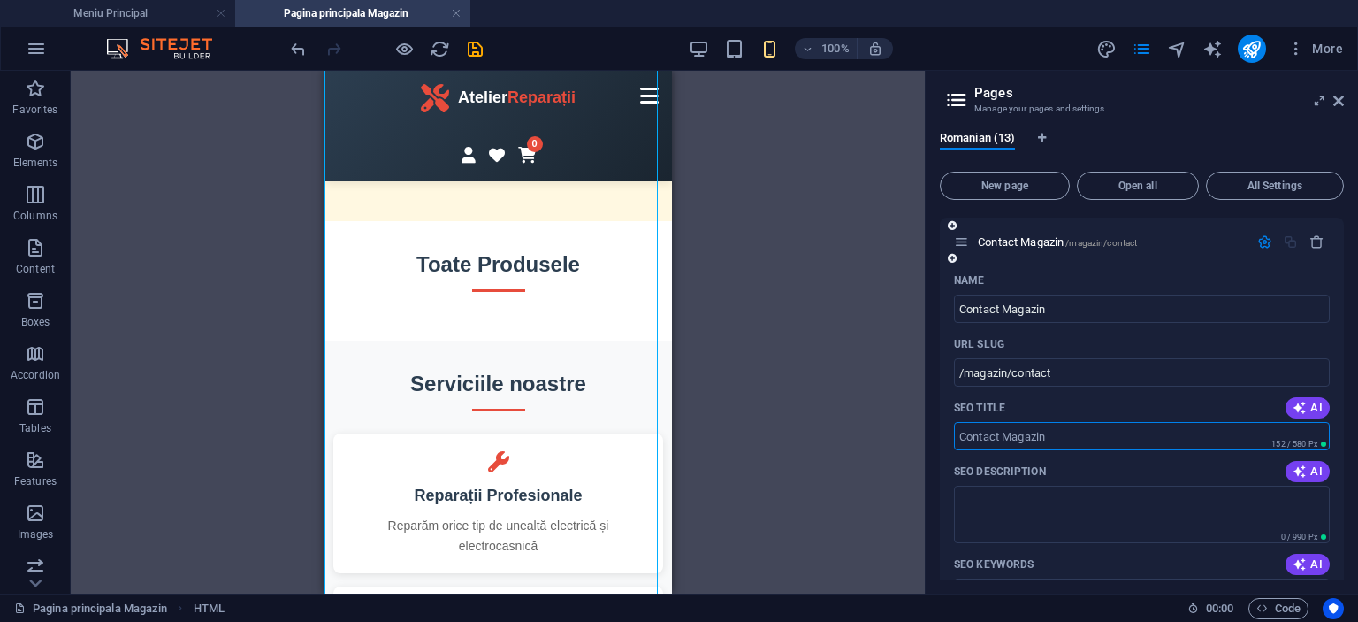
click at [1086, 441] on input "SEO Title" at bounding box center [1142, 436] width 376 height 28
click at [1044, 503] on textarea "SEO Description" at bounding box center [1142, 513] width 376 height 57
click at [1075, 435] on input "SEO Title" at bounding box center [1142, 436] width 376 height 28
click at [1324, 402] on button "AI" at bounding box center [1308, 407] width 44 height 21
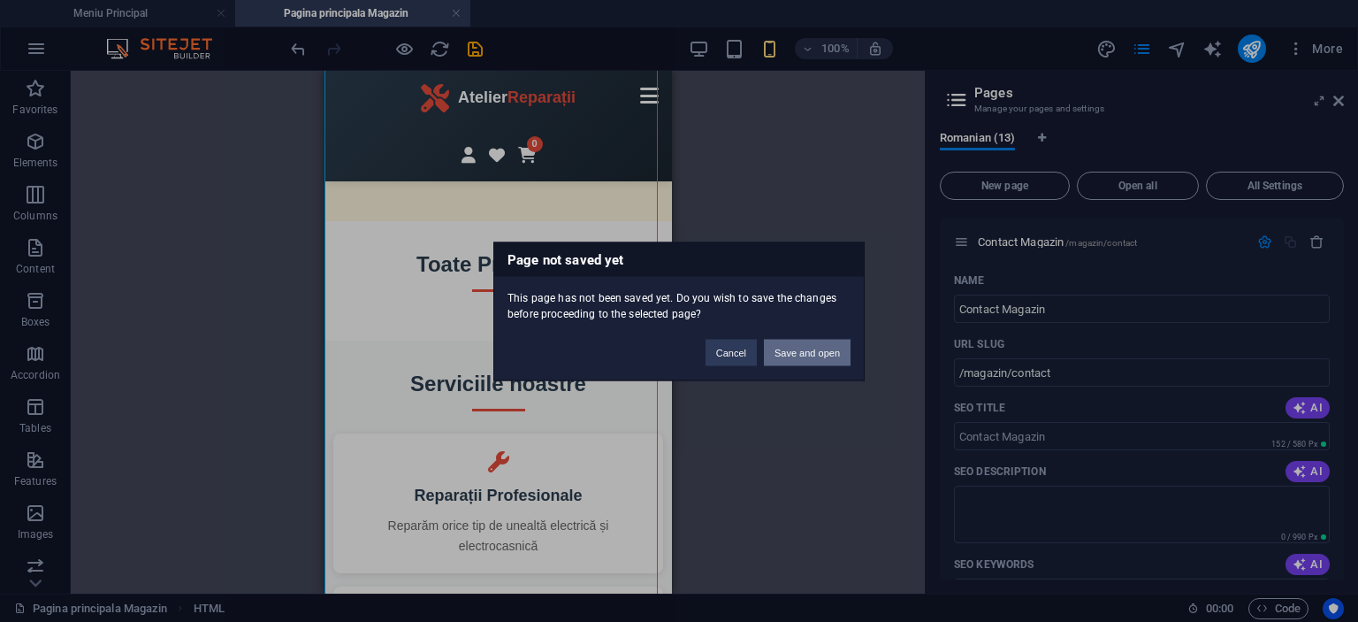
click at [816, 339] on button "Save and open" at bounding box center [807, 352] width 87 height 27
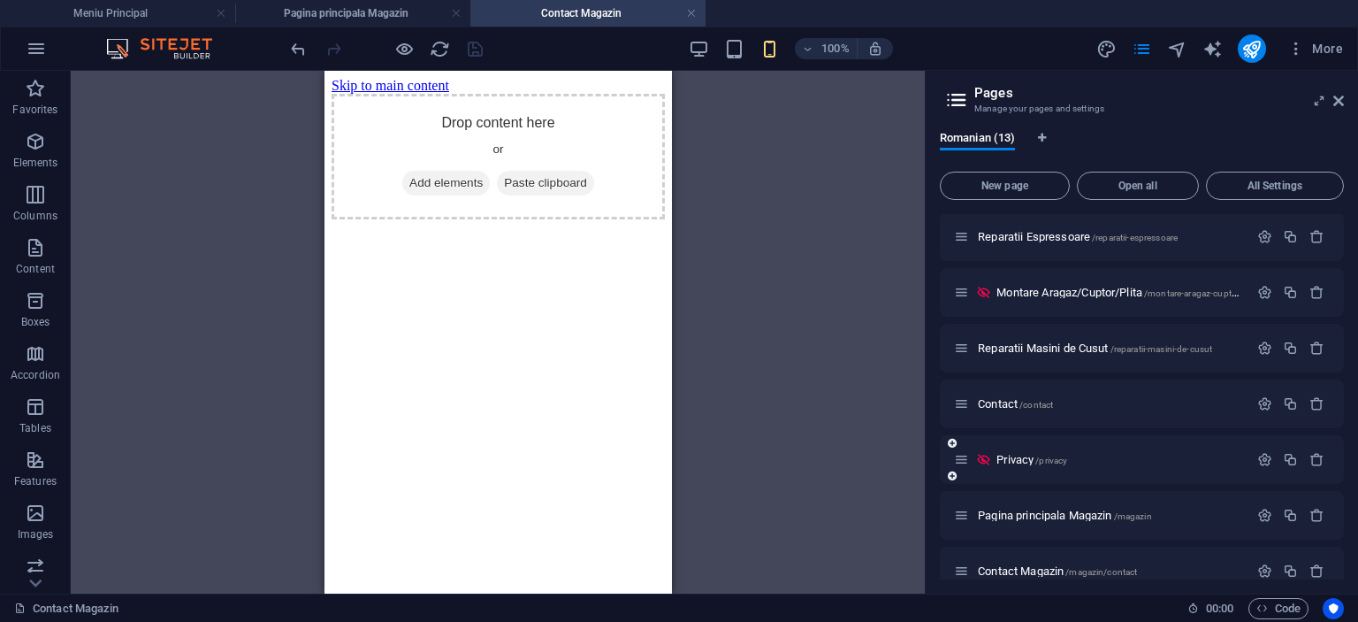
scroll to position [358, 0]
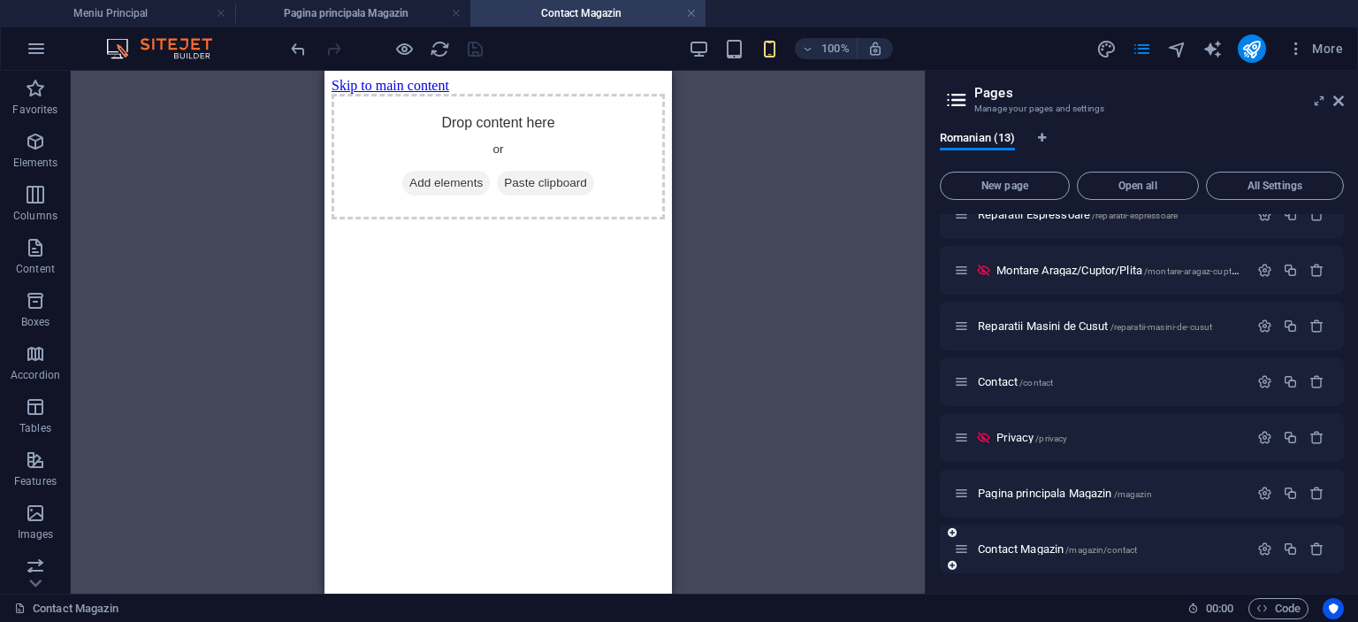
drag, startPoint x: 998, startPoint y: 551, endPoint x: 1044, endPoint y: 539, distance: 46.8
click at [1063, 534] on div "Contact Magazin /magazin/contact" at bounding box center [1142, 548] width 404 height 49
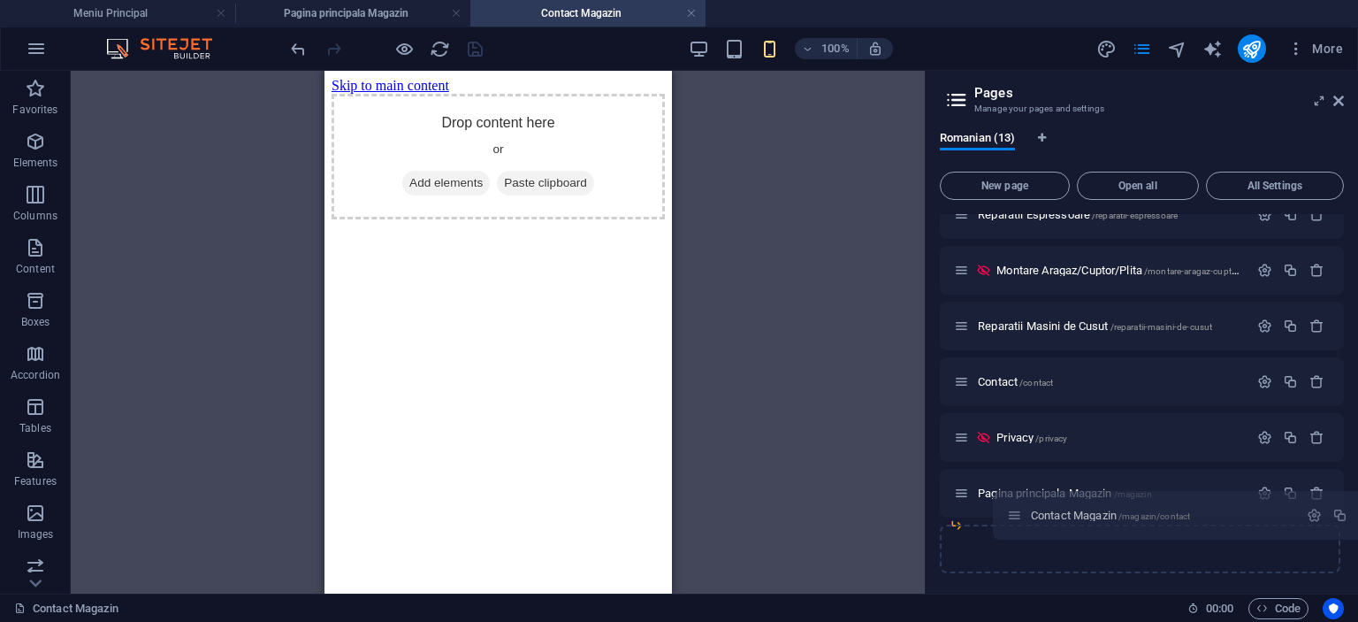
drag, startPoint x: 959, startPoint y: 550, endPoint x: 1019, endPoint y: 517, distance: 68.5
click at [1019, 517] on div "Meniu Principal / Despre Noi /despre-noi Reparatii Aragaze /reparatii-aragaze R…" at bounding box center [1142, 214] width 404 height 717
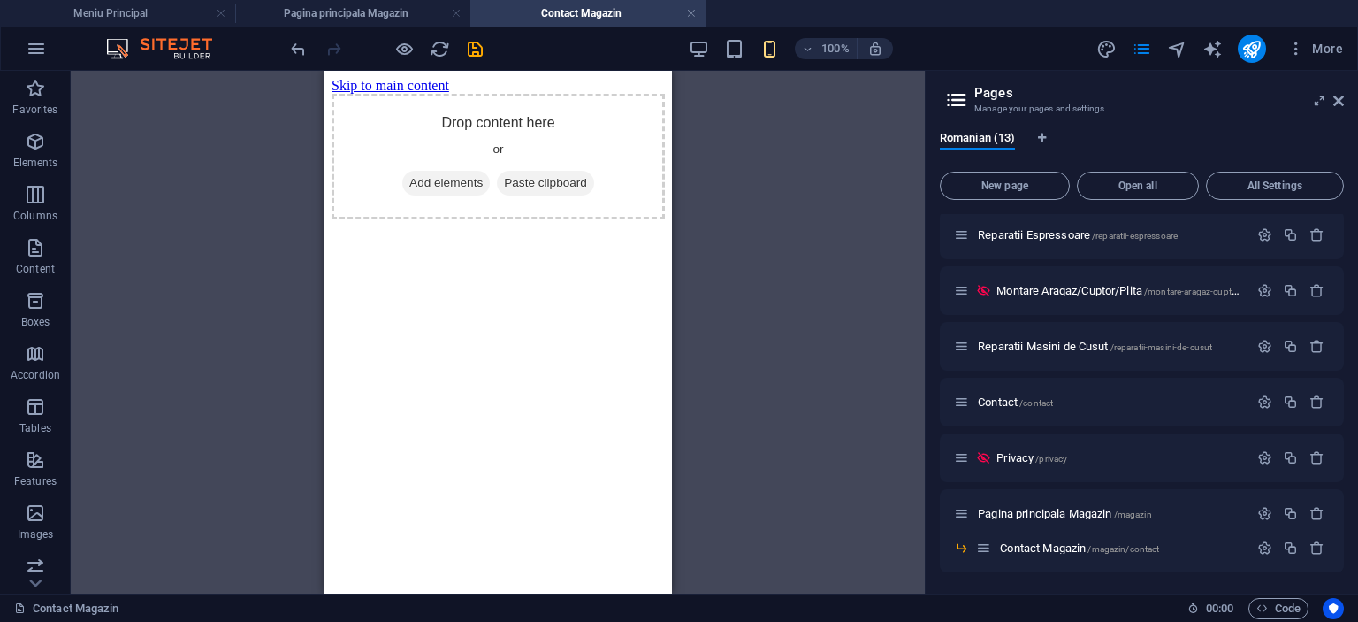
scroll to position [337, 0]
click at [1258, 544] on icon "button" at bounding box center [1265, 548] width 15 height 15
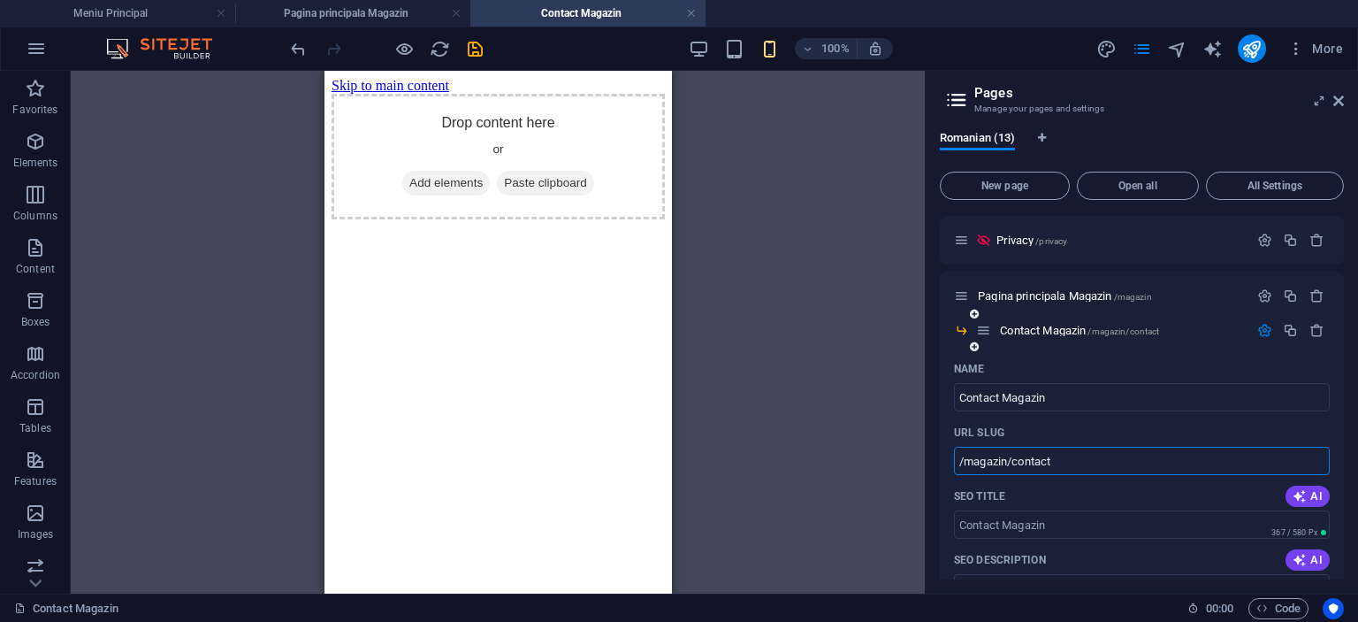
click at [988, 455] on input "/magazin/contact" at bounding box center [1142, 461] width 376 height 28
click at [988, 455] on input "/magazin/contac" at bounding box center [1142, 461] width 376 height 28
type input "/"
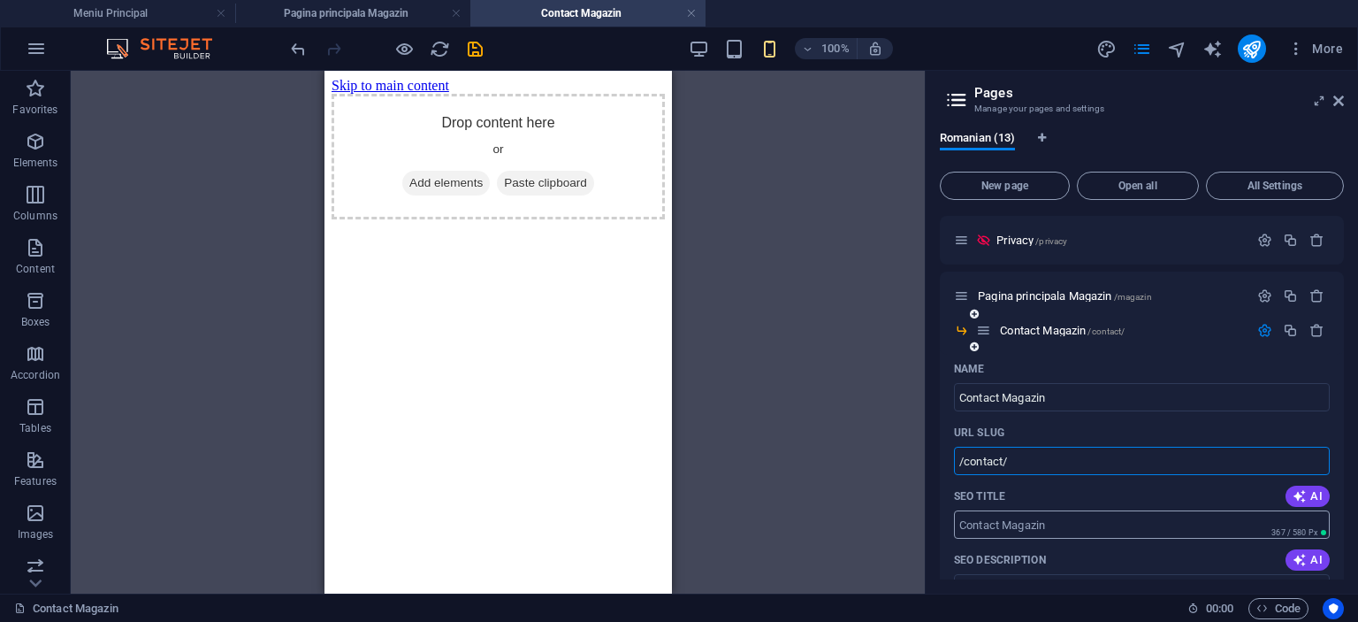
click at [1012, 523] on input "SEO Title" at bounding box center [1142, 524] width 376 height 28
type input "/contact"
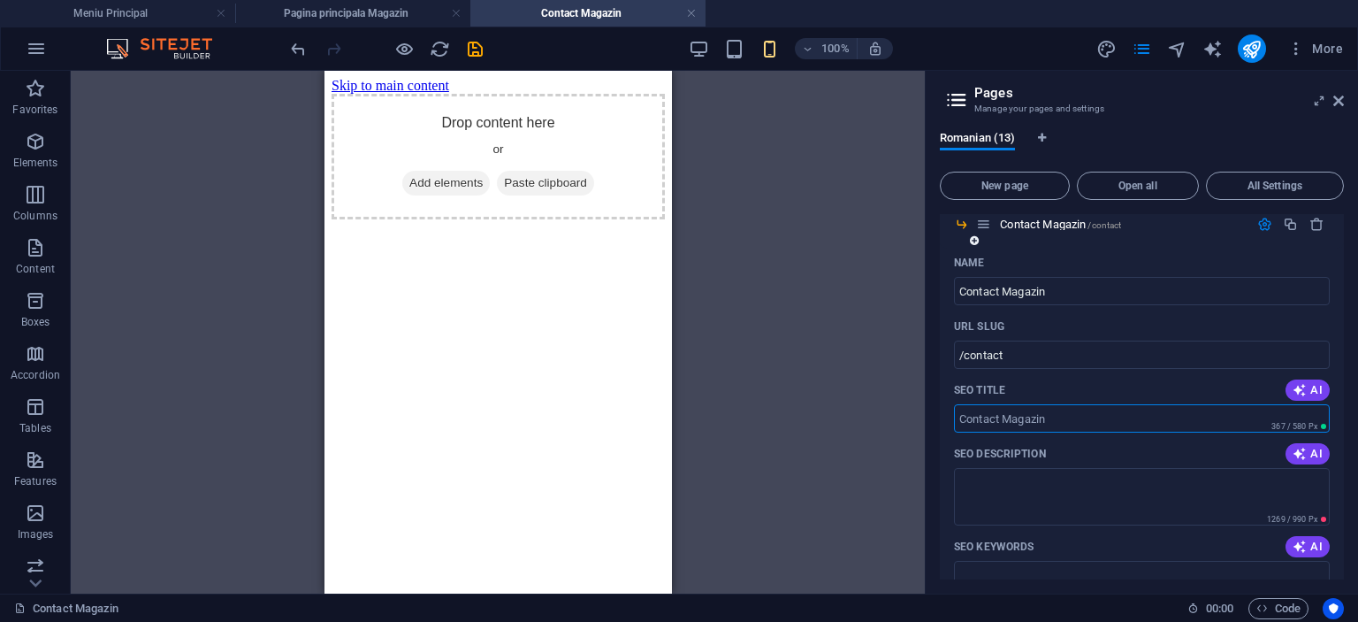
scroll to position [821, 0]
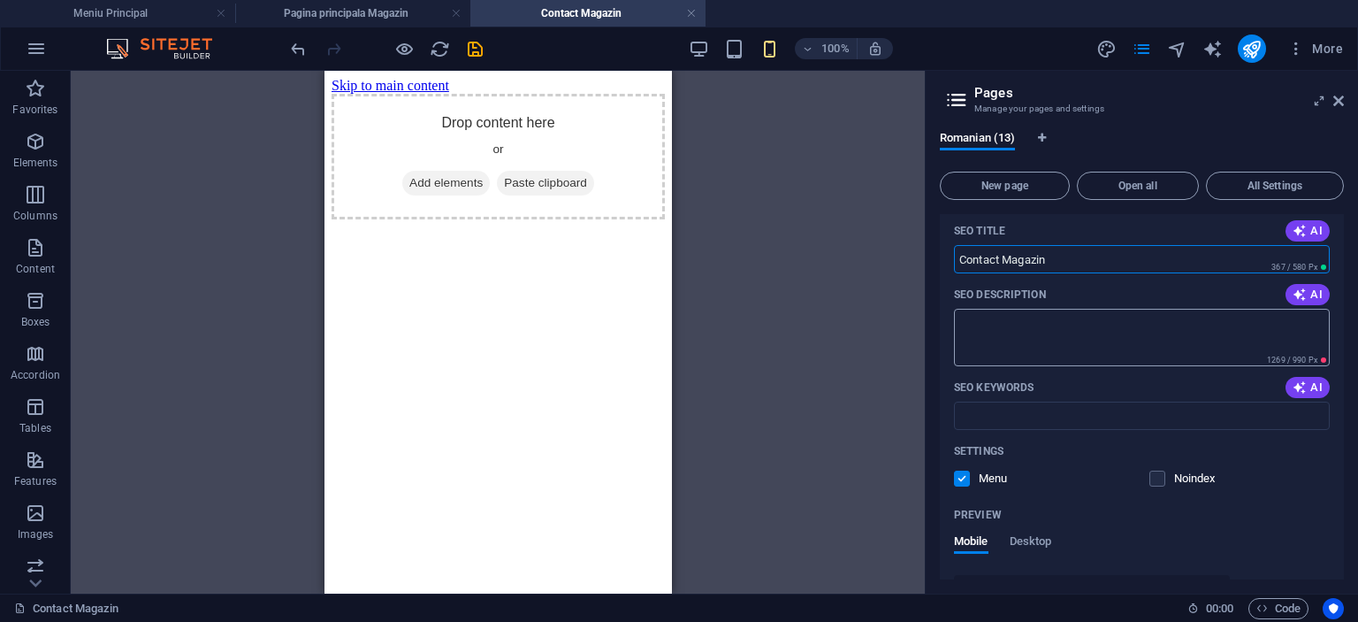
type input "Contact Magazin"
click at [1072, 340] on textarea "SEO Description" at bounding box center [1142, 337] width 376 height 57
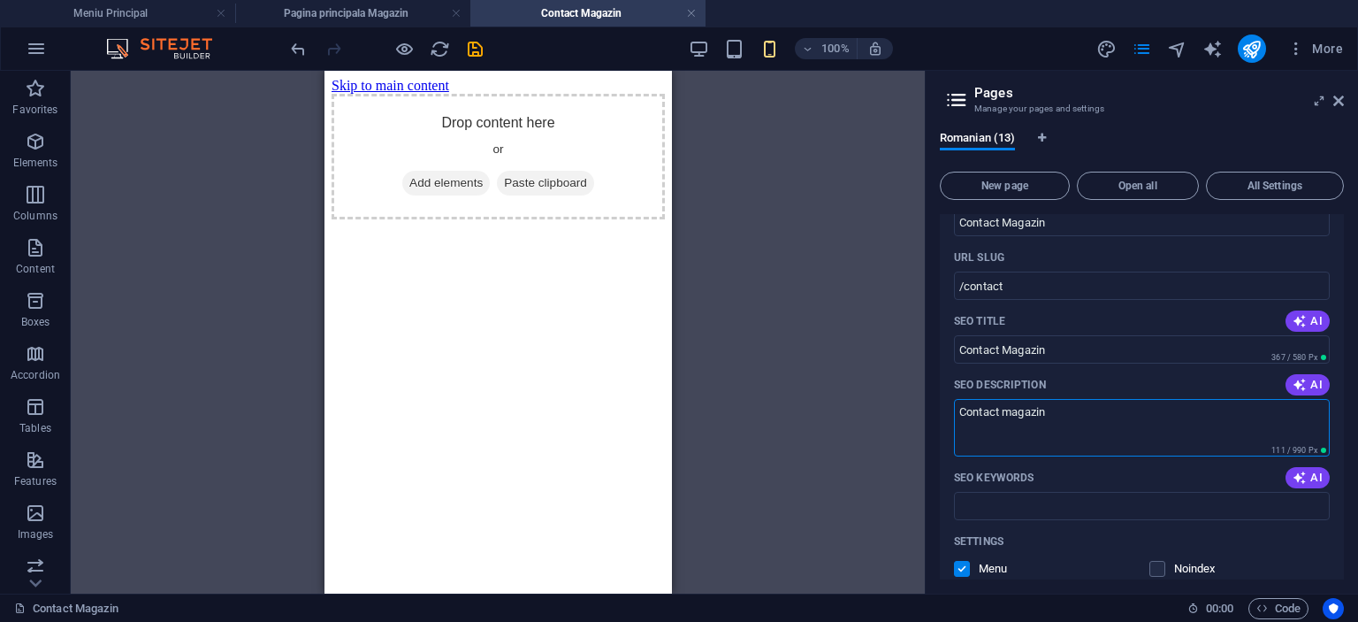
scroll to position [755, 0]
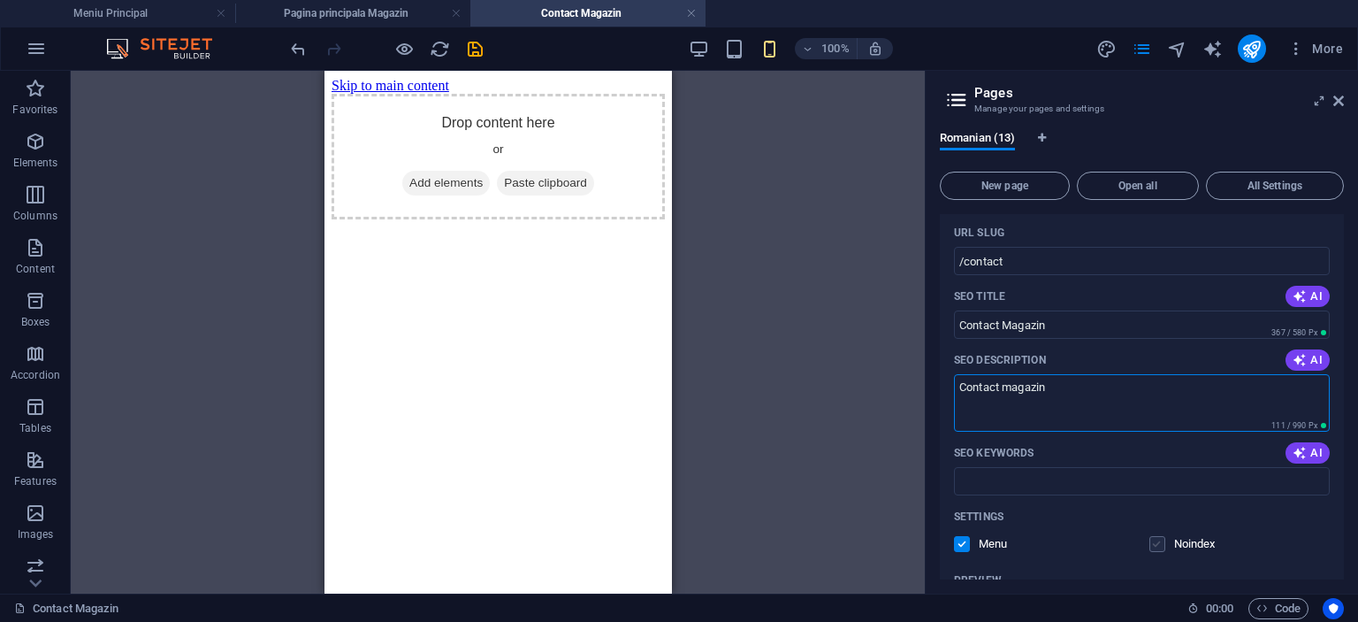
type textarea "Contact magazin"
click at [1153, 550] on label at bounding box center [1158, 544] width 16 height 16
click at [0, 0] on input "checkbox" at bounding box center [0, 0] width 0 height 0
click at [1157, 539] on label at bounding box center [1158, 544] width 16 height 16
click at [0, 0] on input "checkbox" at bounding box center [0, 0] width 0 height 0
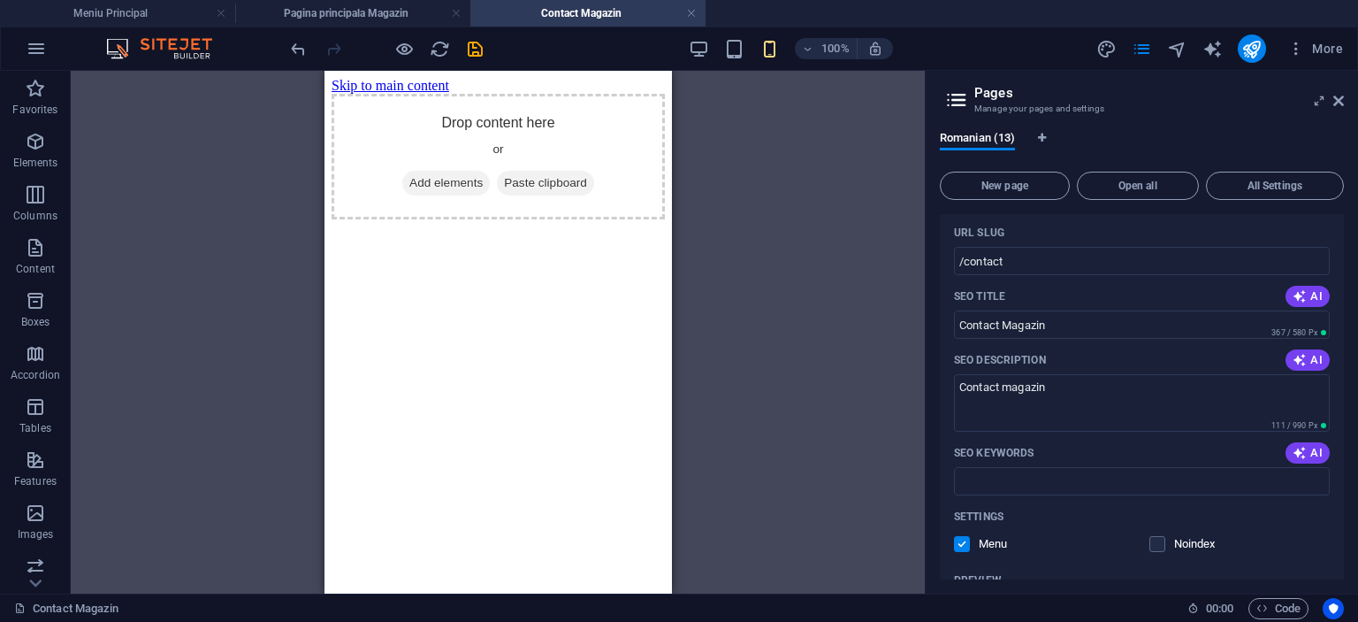
scroll to position [932, 0]
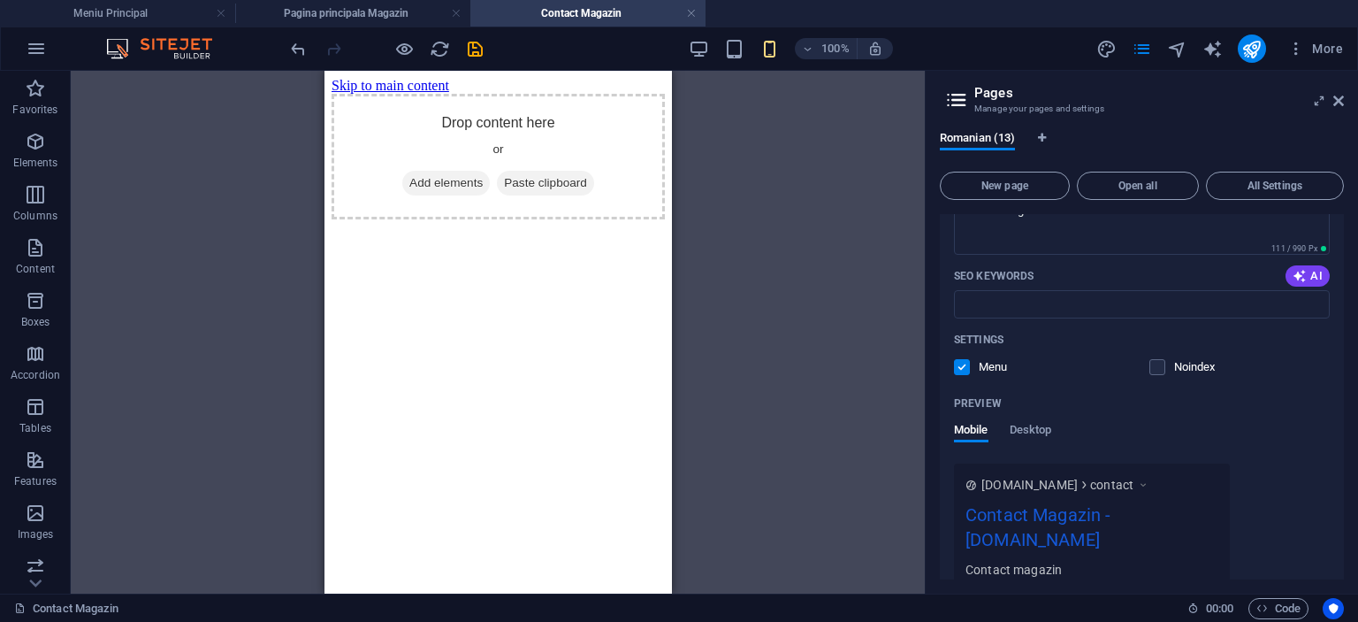
click at [967, 362] on label at bounding box center [962, 367] width 16 height 16
click at [0, 0] on input "checkbox" at bounding box center [0, 0] width 0 height 0
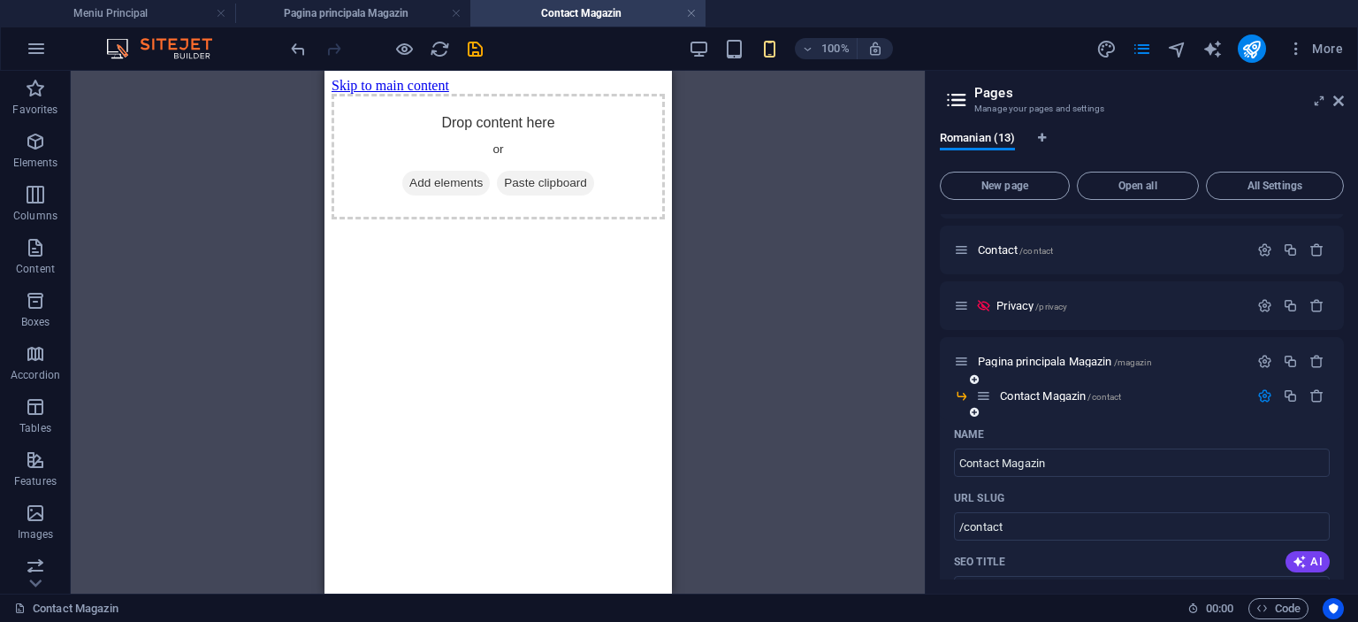
scroll to position [667, 0]
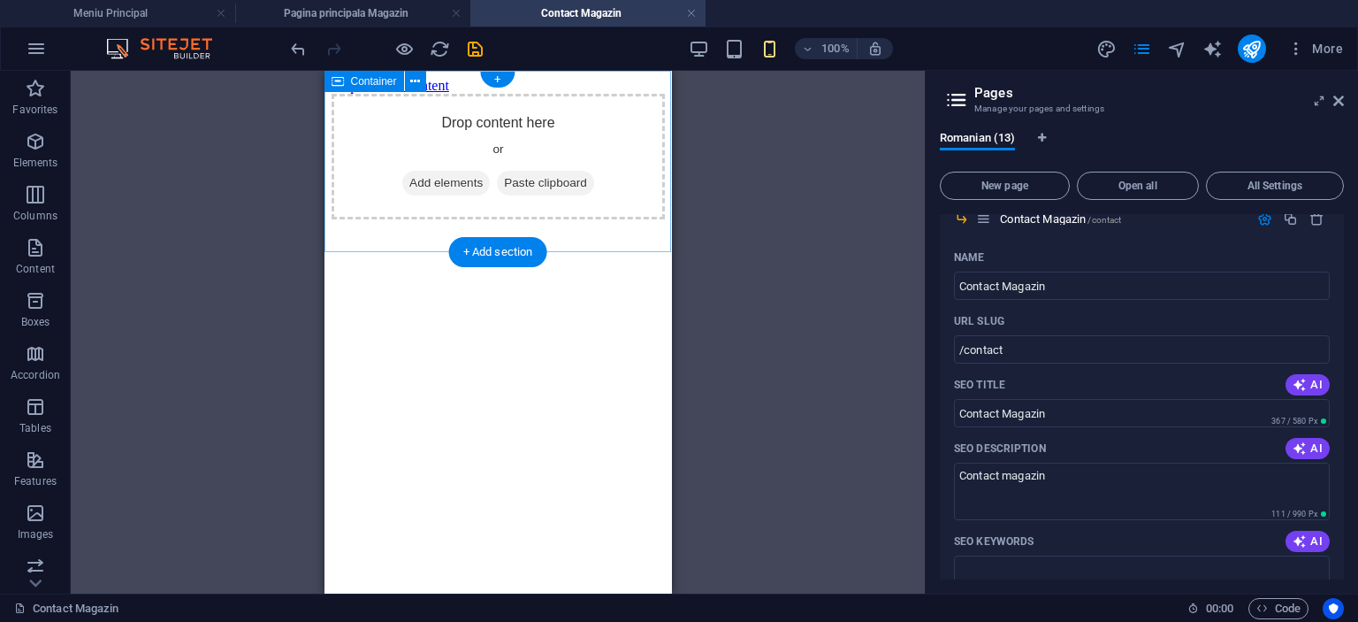
click at [490, 151] on div "Drop content here or Add elements Paste clipboard" at bounding box center [497, 157] width 333 height 126
click at [411, 190] on span "Add elements" at bounding box center [445, 183] width 88 height 25
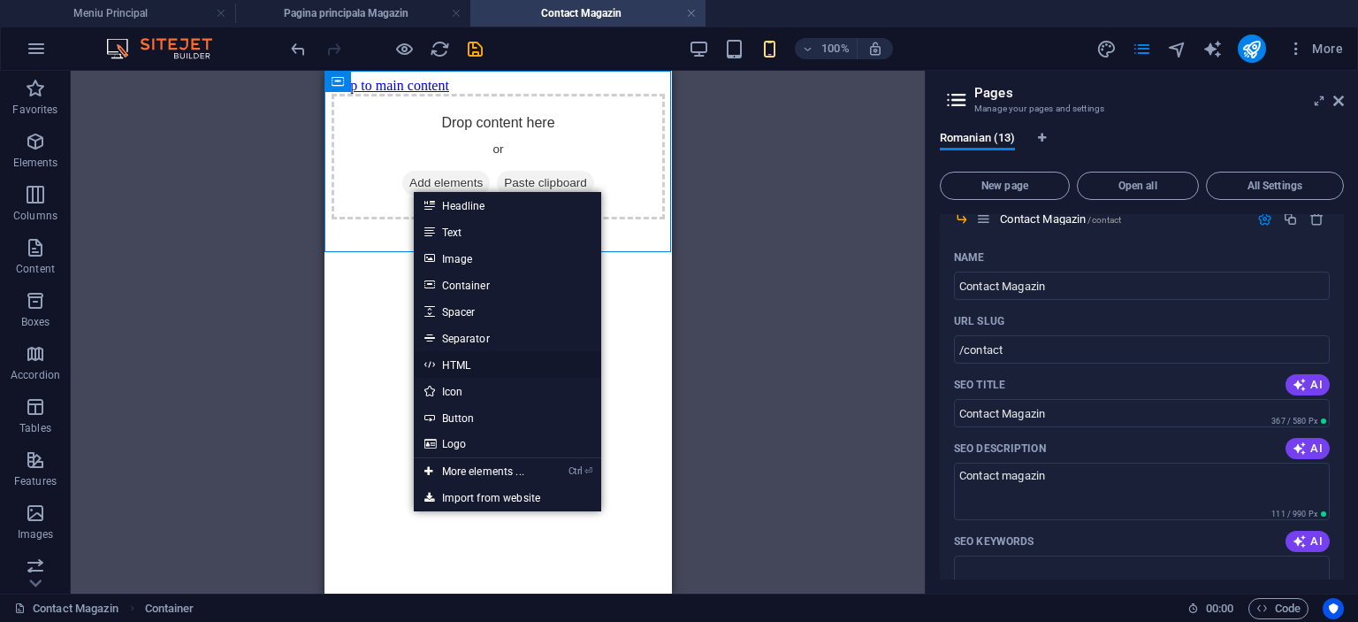
click at [472, 362] on link "HTML" at bounding box center [507, 364] width 187 height 27
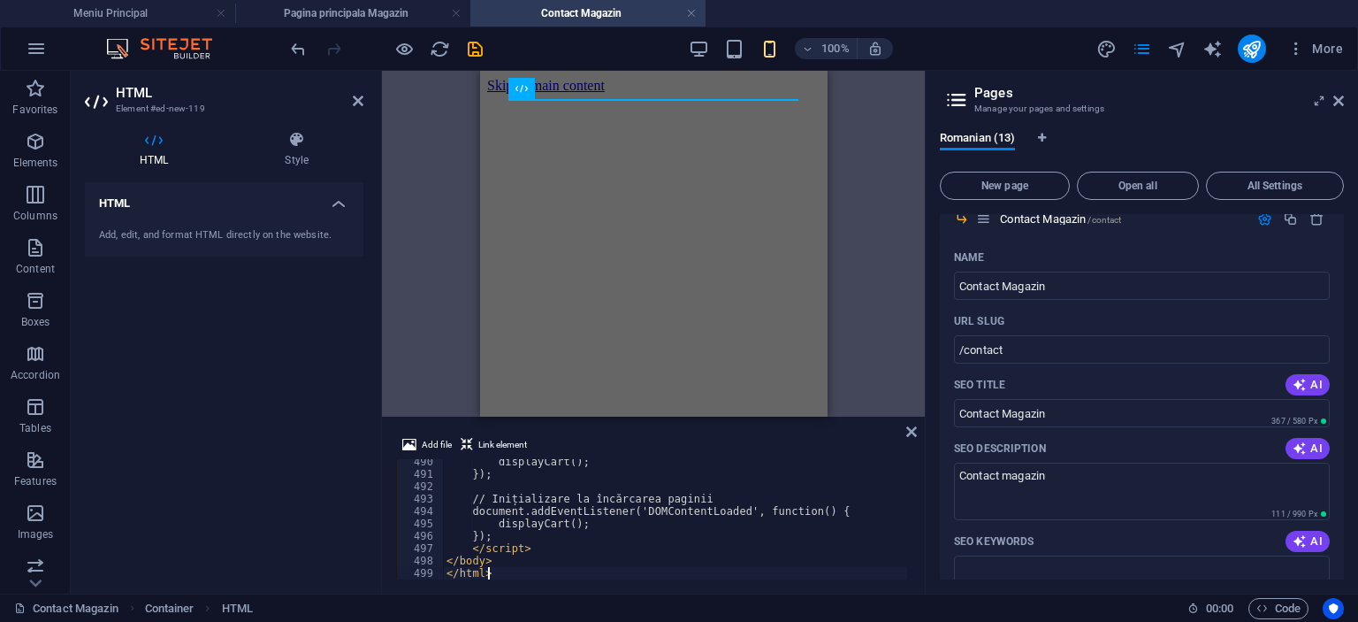
scroll to position [6058, 0]
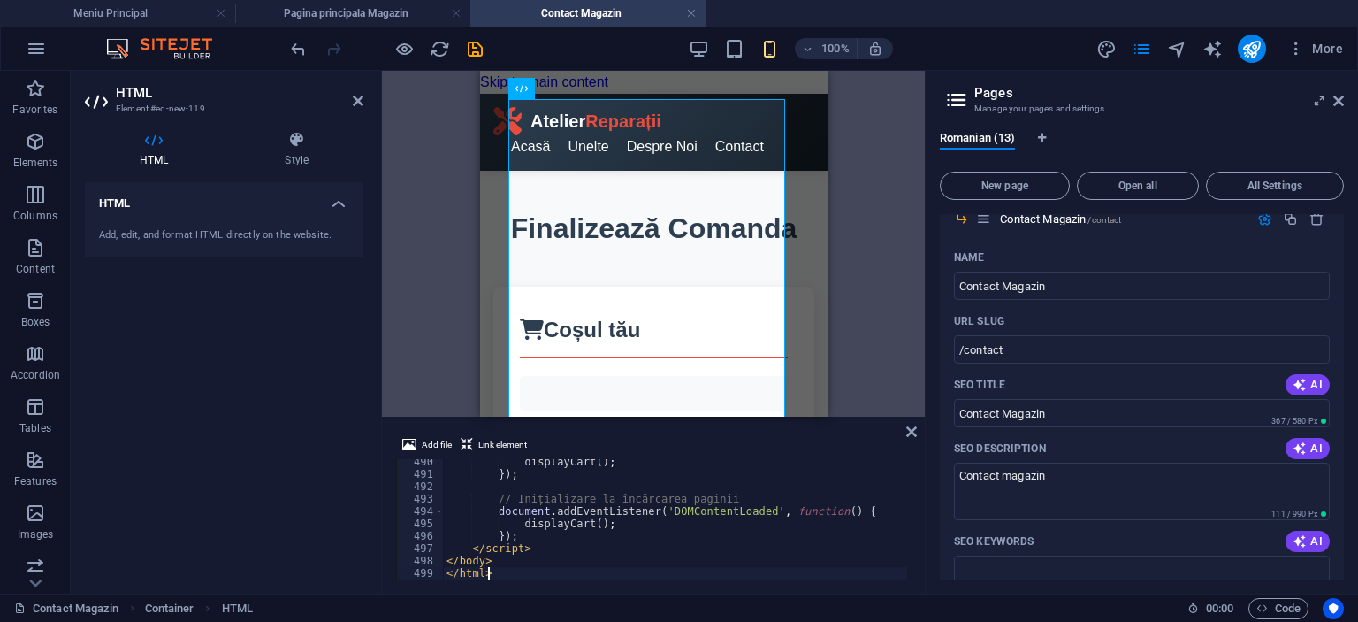
type textarea "</body> </html>"
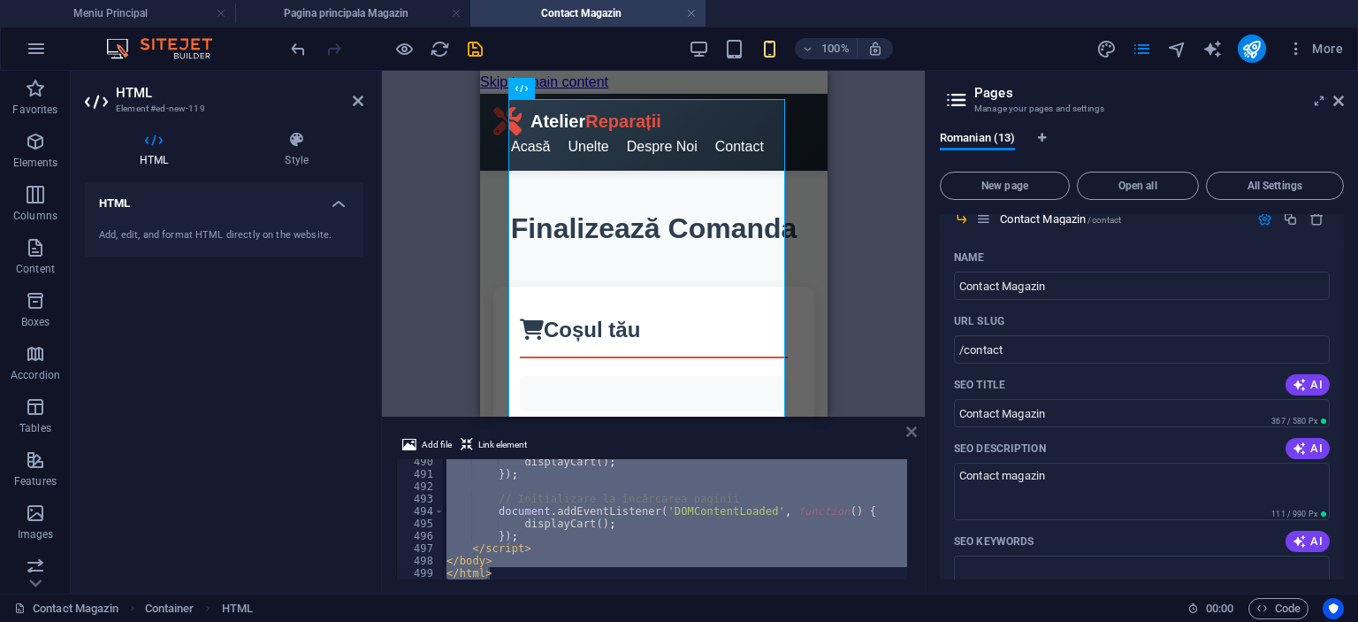
click at [908, 431] on icon at bounding box center [911, 431] width 11 height 14
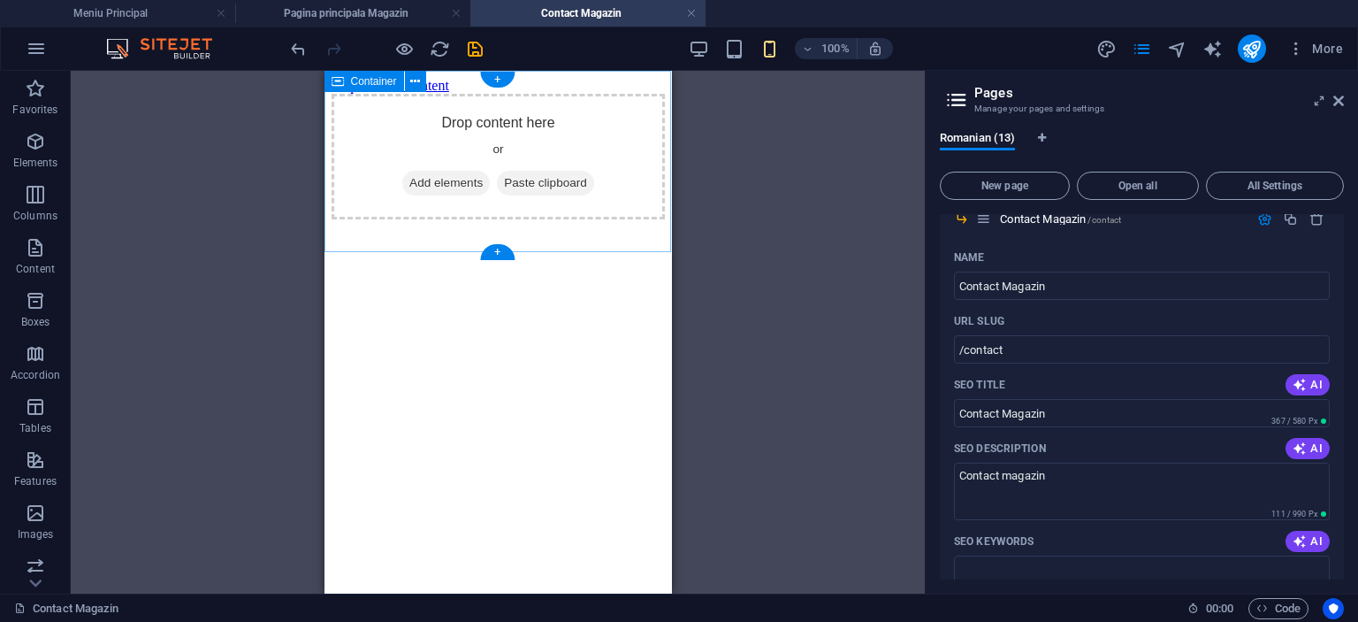
click at [521, 195] on span "Paste clipboard" at bounding box center [544, 183] width 97 height 25
click at [451, 127] on div "Drop content here or Add elements Paste clipboard" at bounding box center [497, 157] width 333 height 126
click at [398, 124] on div "Drop content here or Add elements Paste clipboard" at bounding box center [497, 157] width 333 height 126
drag, startPoint x: 402, startPoint y: 132, endPoint x: 415, endPoint y: 141, distance: 15.7
click at [409, 138] on div "Drop content here or Add elements Paste clipboard" at bounding box center [497, 157] width 333 height 126
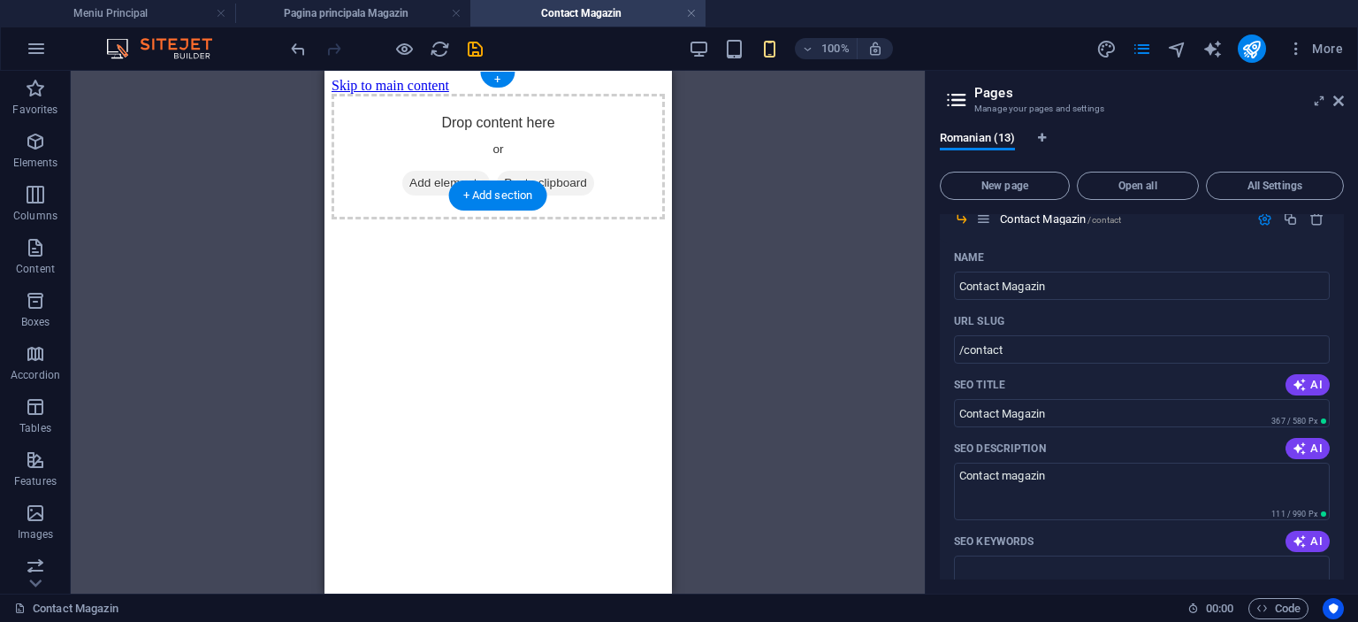
click at [429, 171] on span "Add elements" at bounding box center [445, 183] width 88 height 25
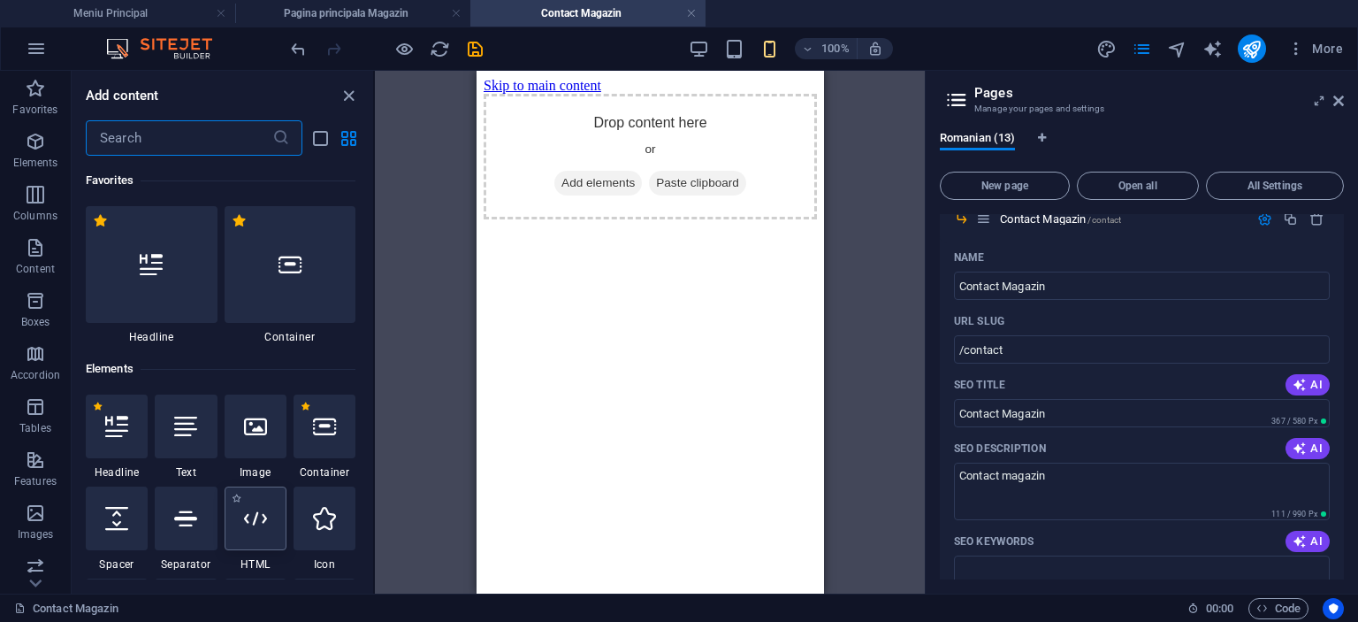
click at [258, 524] on icon at bounding box center [255, 518] width 23 height 23
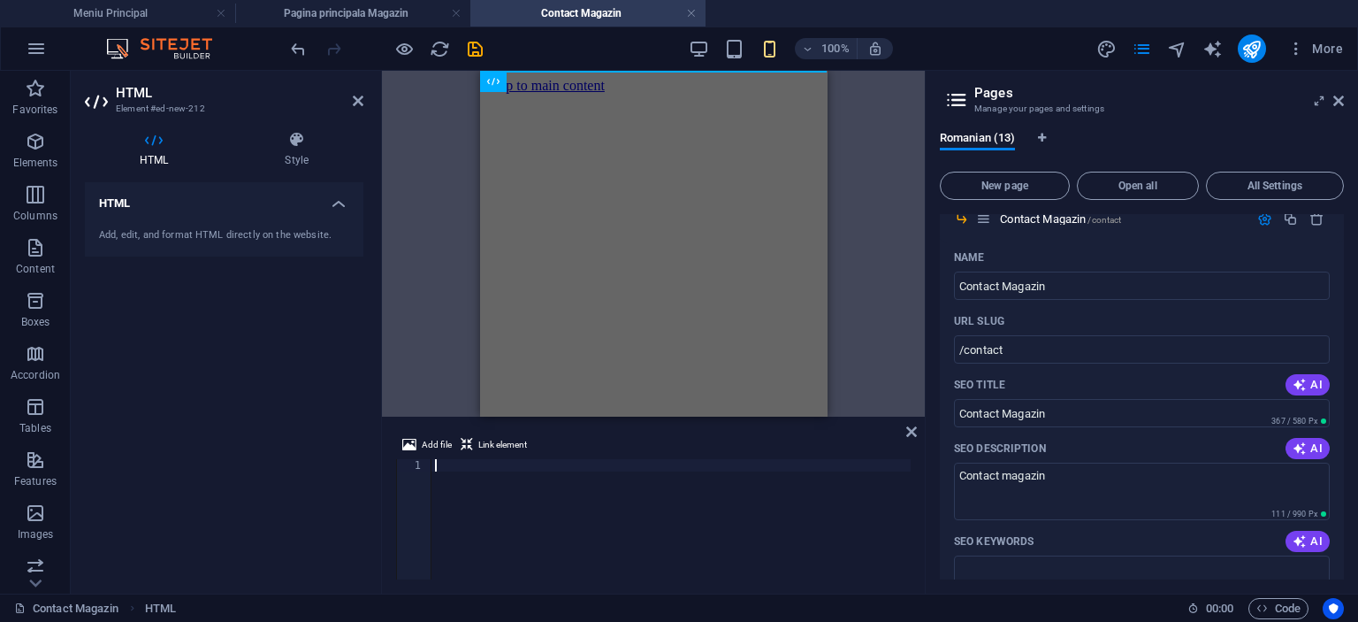
type textarea "</html>"
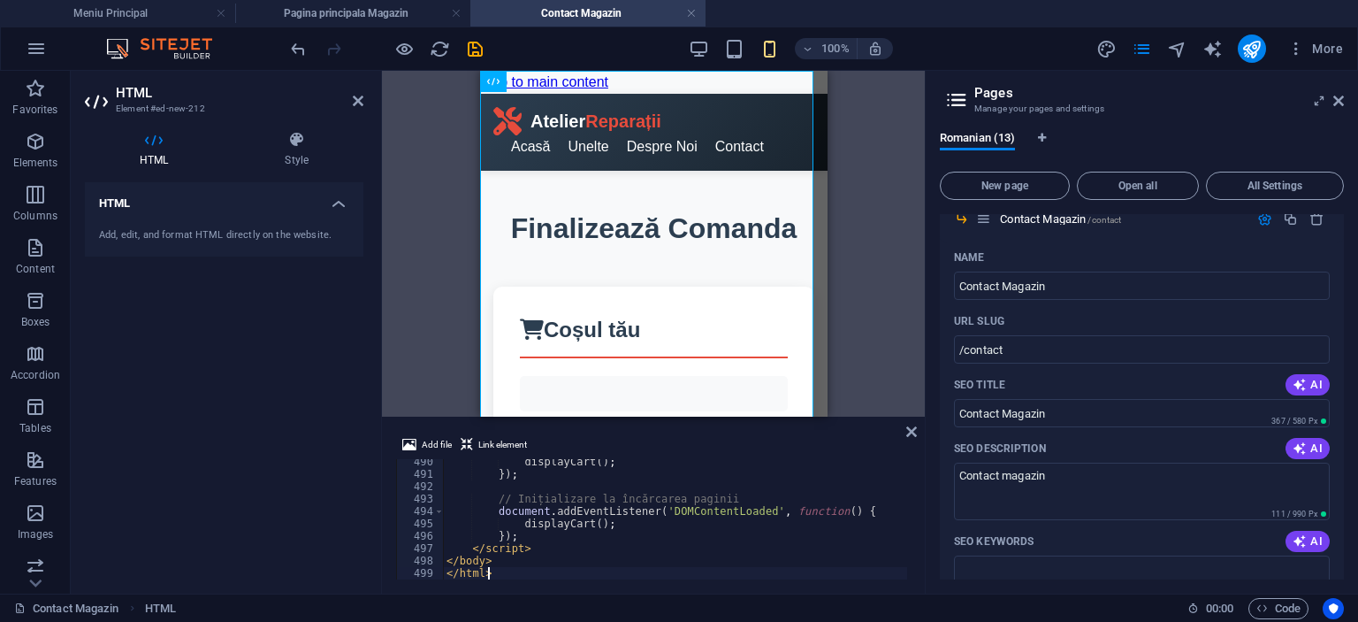
click at [900, 432] on div "Add file Link element </html> 490 491 492 493 494 495 496 497 498 499 displayCa…" at bounding box center [653, 506] width 543 height 173
click at [912, 425] on icon at bounding box center [911, 431] width 11 height 14
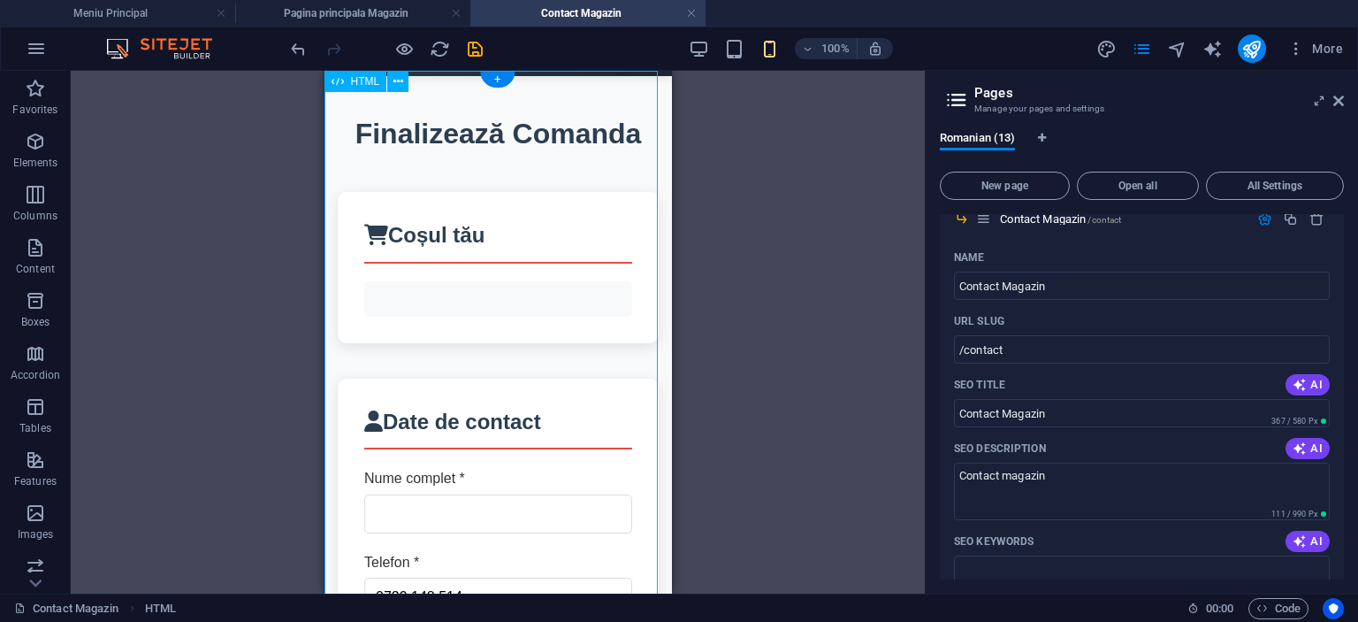
scroll to position [0, 0]
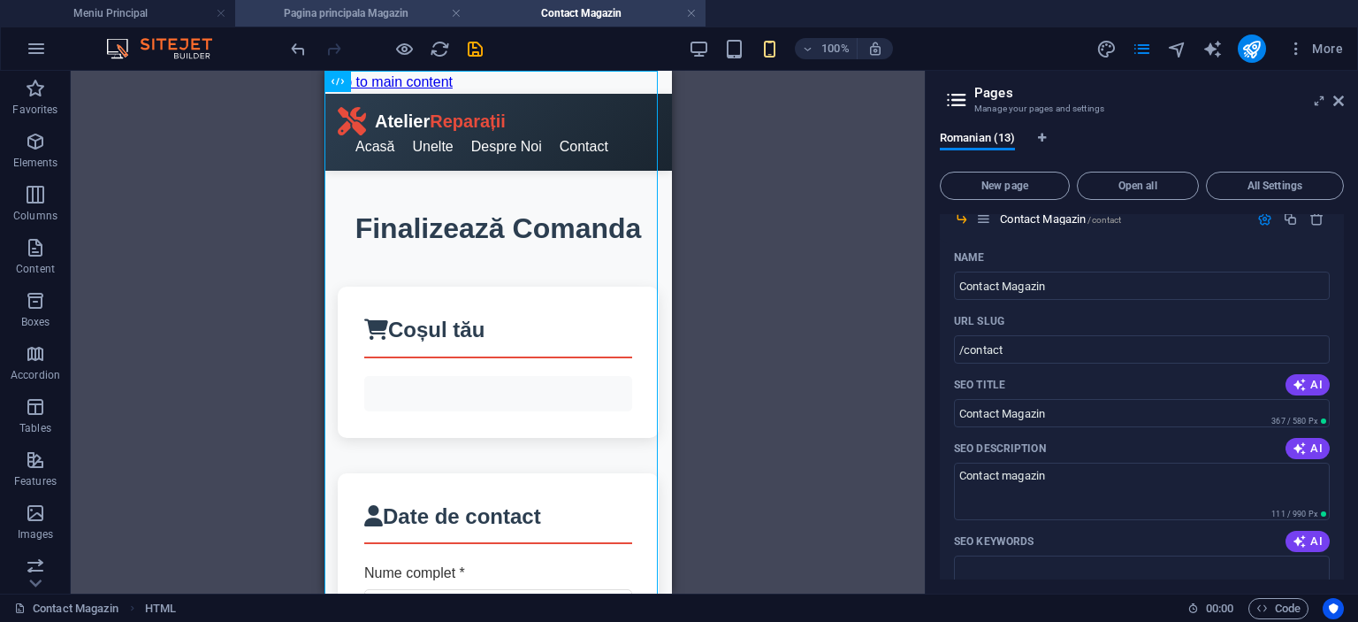
click at [357, 13] on h4 "Pagina principala Magazin" at bounding box center [352, 13] width 235 height 19
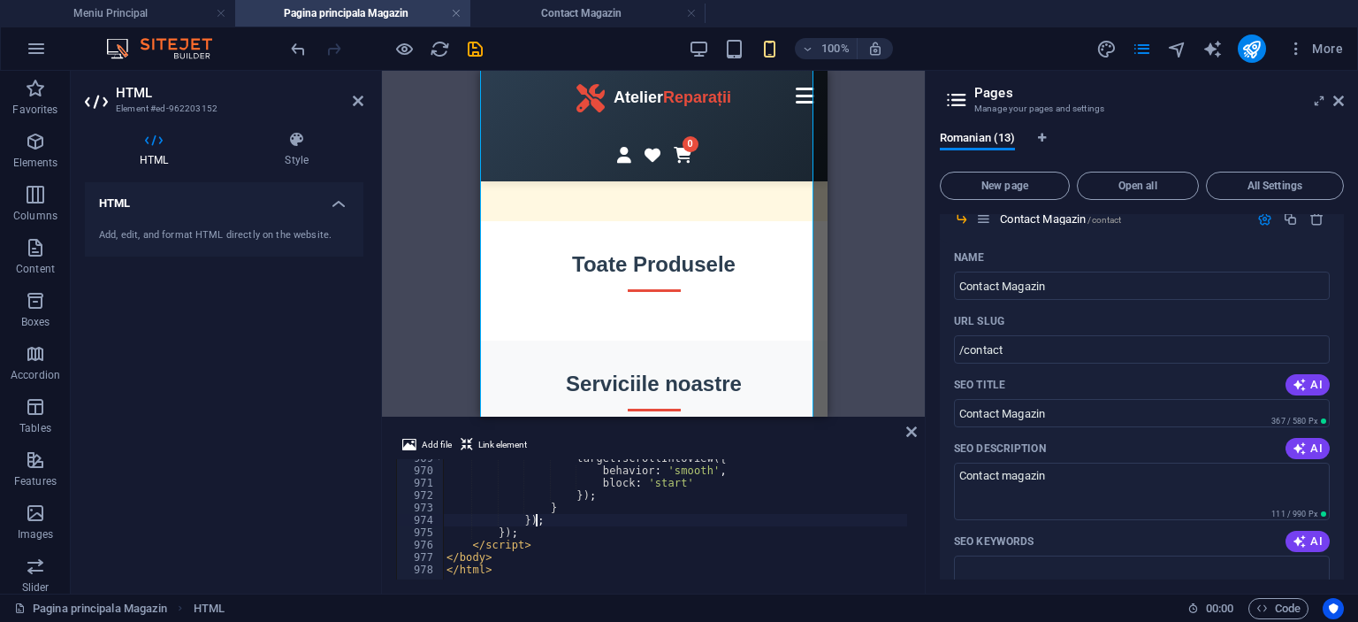
click at [631, 524] on div "target . scrollIntoView ({ behavior : 'smooth' , block : 'start' }) ; } }) ; })…" at bounding box center [1376, 522] width 1866 height 141
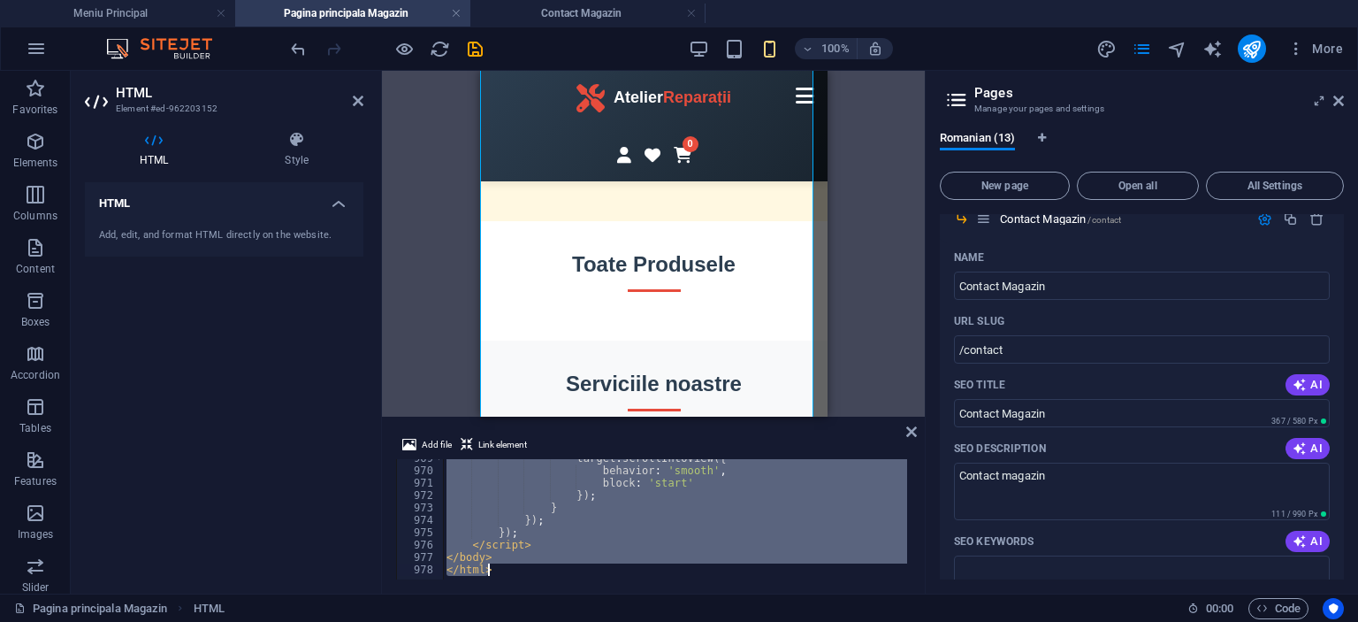
scroll to position [14715, 0]
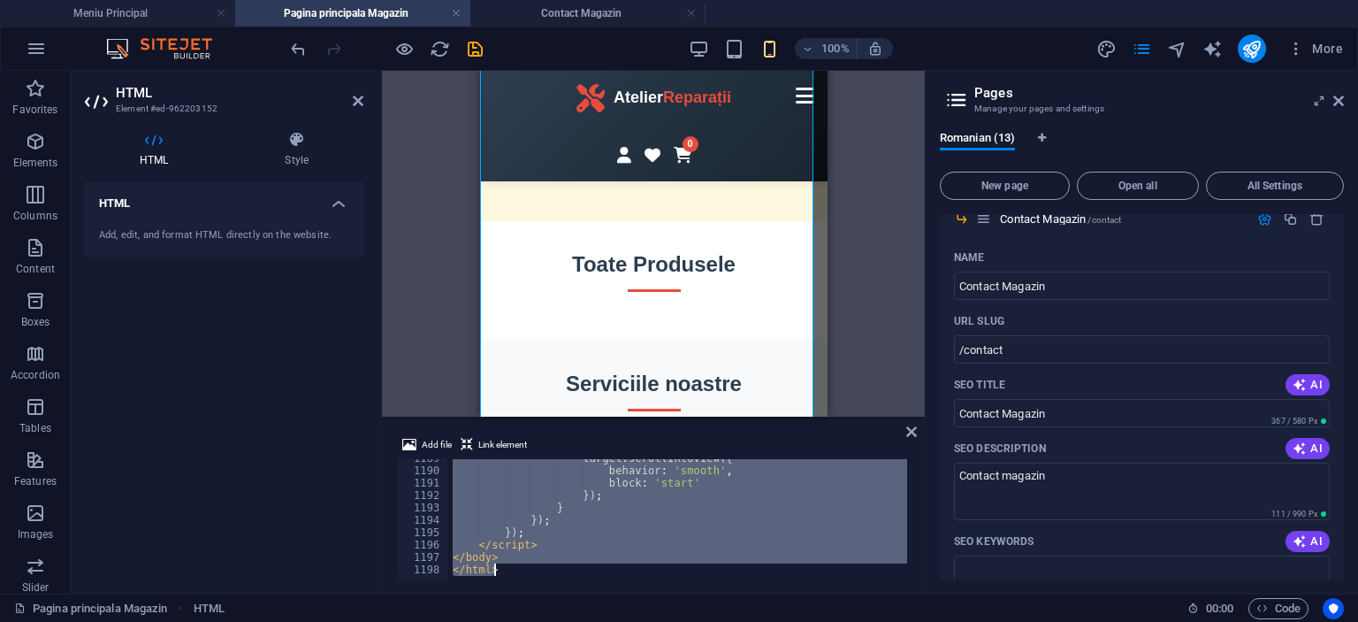
paste textarea
type textarea "</html>"
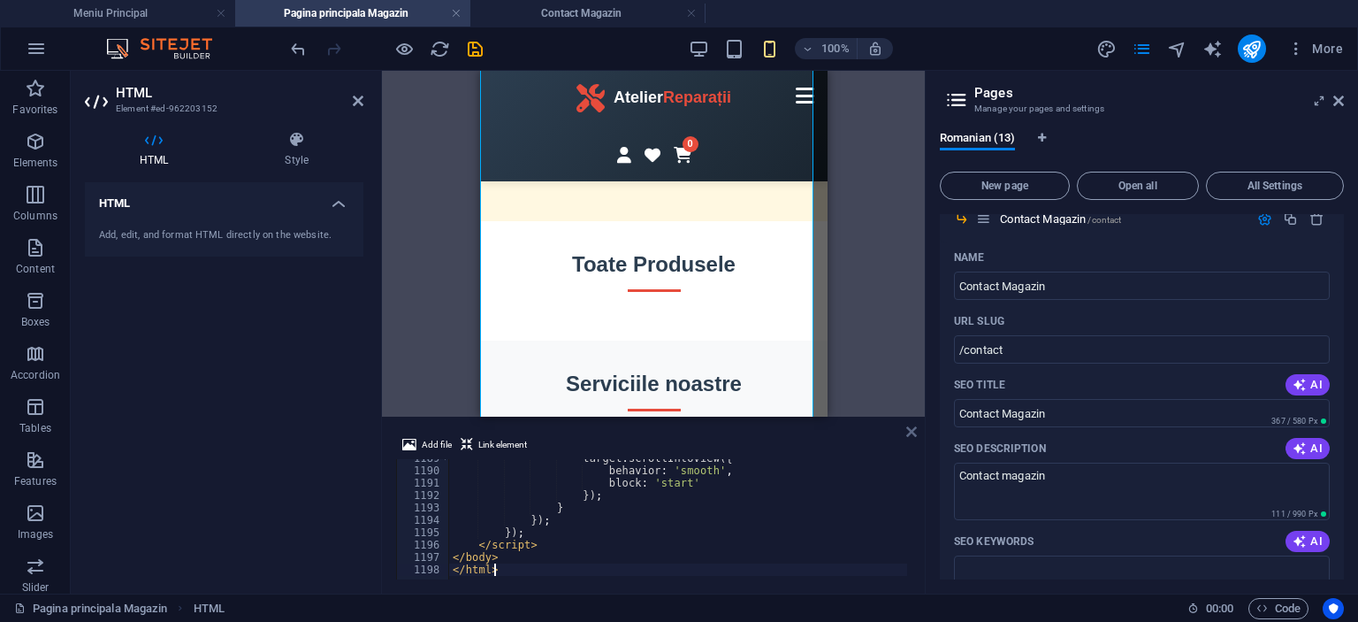
click at [909, 424] on icon at bounding box center [911, 431] width 11 height 14
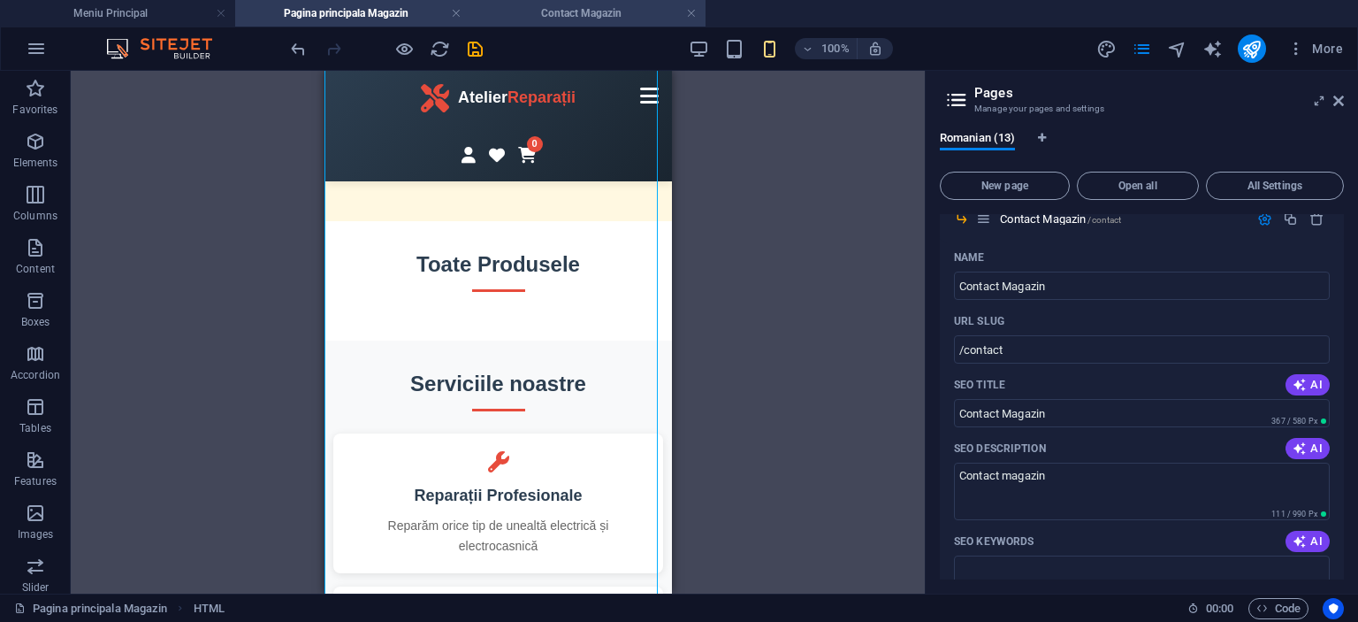
click at [603, 11] on h4 "Contact Magazin" at bounding box center [587, 13] width 235 height 19
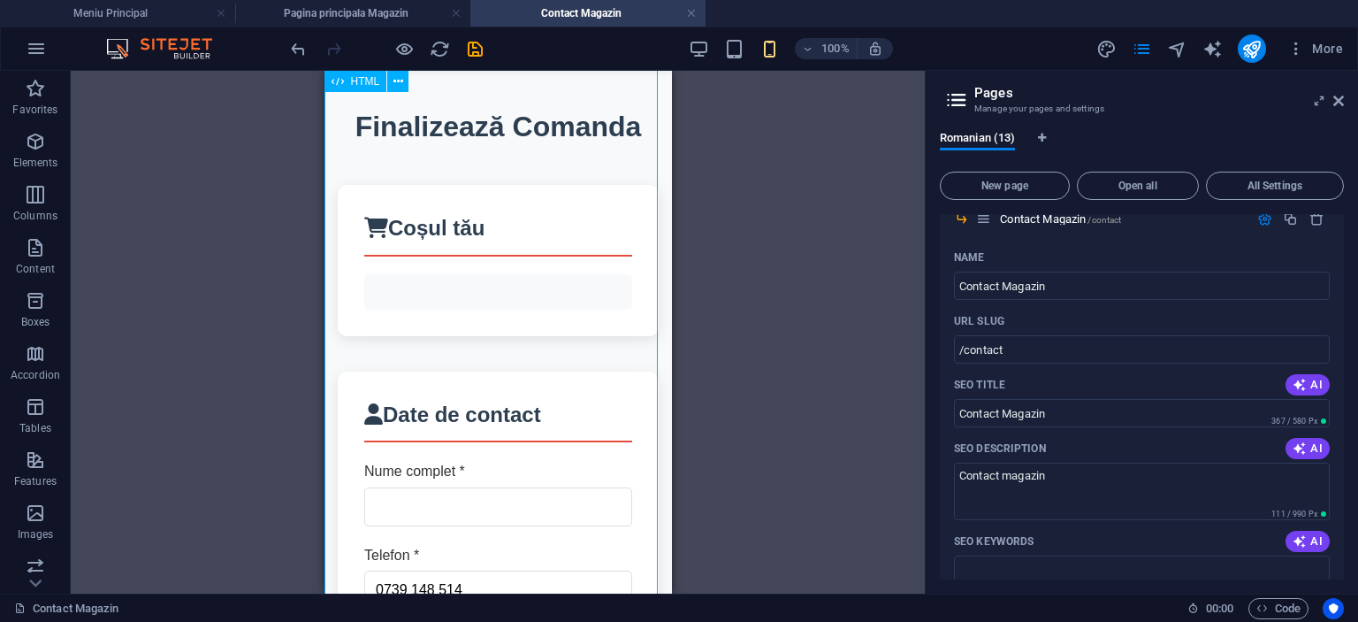
scroll to position [0, 0]
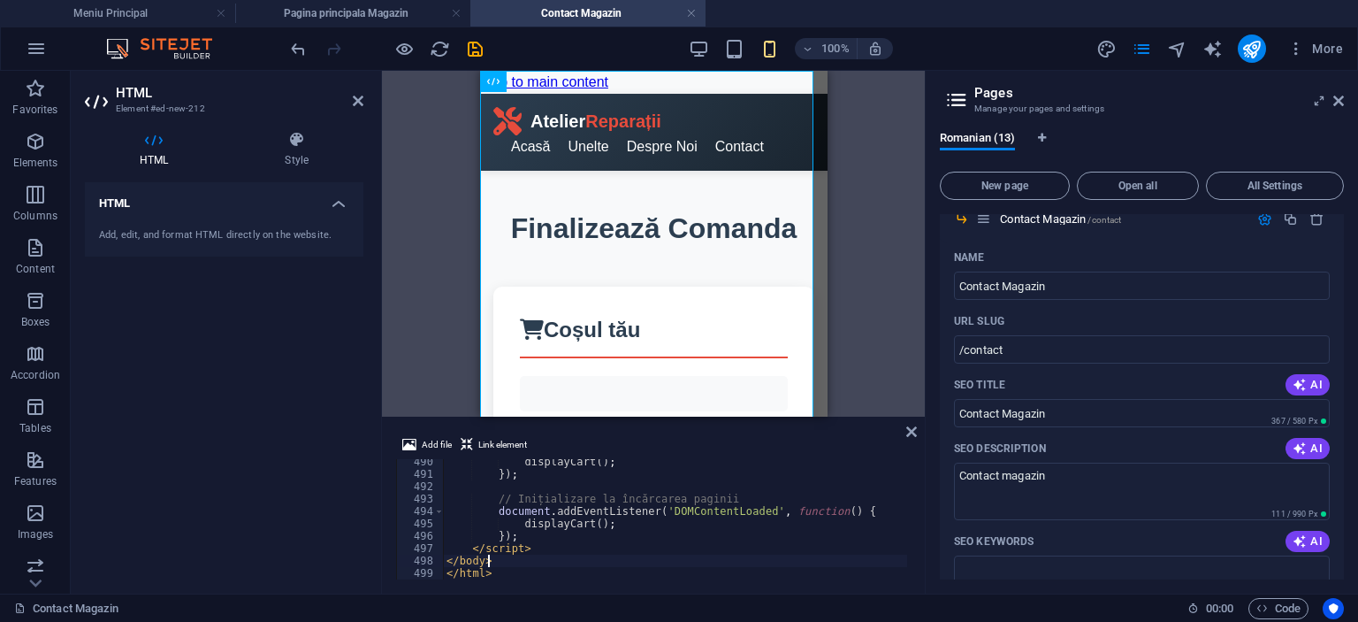
click at [665, 560] on div "displayCart ( ) ; }) ; // Inițializare la încărcarea paginii document . addEven…" at bounding box center [825, 525] width 764 height 141
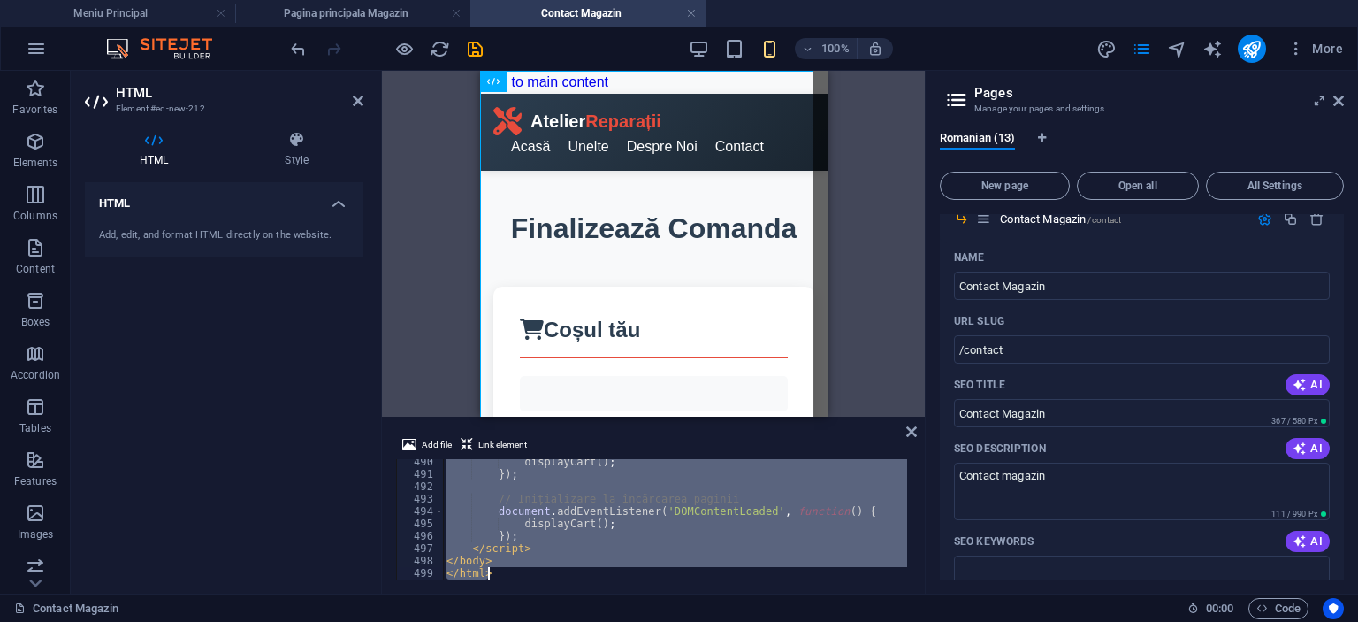
click at [675, 516] on div "displayCart ( ) ; }) ; // Inițializare la încărcarea paginii document . addEven…" at bounding box center [675, 519] width 464 height 120
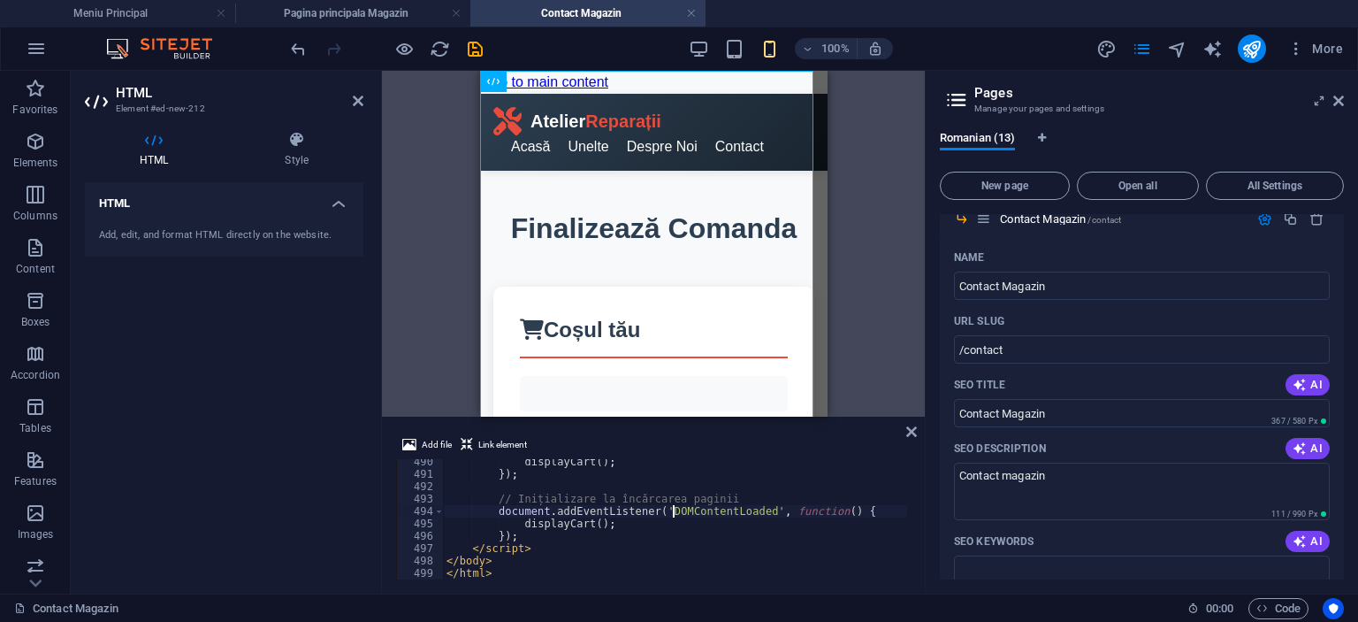
click at [675, 516] on div "displayCart ( ) ; }) ; // Inițializare la încărcarea paginii document . addEven…" at bounding box center [825, 525] width 764 height 141
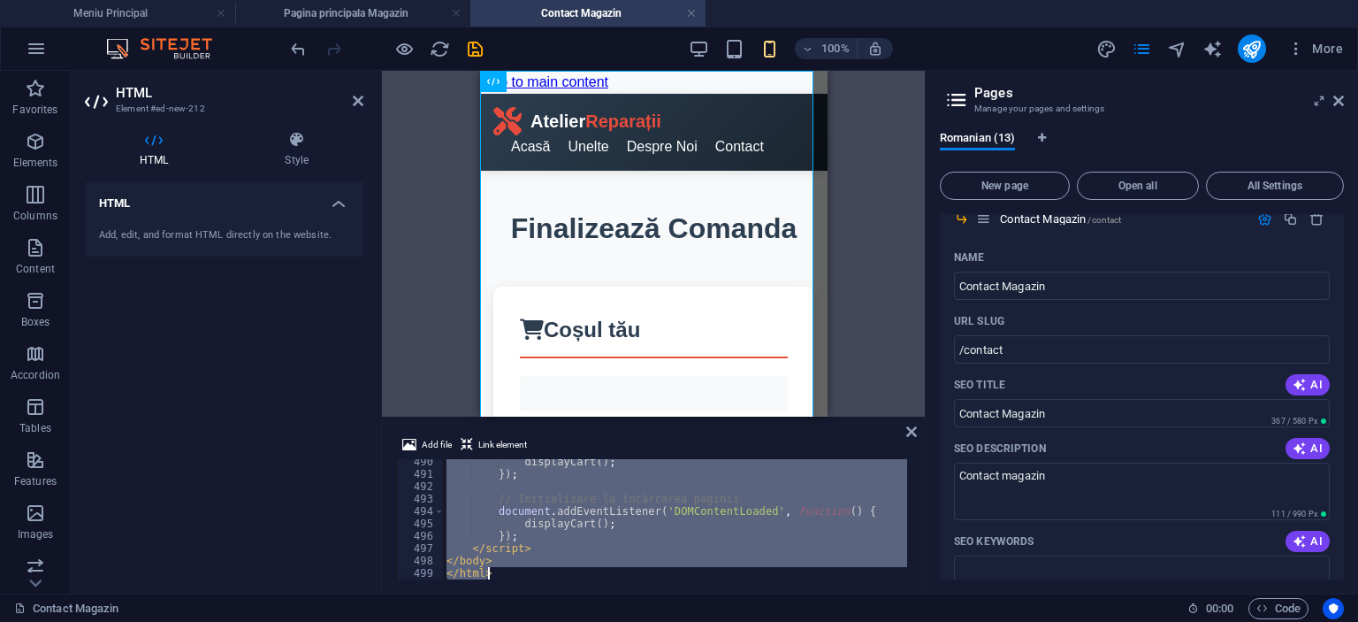
paste textarea
type textarea "</html>"
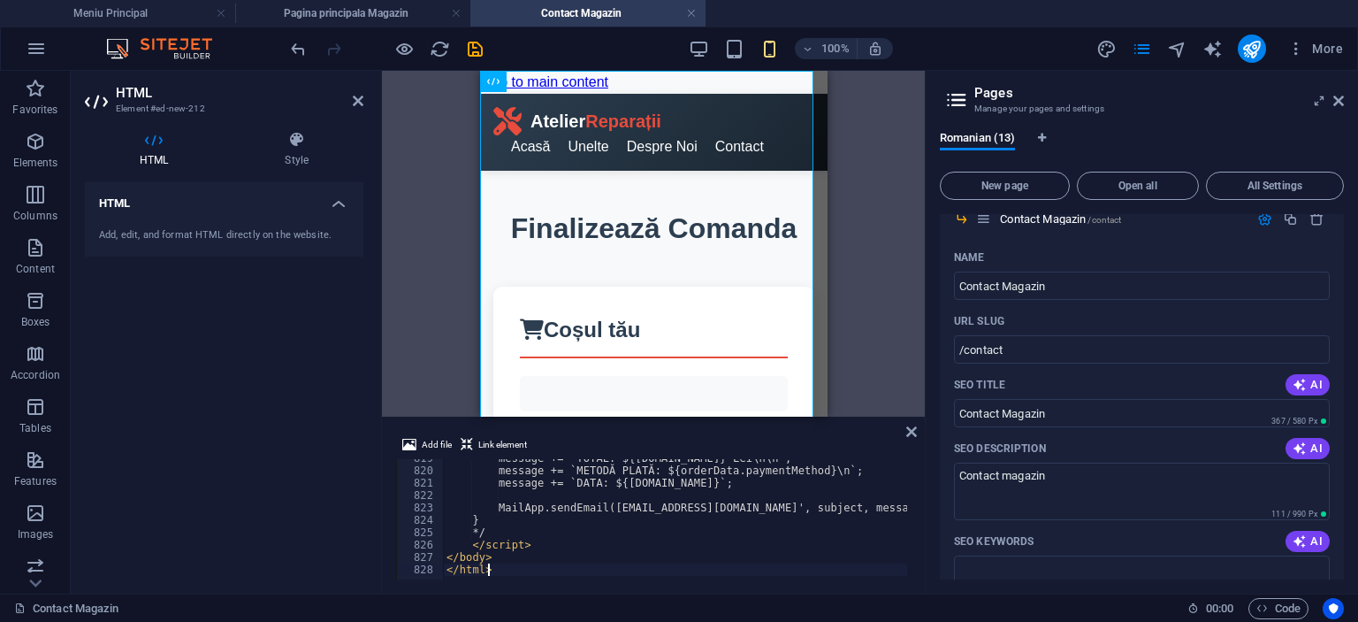
scroll to position [10134, 0]
click at [907, 434] on icon at bounding box center [911, 431] width 11 height 14
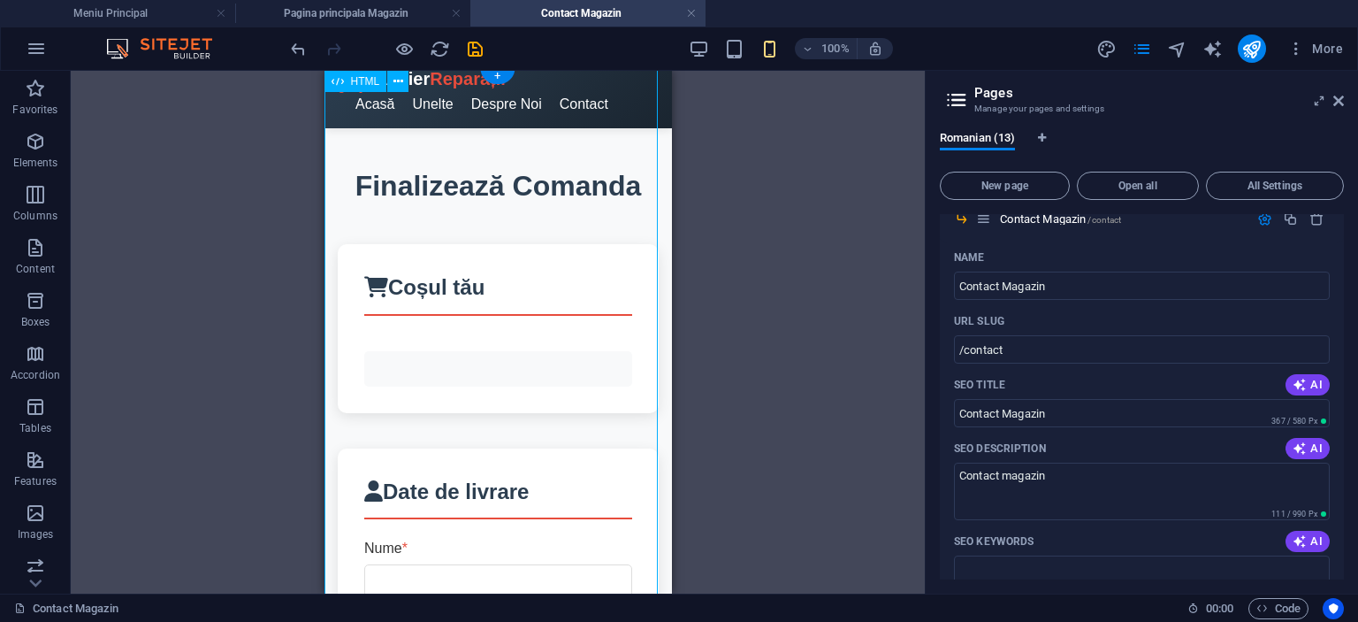
scroll to position [0, 0]
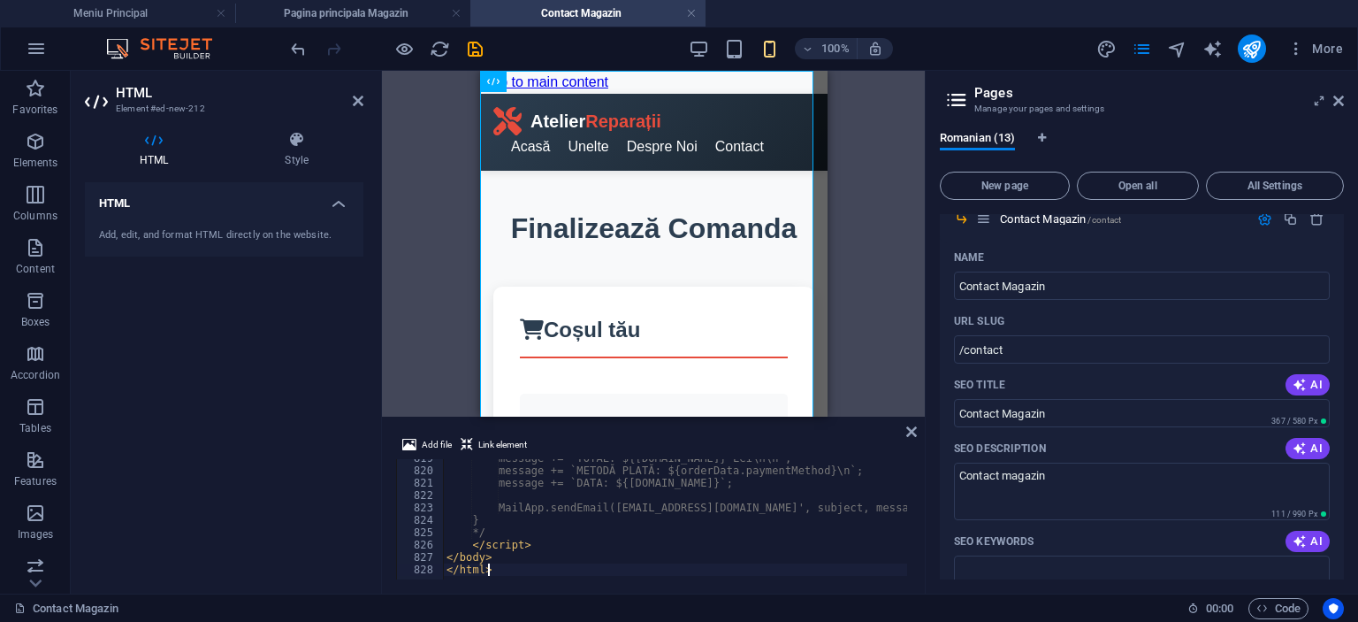
click at [654, 565] on div "message += `TOTAL: ${orderData.total} Lei\n\n`; message += `METODĂ PLATĂ: ${ord…" at bounding box center [1045, 522] width 1204 height 141
click at [650, 546] on div "message += `TOTAL: ${orderData.total} Lei\n\n`; message += `METODĂ PLATĂ: ${ord…" at bounding box center [1045, 522] width 1204 height 141
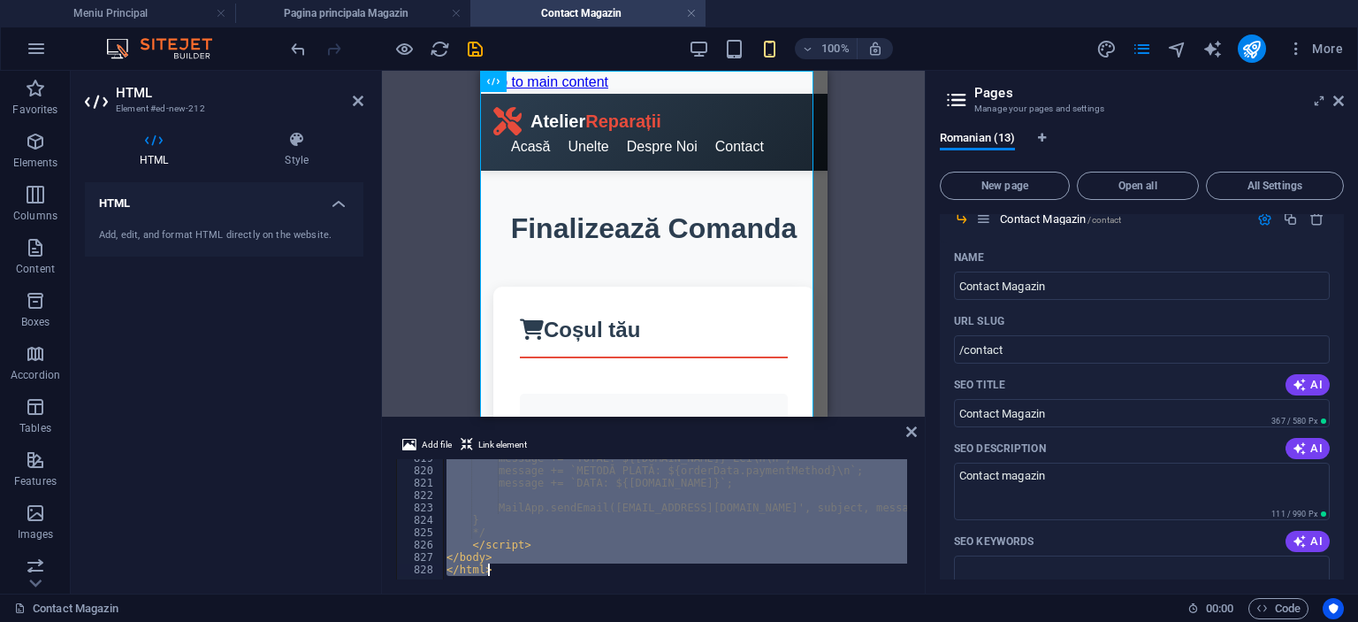
type textarea "</html>"
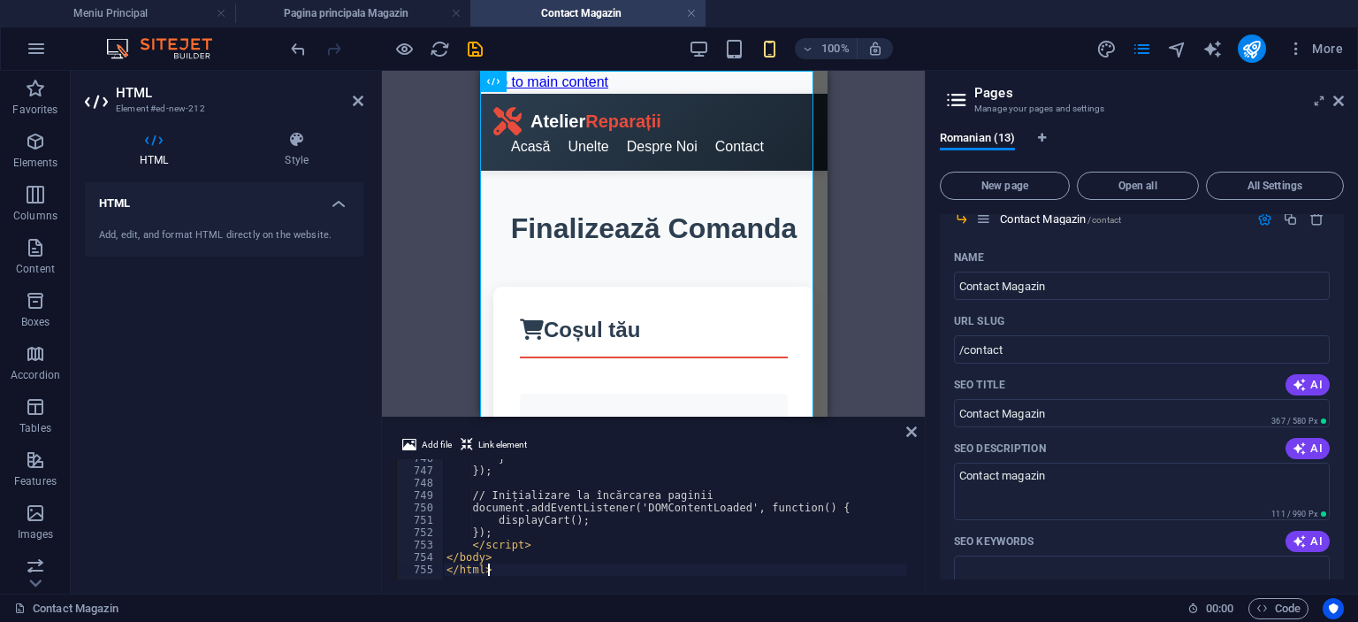
scroll to position [9231, 0]
click at [913, 434] on icon at bounding box center [911, 431] width 11 height 14
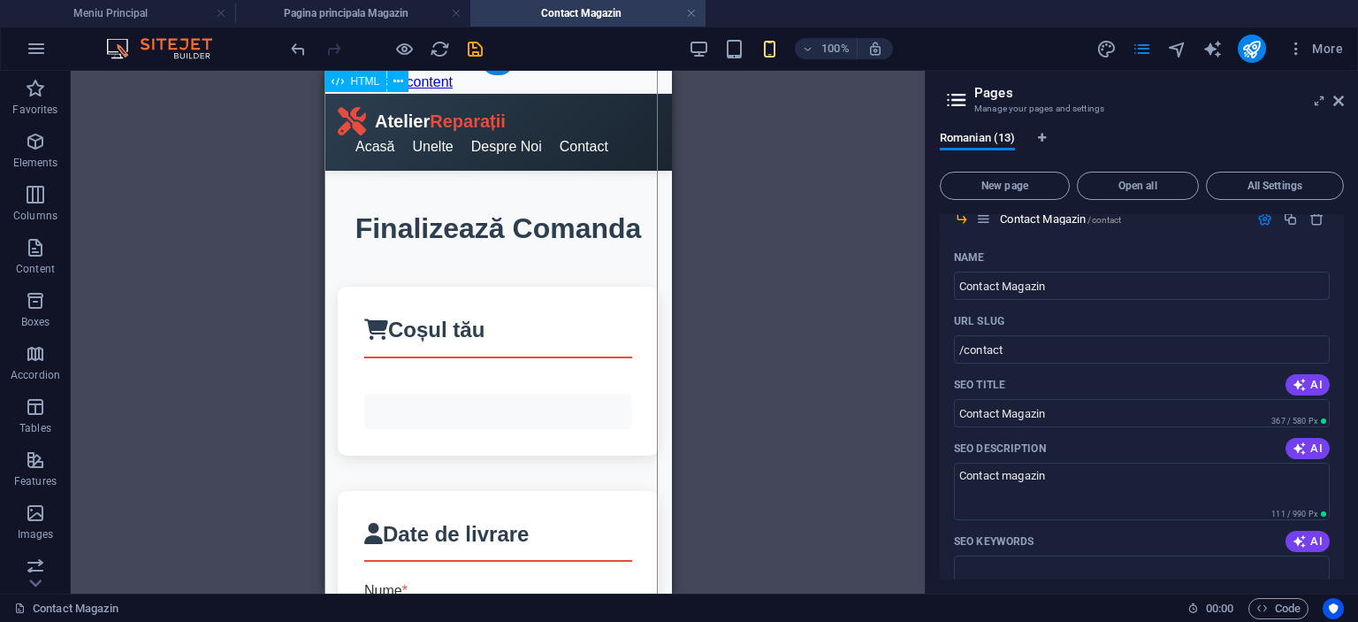
scroll to position [0, 0]
click at [843, 135] on div "Container Container Placeholder HTML H2 Placeholder HTML" at bounding box center [498, 332] width 854 height 523
click at [471, 48] on icon "save" at bounding box center [475, 49] width 20 height 20
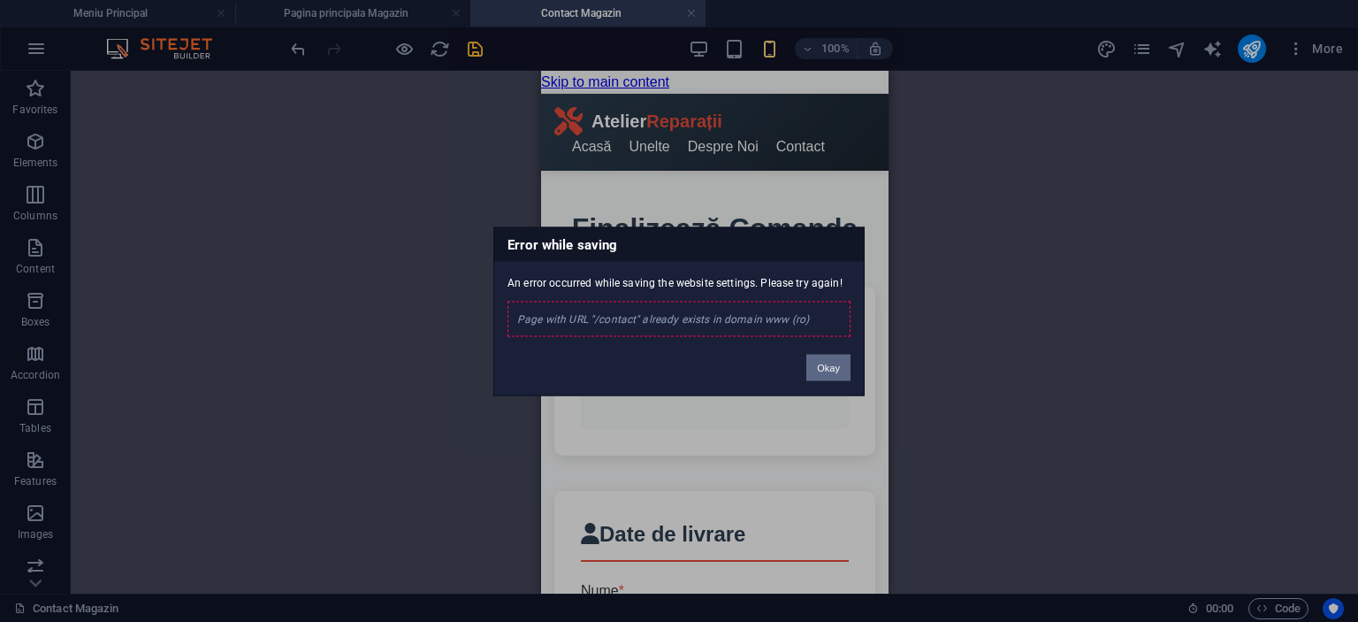
click at [829, 367] on button "Okay" at bounding box center [829, 367] width 44 height 27
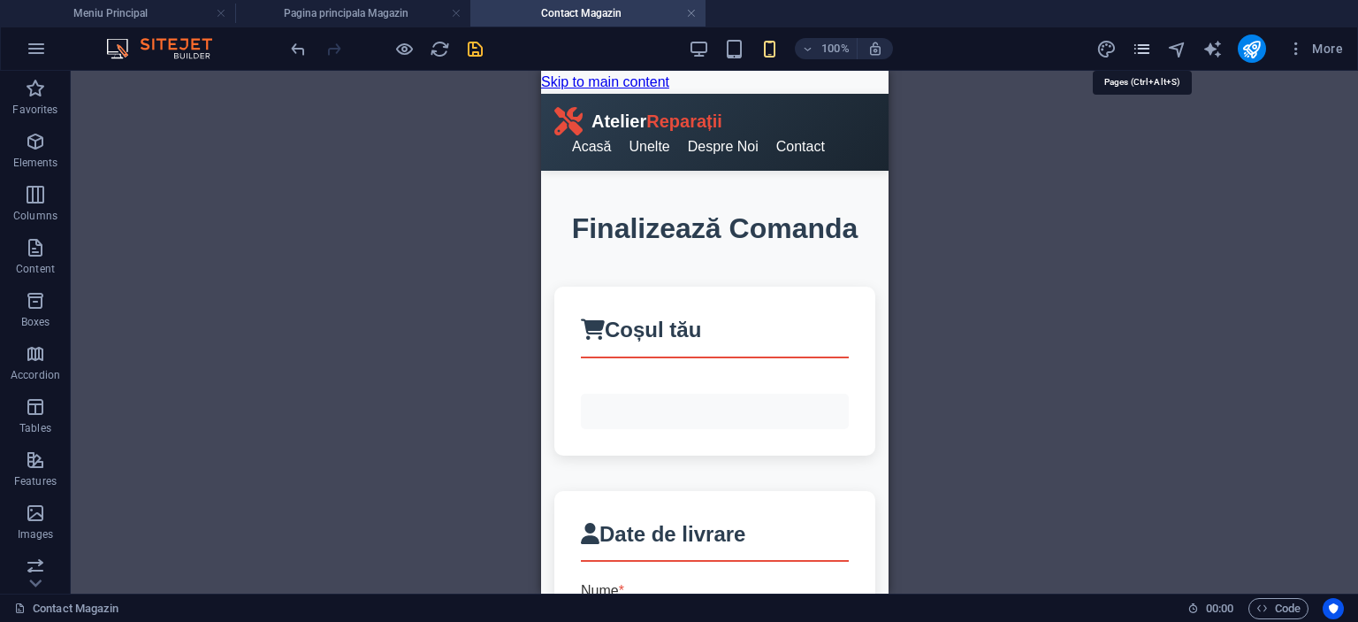
click at [1149, 49] on icon "pages" at bounding box center [1142, 49] width 20 height 20
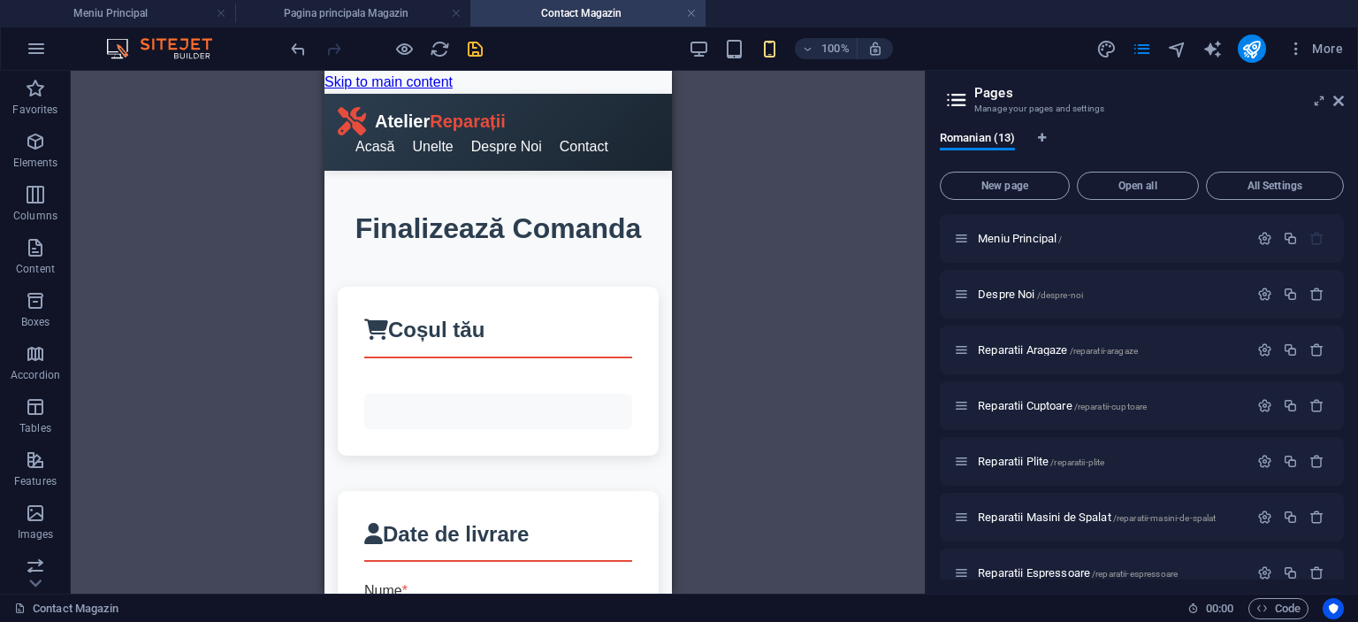
scroll to position [337, 0]
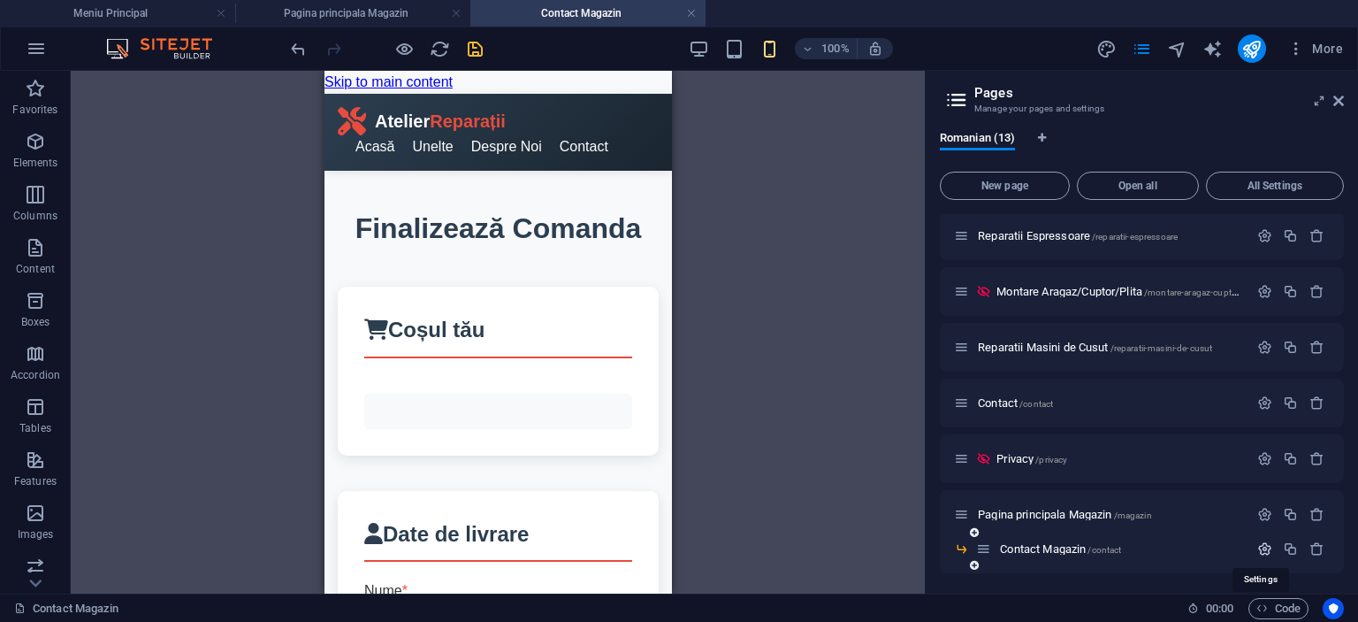
click at [1265, 544] on icon "button" at bounding box center [1265, 548] width 15 height 15
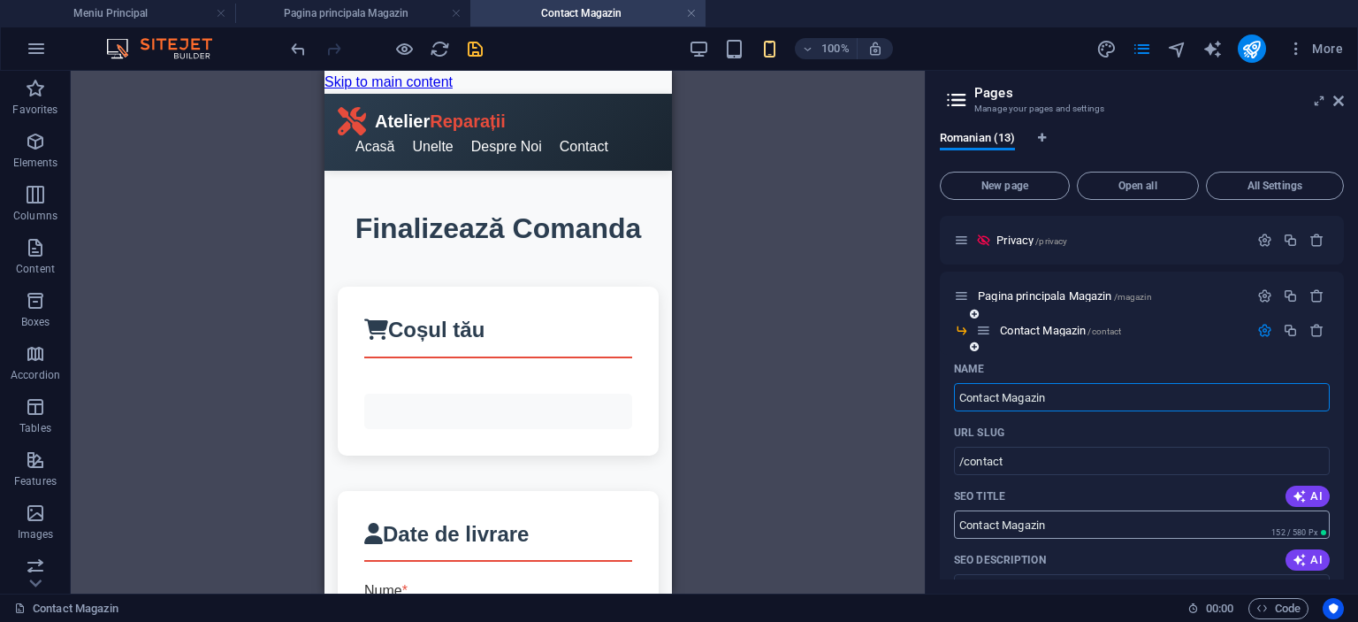
scroll to position [732, 0]
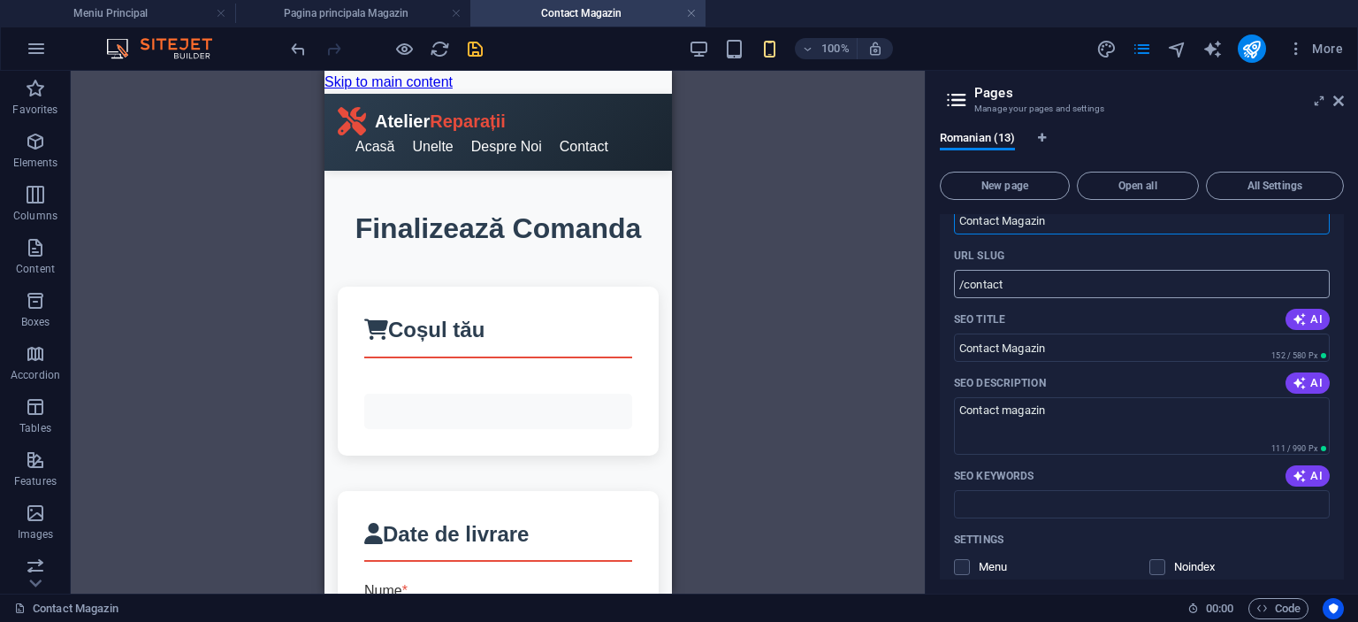
click at [965, 283] on input "/contact" at bounding box center [1142, 284] width 376 height 28
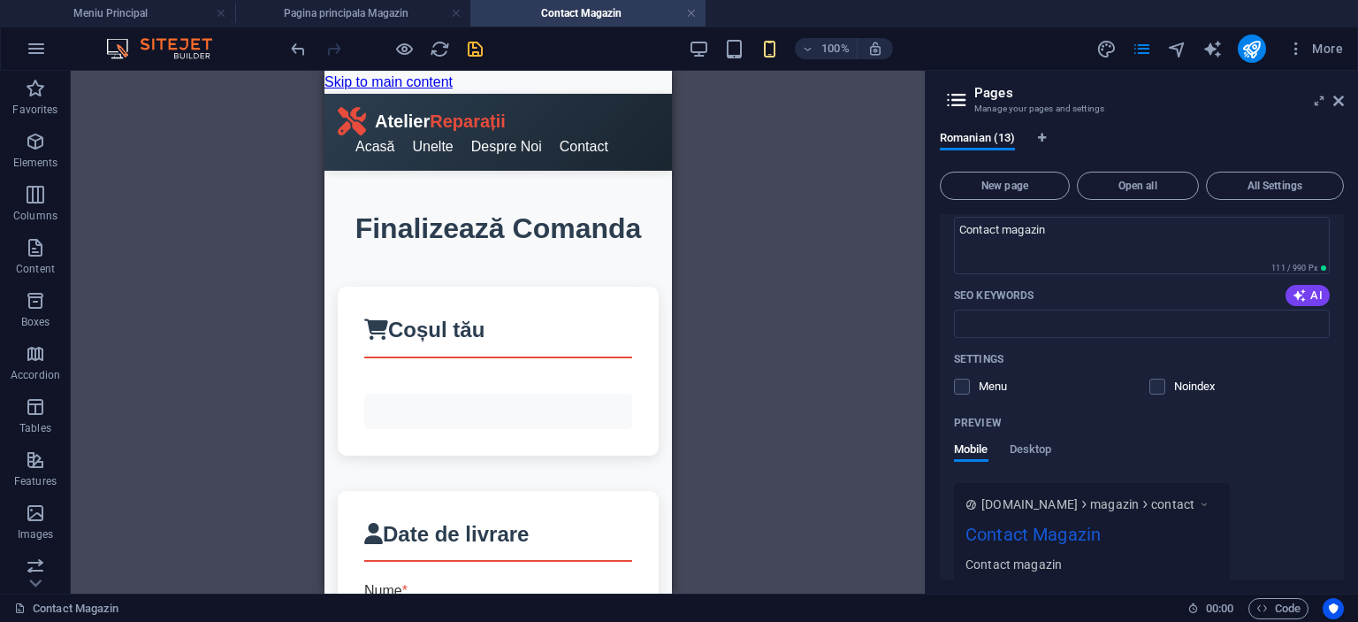
scroll to position [996, 0]
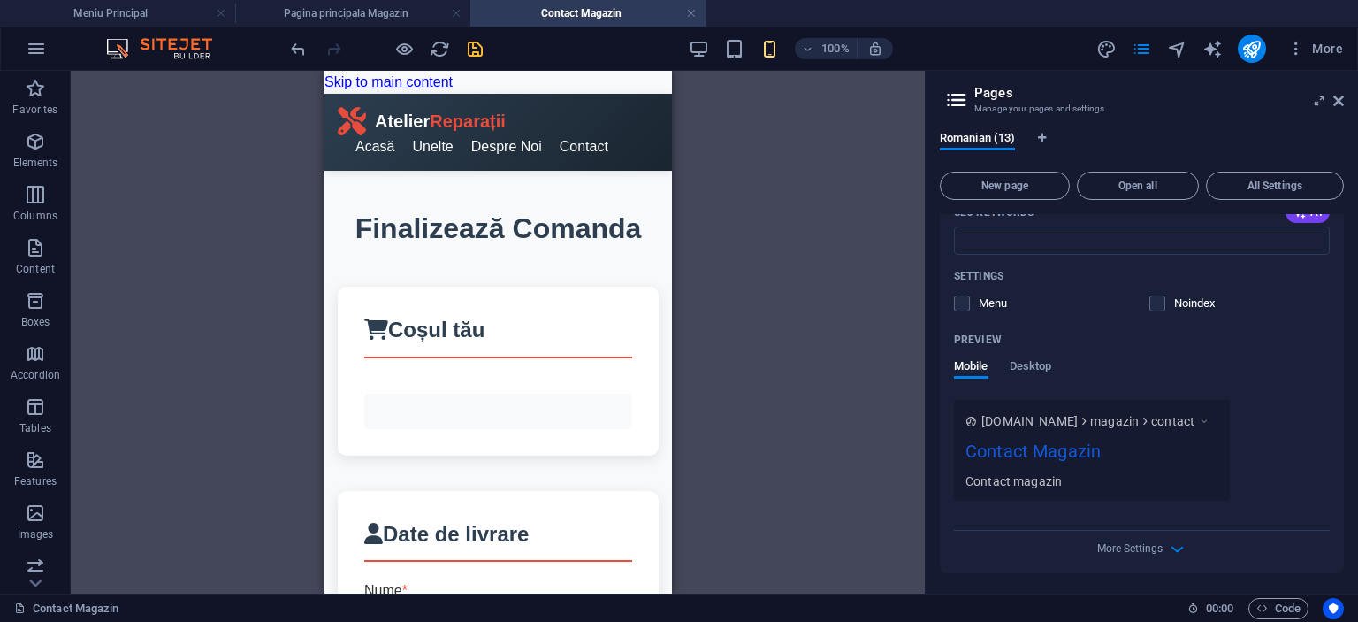
type input "/magazin/contact"
click at [756, 372] on div "Container Container Placeholder HTML H2 Placeholder HTML HTML" at bounding box center [498, 332] width 854 height 523
click at [478, 50] on icon "save" at bounding box center [475, 49] width 20 height 20
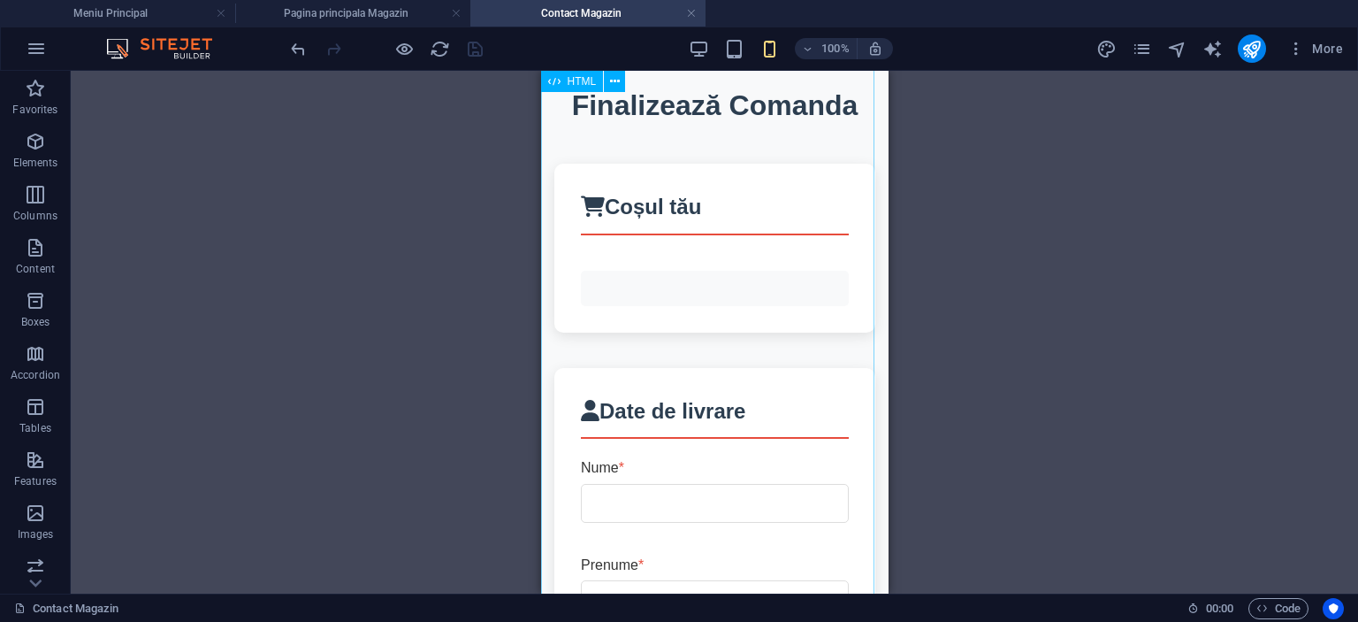
scroll to position [0, 0]
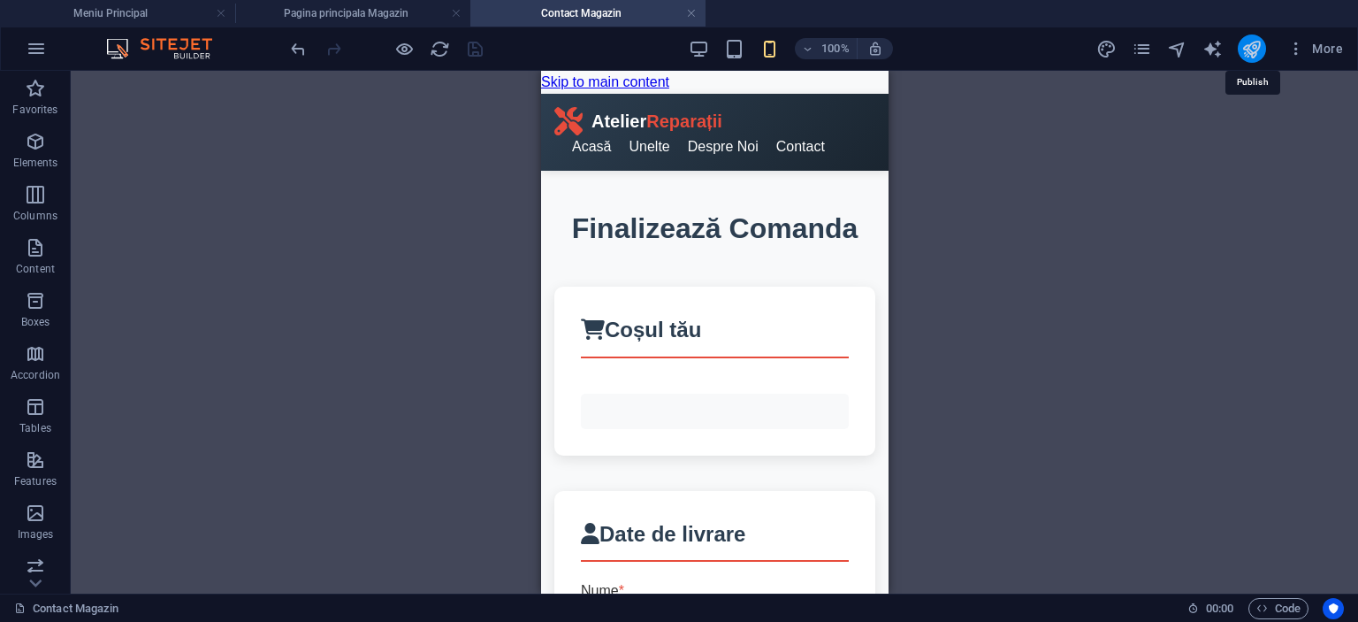
click at [1250, 48] on icon "publish" at bounding box center [1252, 49] width 20 height 20
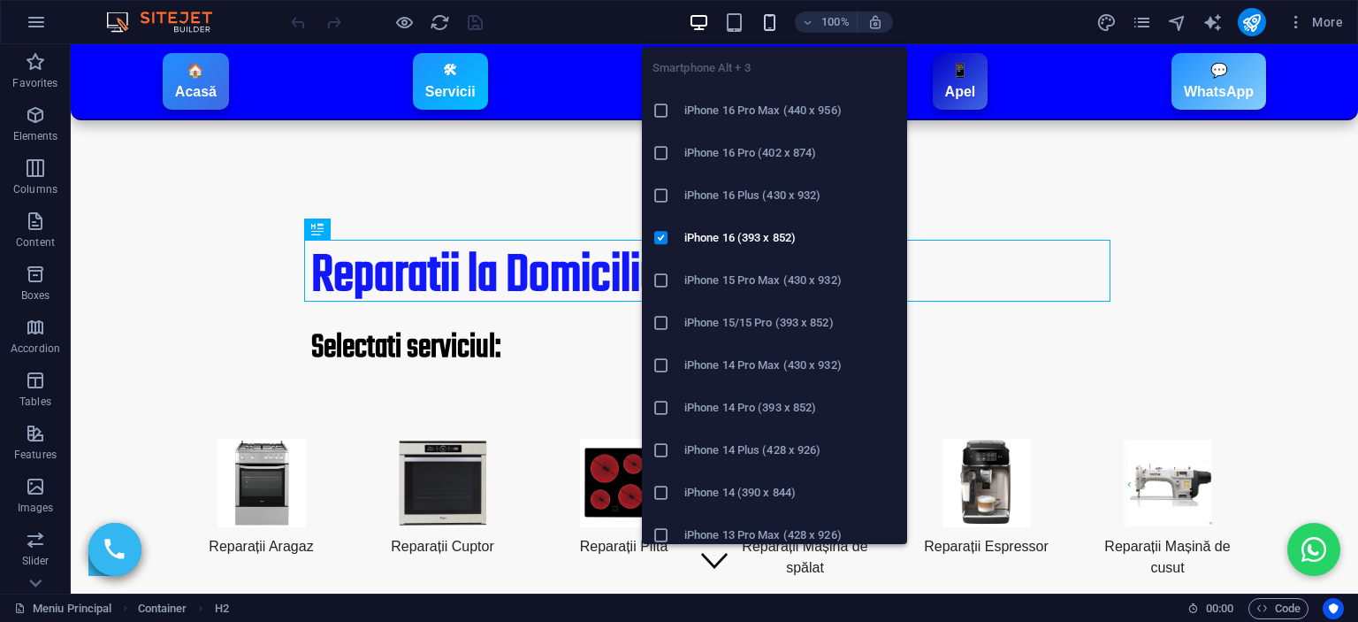
click at [776, 14] on icon "button" at bounding box center [770, 22] width 20 height 20
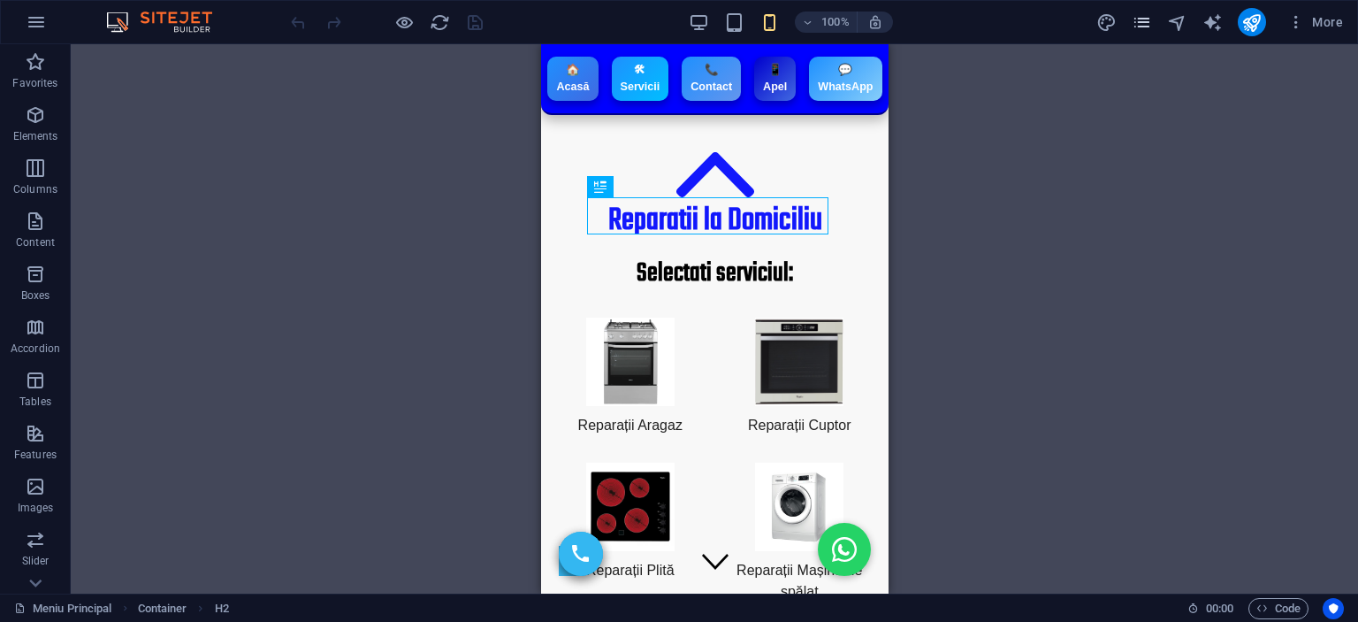
click at [1144, 24] on icon "pages" at bounding box center [1142, 22] width 20 height 20
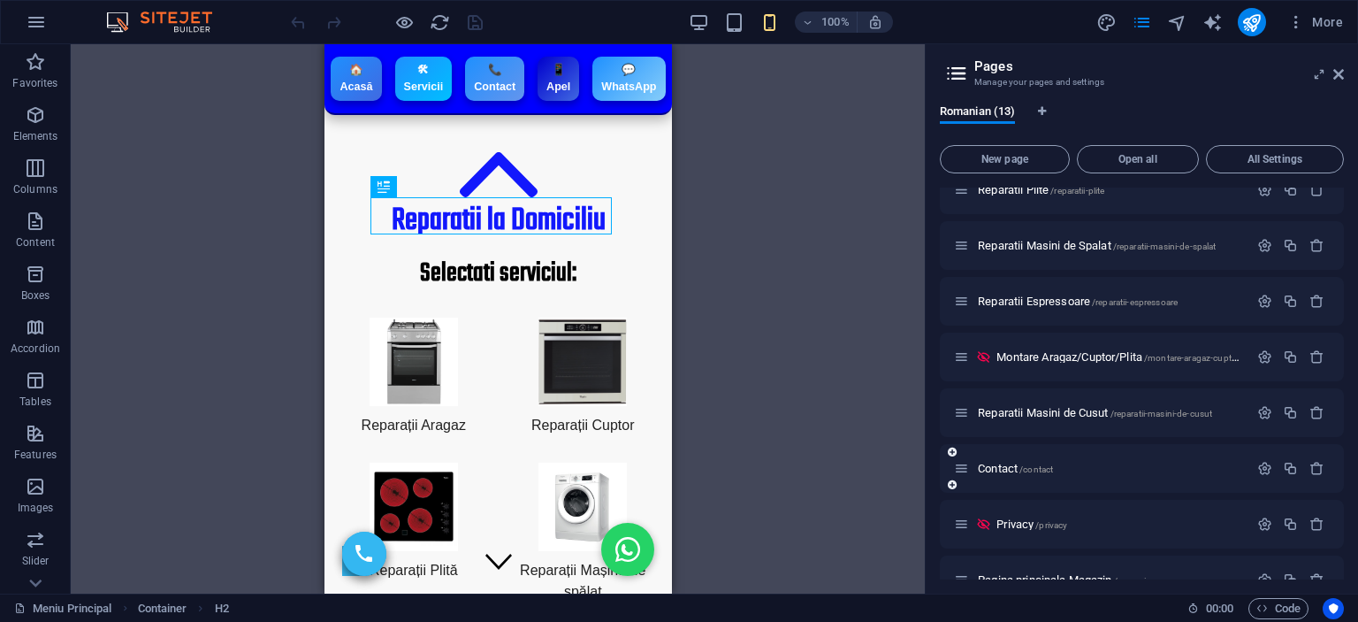
scroll to position [311, 0]
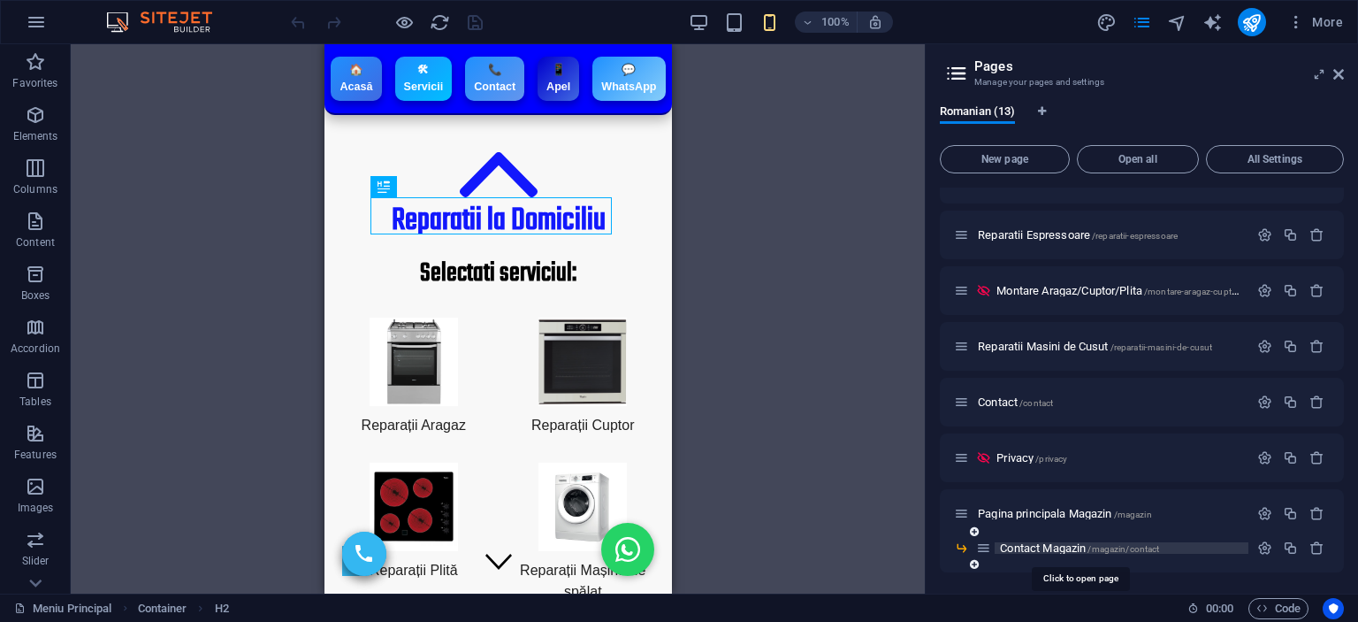
click at [1036, 548] on span "Contact Magazin /magazin/contact" at bounding box center [1079, 547] width 159 height 13
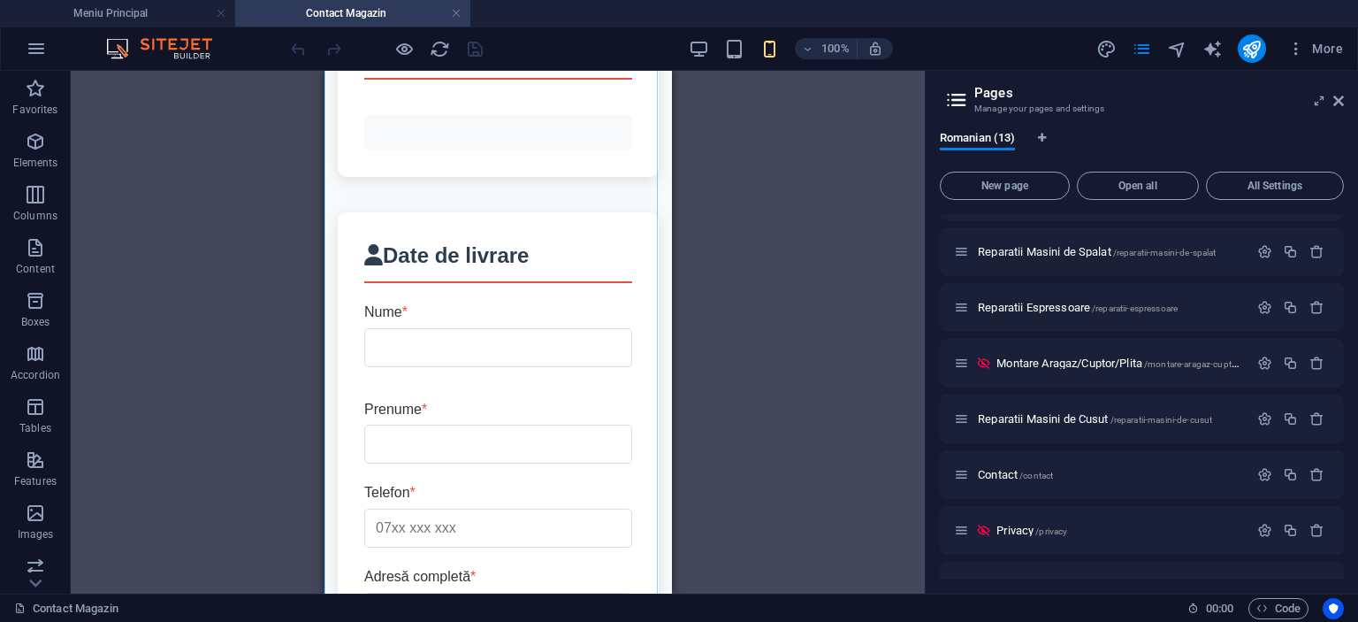
scroll to position [442, 0]
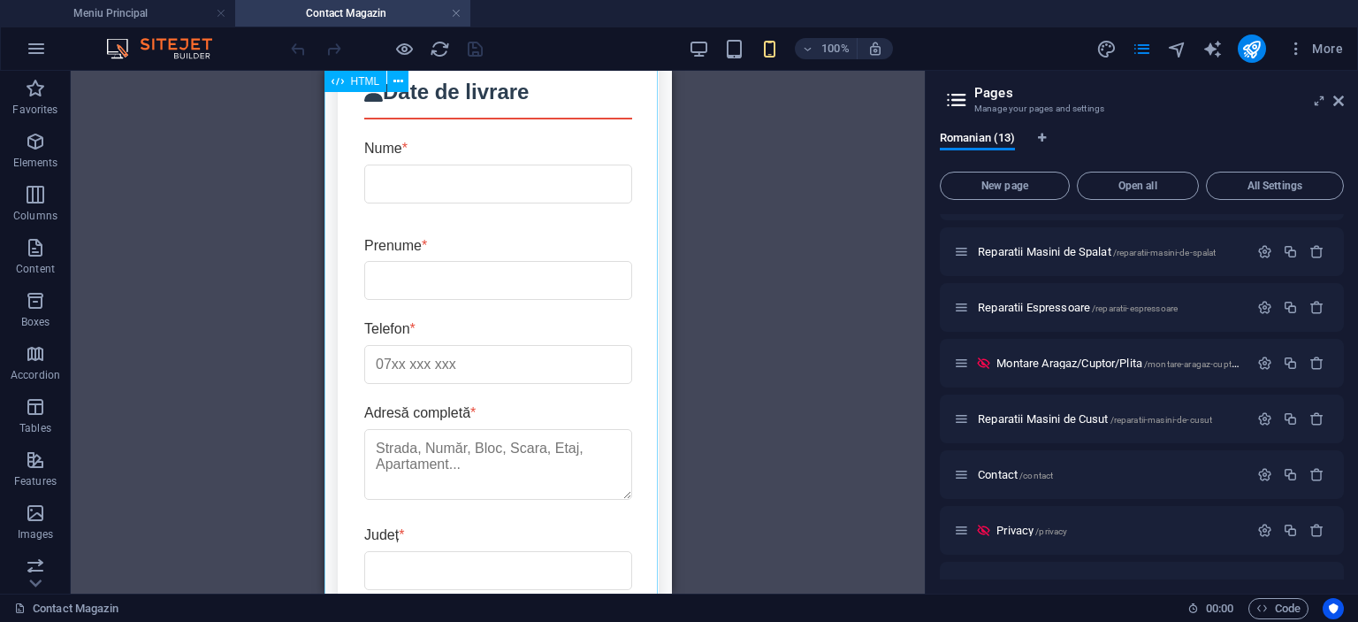
click at [473, 337] on div "Finalizează Comanda - Atelier Reparații Atelier Reparații Acasă Unelte Despre N…" at bounding box center [498, 590] width 348 height 1877
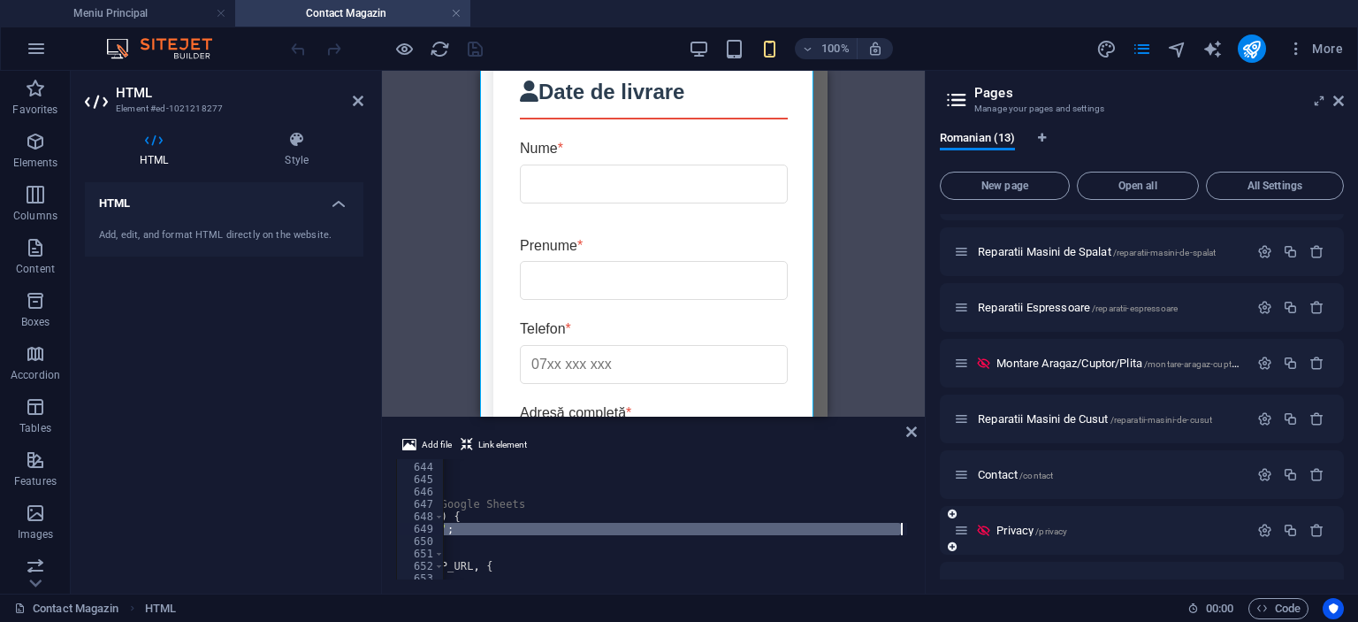
scroll to position [0, 421]
drag, startPoint x: 515, startPoint y: 531, endPoint x: 888, endPoint y: 532, distance: 373.2
click at [888, 532] on div "} , 5000 ) ; } } // Funcție pentru trimiterea datelor către Google Sheets async…" at bounding box center [532, 518] width 1021 height 141
type textarea "const WEB_APP_URL = '[URL][DOMAIN_NAME]';"
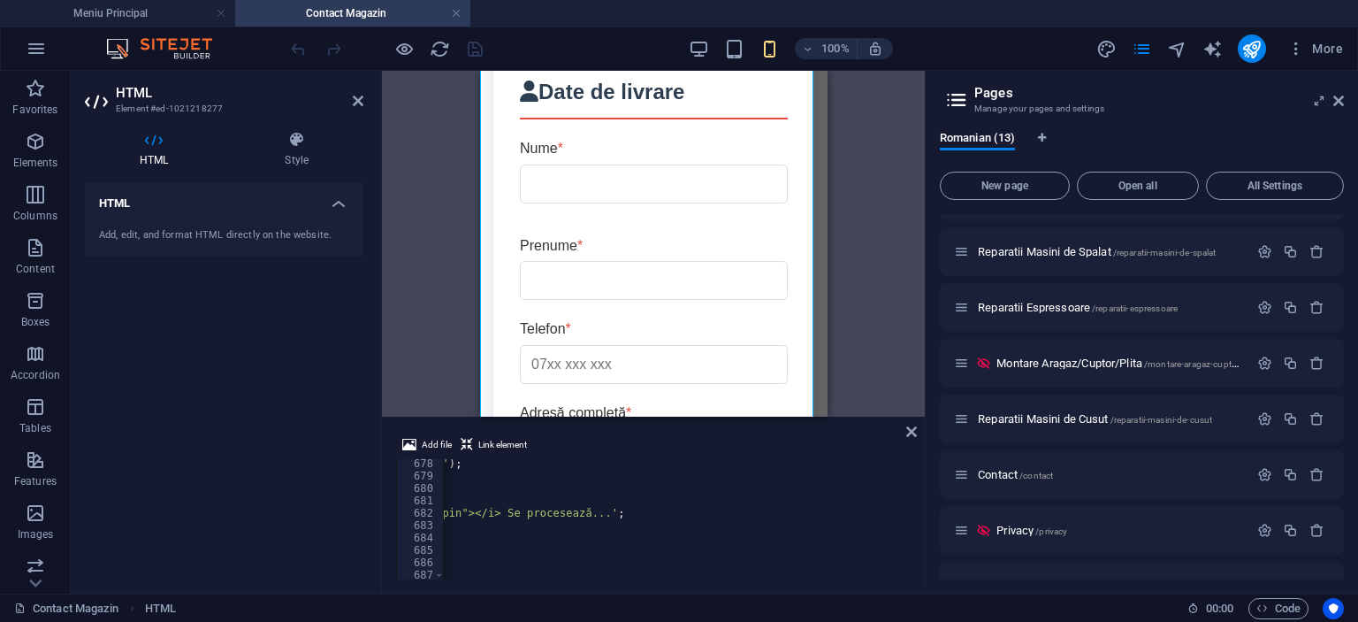
scroll to position [8436, 0]
click at [907, 431] on icon at bounding box center [911, 431] width 11 height 14
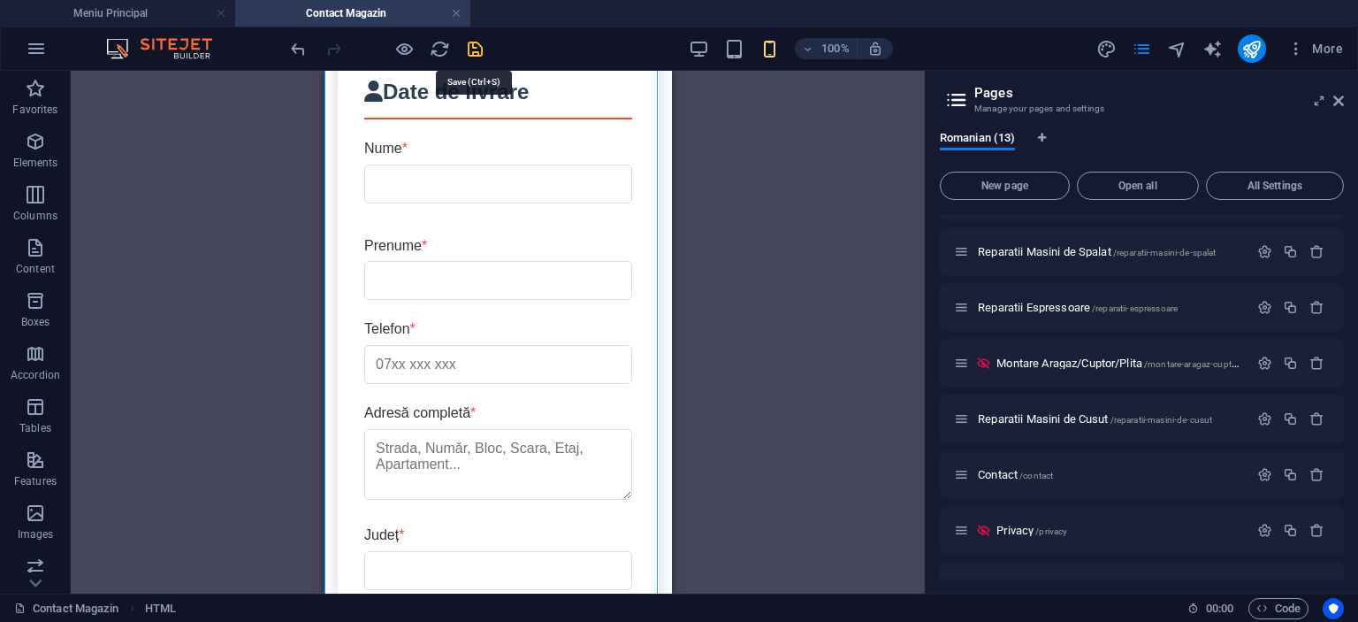
click at [474, 47] on icon "save" at bounding box center [475, 49] width 20 height 20
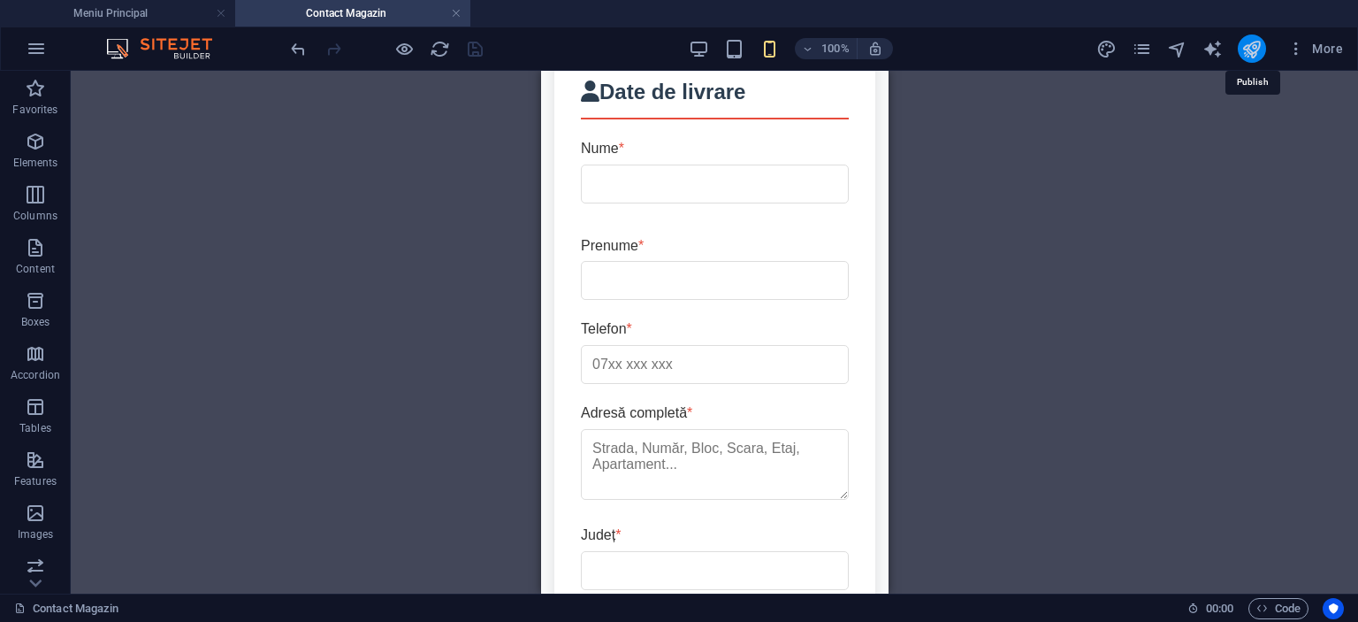
click at [1258, 53] on icon "publish" at bounding box center [1252, 49] width 20 height 20
